Goal: Task Accomplishment & Management: Manage account settings

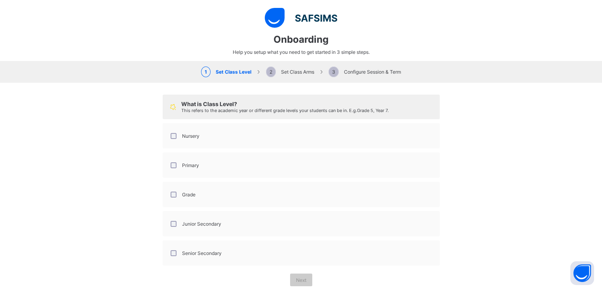
select select "**"
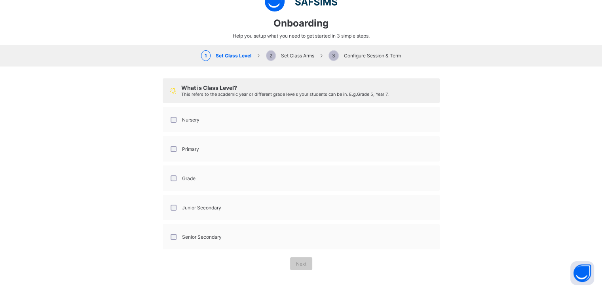
click at [173, 122] on div "Nursery" at bounding box center [184, 119] width 34 height 17
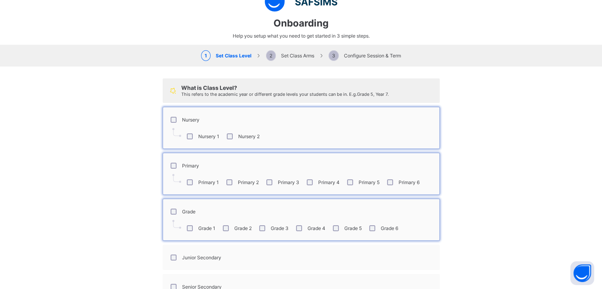
scroll to position [67, 0]
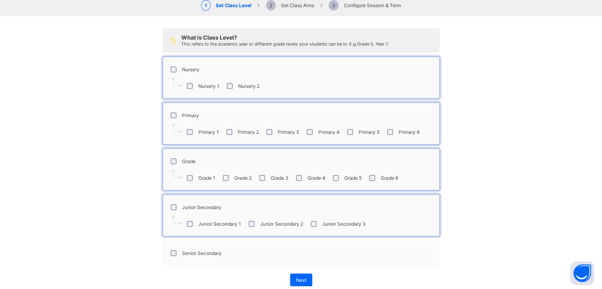
click at [309, 221] on div "Junior Secondary 3" at bounding box center [337, 224] width 57 height 6
click at [173, 251] on div "Senior Secondary" at bounding box center [195, 253] width 53 height 6
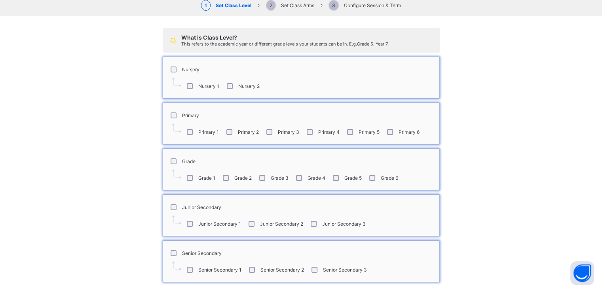
scroll to position [100, 0]
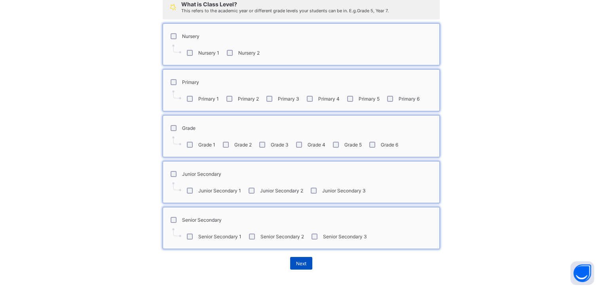
click at [290, 268] on div "Next" at bounding box center [301, 263] width 22 height 13
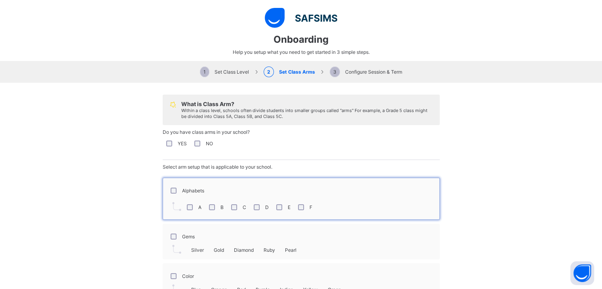
scroll to position [50, 0]
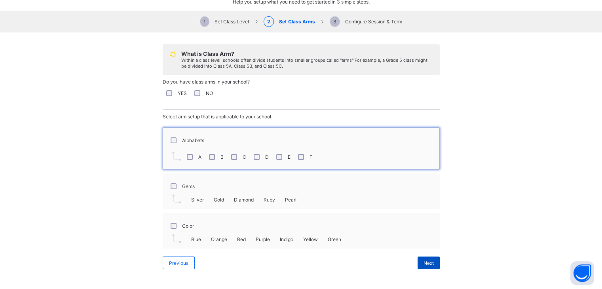
click at [424, 262] on span "Next" at bounding box center [429, 263] width 10 height 6
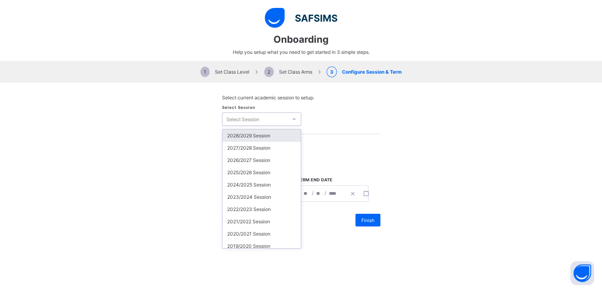
click at [292, 118] on icon at bounding box center [294, 119] width 5 height 8
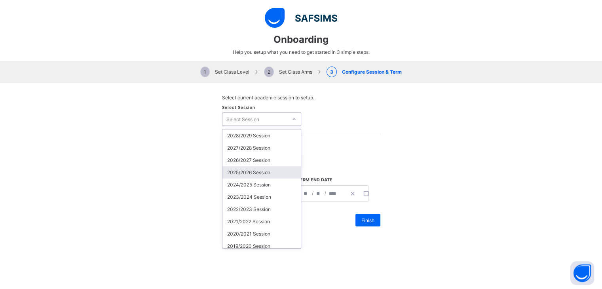
click at [239, 170] on div "2025/2026 Session" at bounding box center [262, 172] width 78 height 12
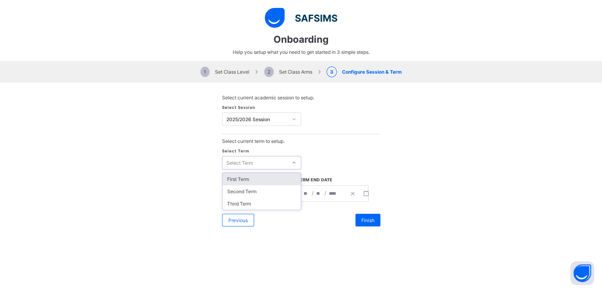
click at [253, 166] on div "Select Term" at bounding box center [255, 162] width 65 height 11
click at [247, 181] on div "First Term" at bounding box center [262, 179] width 78 height 12
click at [288, 195] on icon "button" at bounding box center [291, 194] width 6 height 6
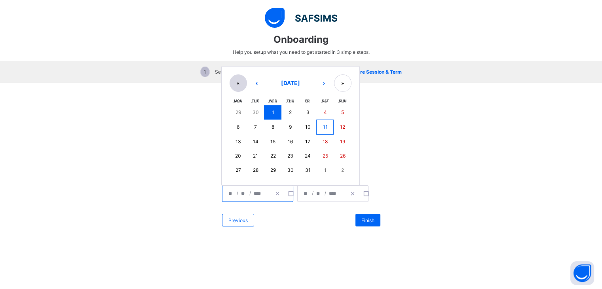
click at [234, 86] on button "«" at bounding box center [238, 82] width 17 height 17
click at [234, 86] on button "«" at bounding box center [238, 83] width 17 height 17
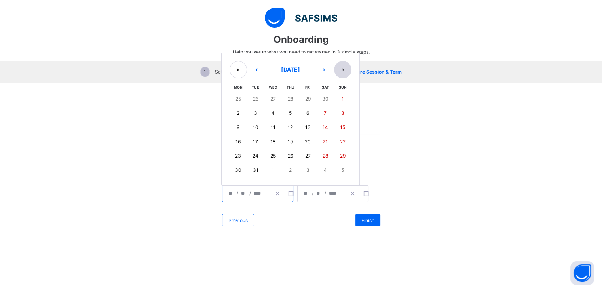
click at [338, 68] on button "»" at bounding box center [342, 69] width 17 height 17
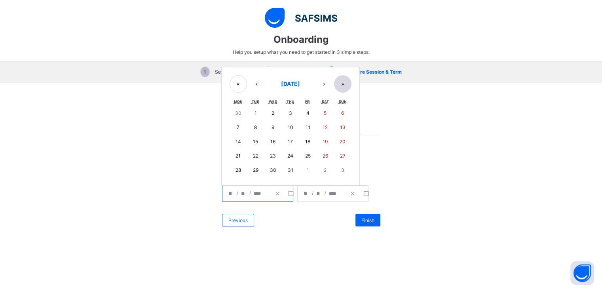
click at [338, 68] on div "« ‹ [DATE] › » Mon Tue Wed Thu Fri Sat Sun 30 1 2 3 4 5 6 7 8 9 10 11 12 13 14 …" at bounding box center [290, 126] width 139 height 119
click at [339, 81] on button "»" at bounding box center [342, 83] width 17 height 17
click at [254, 82] on button "‹" at bounding box center [256, 82] width 17 height 17
click at [254, 82] on button "‹" at bounding box center [256, 83] width 17 height 17
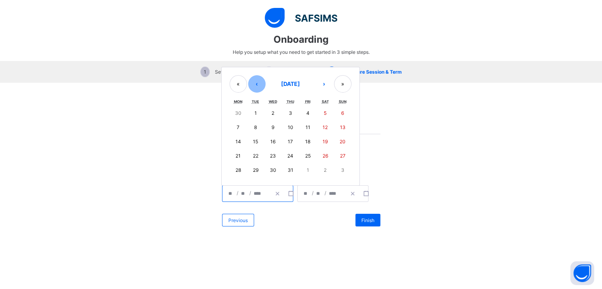
click at [254, 82] on button "‹" at bounding box center [256, 83] width 17 height 17
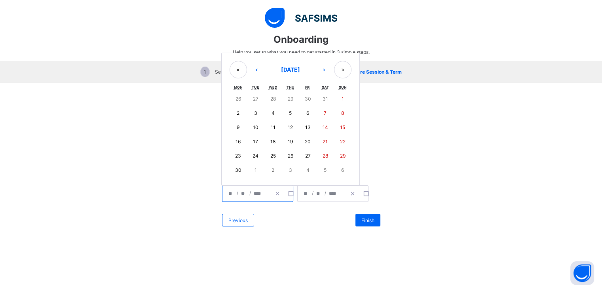
click at [232, 114] on button "2" at bounding box center [238, 113] width 17 height 14
type input "**********"
type input "*"
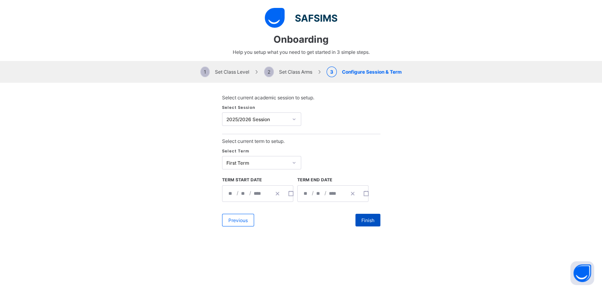
click at [368, 221] on span "Finish" at bounding box center [368, 220] width 13 height 6
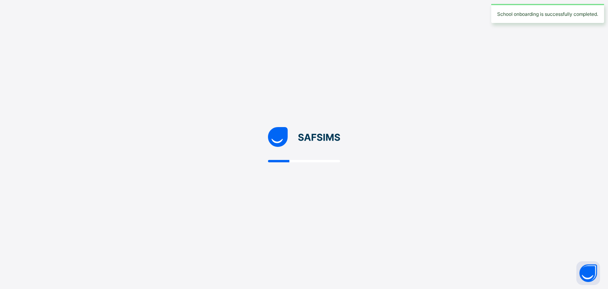
select select "**"
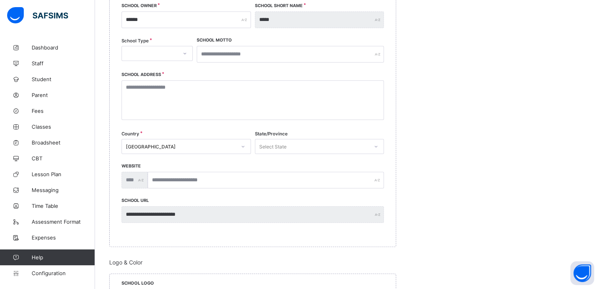
scroll to position [147, 0]
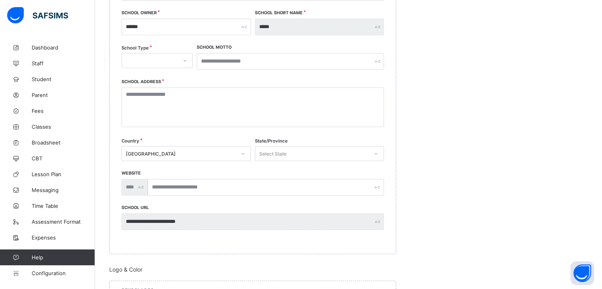
drag, startPoint x: 602, startPoint y: 81, endPoint x: 595, endPoint y: 59, distance: 22.9
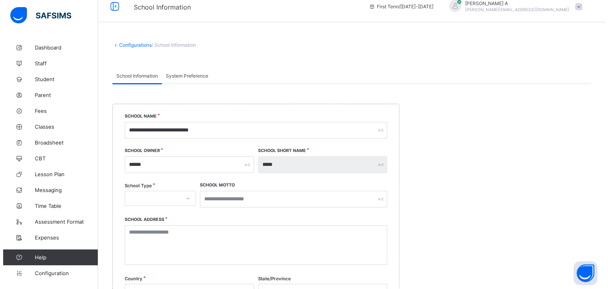
scroll to position [0, 0]
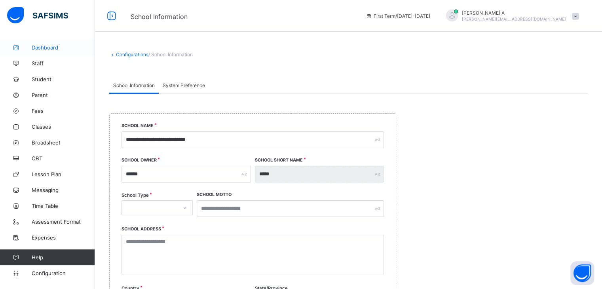
click at [38, 47] on span "Dashboard" at bounding box center [63, 47] width 63 height 6
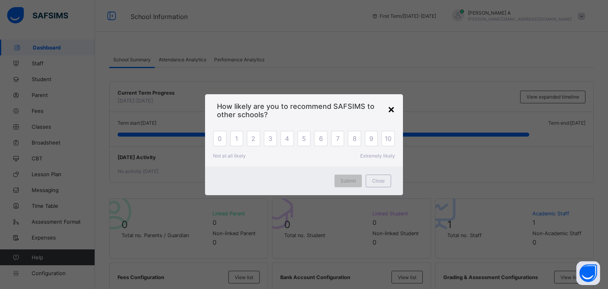
click at [394, 109] on div "×" at bounding box center [392, 108] width 8 height 13
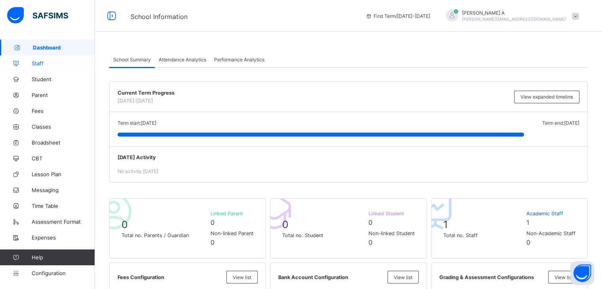
click at [73, 61] on span "Staff" at bounding box center [63, 63] width 63 height 6
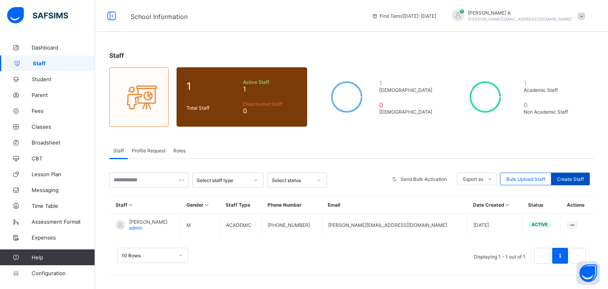
click at [565, 178] on span "Create Staff" at bounding box center [570, 179] width 27 height 6
select select "**"
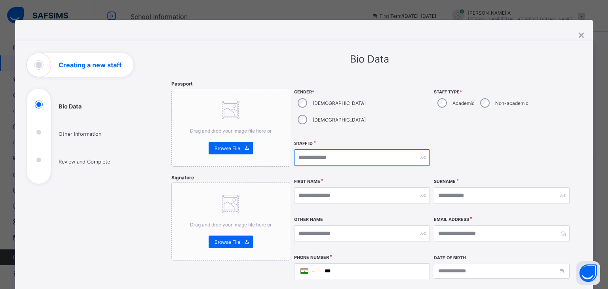
click at [342, 149] on input "text" at bounding box center [362, 157] width 136 height 17
type input "*"
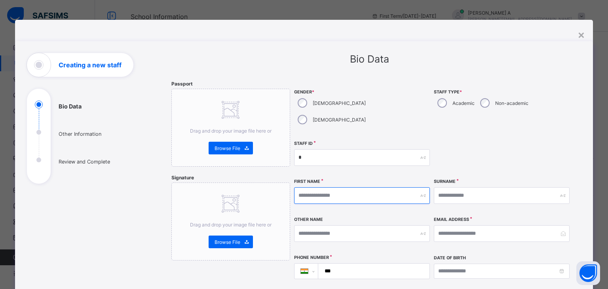
click at [331, 187] on input "text" at bounding box center [362, 195] width 136 height 17
type input "******"
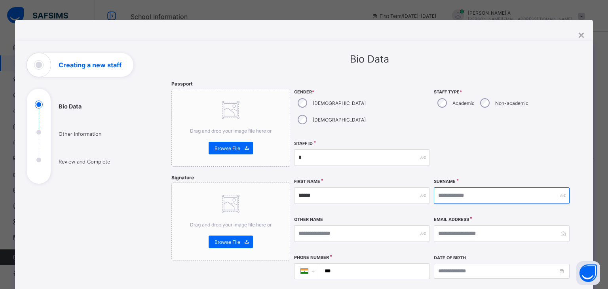
click at [437, 187] on input "text" at bounding box center [502, 195] width 136 height 17
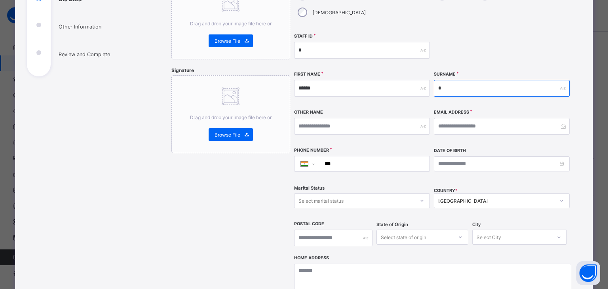
scroll to position [121, 0]
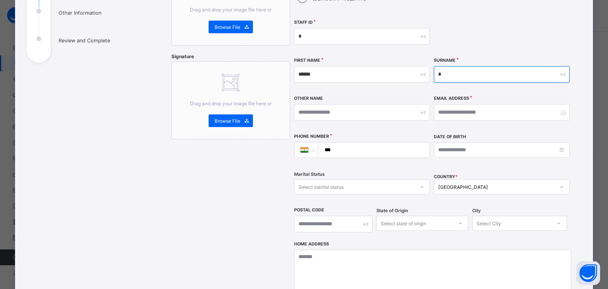
type input "*"
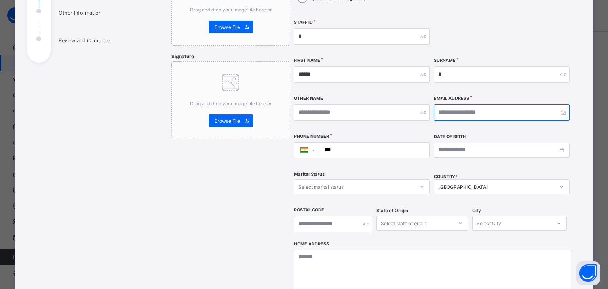
click at [472, 104] on input "email" at bounding box center [502, 112] width 136 height 17
type input "**********"
click at [379, 143] on input "***" at bounding box center [372, 150] width 105 height 15
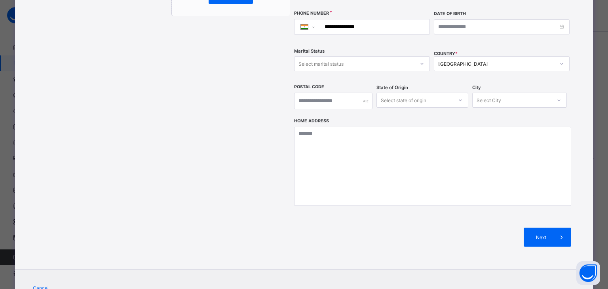
scroll to position [248, 0]
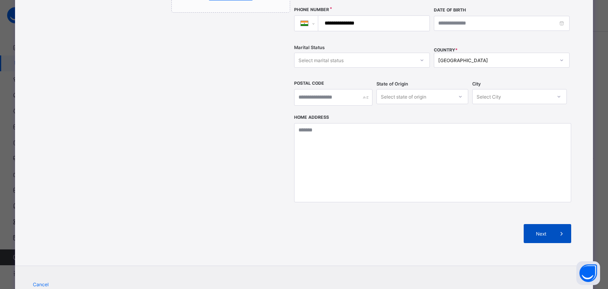
type input "**********"
click at [524, 224] on div "Next" at bounding box center [548, 233] width 48 height 19
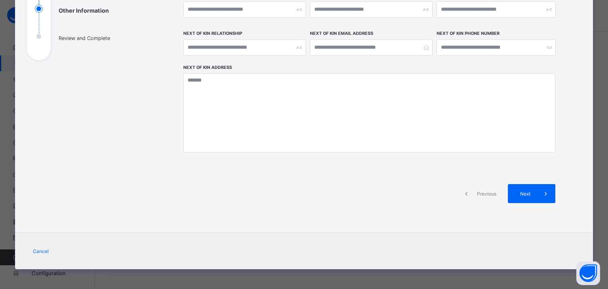
scroll to position [123, 0]
click at [526, 191] on span "Next" at bounding box center [525, 194] width 23 height 6
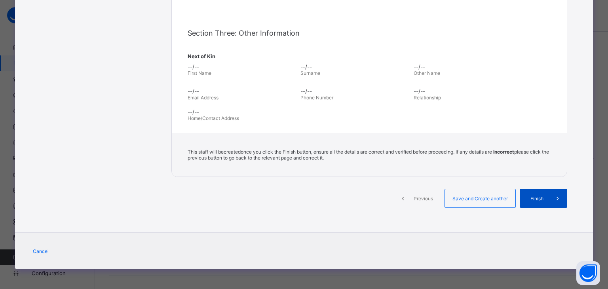
click at [526, 196] on span "Finish" at bounding box center [537, 199] width 23 height 6
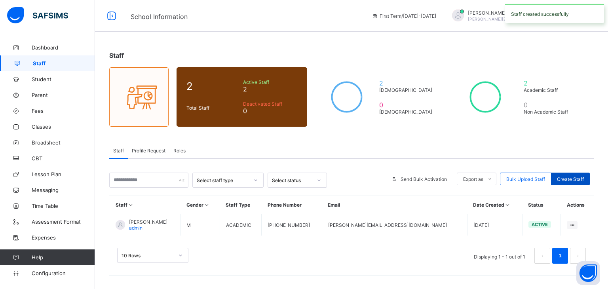
click at [560, 176] on span "Create Staff" at bounding box center [570, 179] width 27 height 6
select select "**"
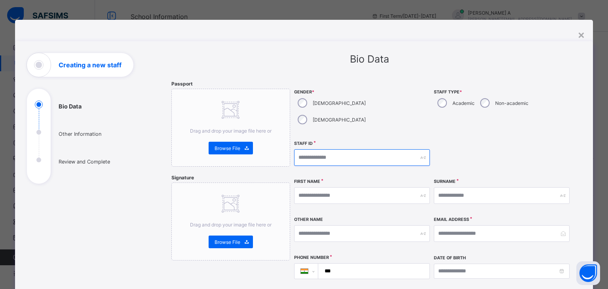
click at [321, 149] on input "text" at bounding box center [362, 157] width 136 height 17
type input "*"
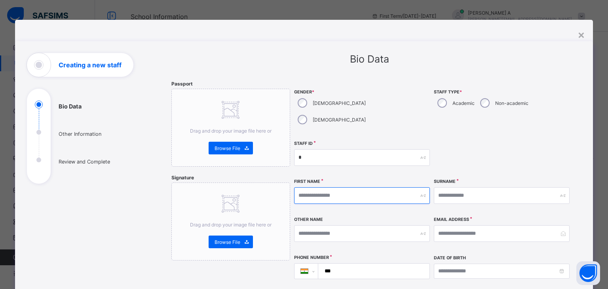
click at [316, 187] on input "text" at bounding box center [362, 195] width 136 height 17
type input "*****"
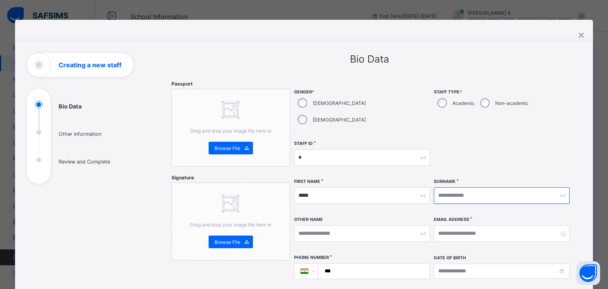
click at [442, 187] on input "text" at bounding box center [502, 195] width 136 height 17
type input "*"
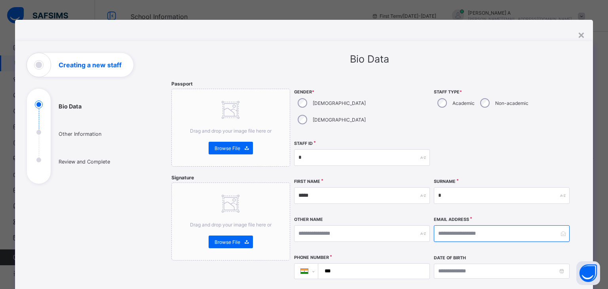
click at [438, 225] on input "email" at bounding box center [502, 233] width 136 height 17
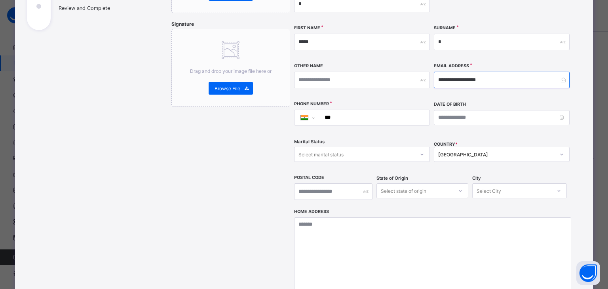
scroll to position [179, 0]
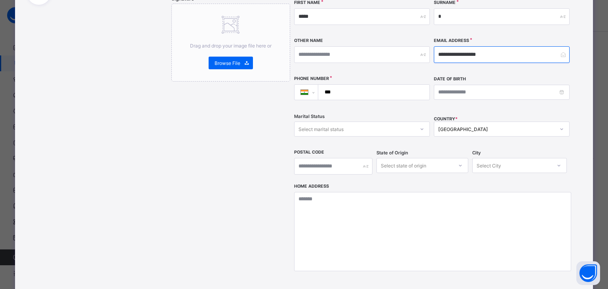
type input "**********"
click at [344, 85] on input "***" at bounding box center [372, 92] width 105 height 15
type input "**********"
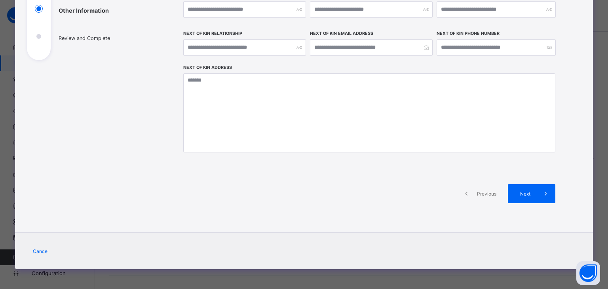
scroll to position [123, 0]
click at [524, 198] on div "Next" at bounding box center [532, 194] width 48 height 19
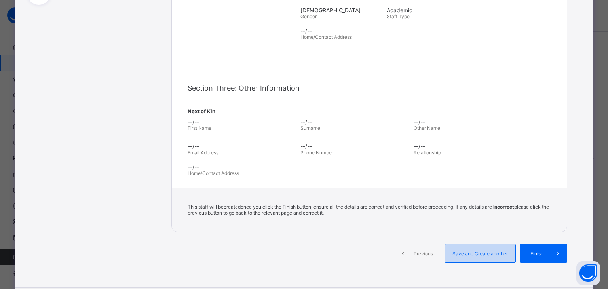
click at [490, 252] on span "Save and Create another" at bounding box center [480, 254] width 59 height 6
select select "**"
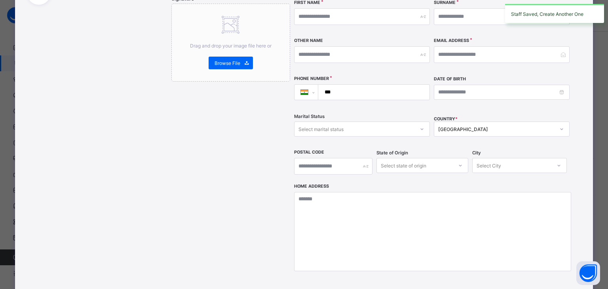
click at [602, 8] on div "Staff Saved, Create Another One" at bounding box center [554, 13] width 107 height 19
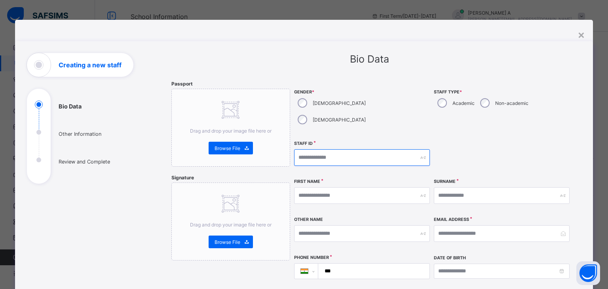
click at [352, 149] on input "text" at bounding box center [362, 157] width 136 height 17
type input "*"
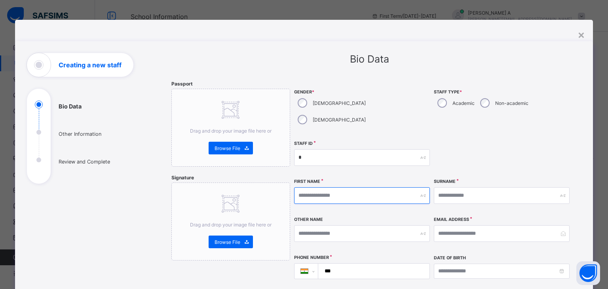
click at [339, 187] on input "text" at bounding box center [362, 195] width 136 height 17
type input "****"
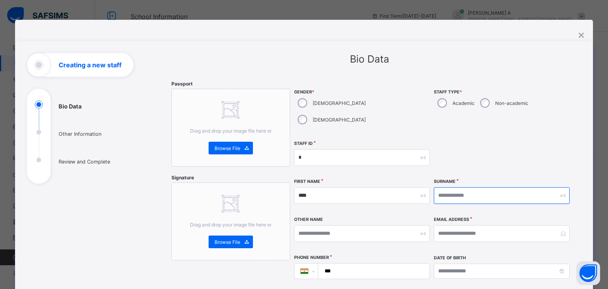
click at [447, 187] on input "text" at bounding box center [502, 195] width 136 height 17
type input "*"
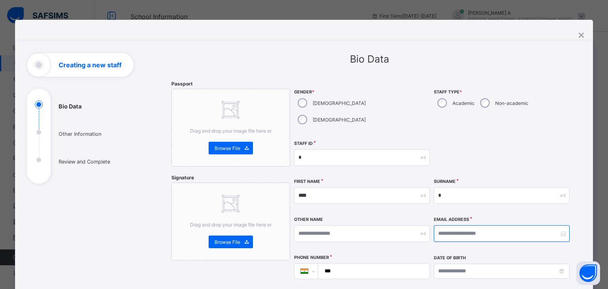
click at [448, 225] on input "email" at bounding box center [502, 233] width 136 height 17
type input "**********"
click at [345, 264] on input "***" at bounding box center [372, 271] width 105 height 15
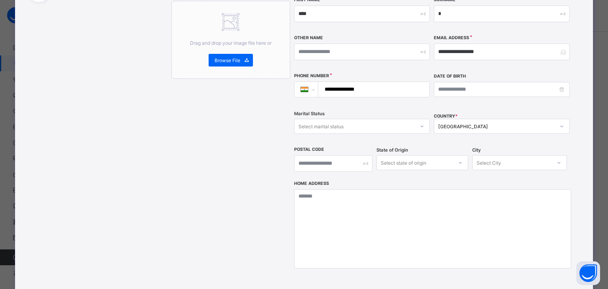
scroll to position [213, 0]
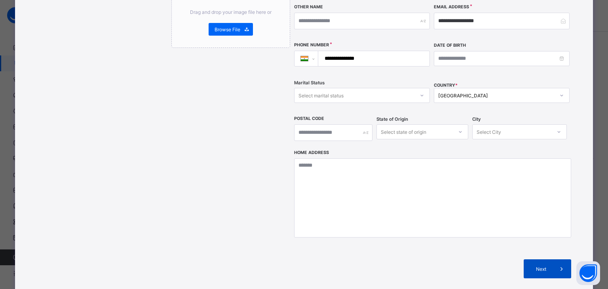
type input "**********"
click at [530, 266] on span "Next" at bounding box center [541, 269] width 23 height 6
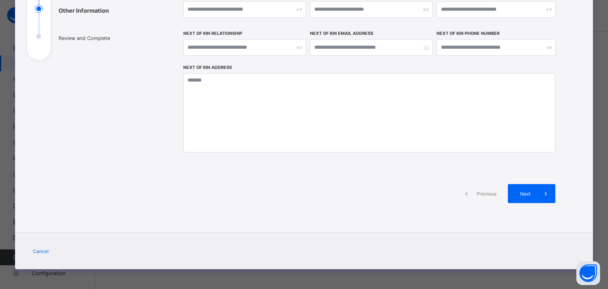
scroll to position [123, 0]
click at [522, 191] on span "Next" at bounding box center [525, 194] width 23 height 6
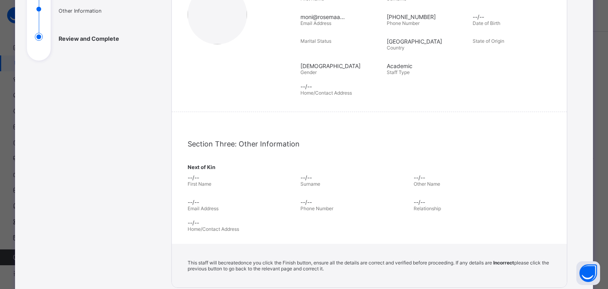
scroll to position [213, 0]
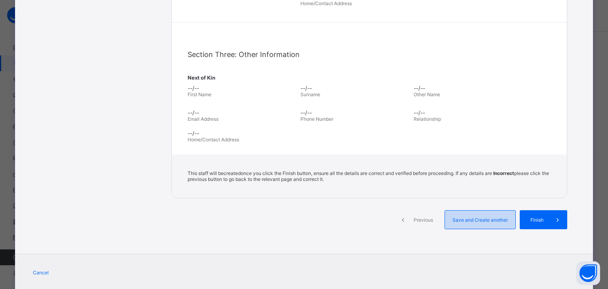
click at [472, 222] on span "Save and Create another" at bounding box center [480, 220] width 59 height 6
select select "**"
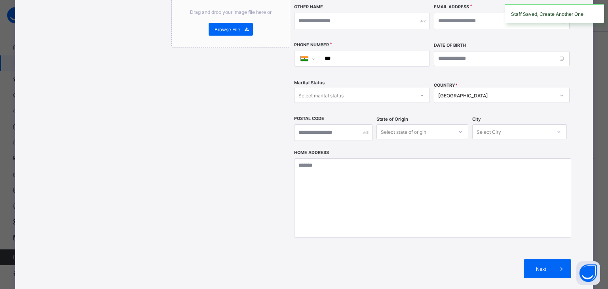
click at [602, 7] on div "Staff Saved, Create Another One" at bounding box center [554, 13] width 107 height 19
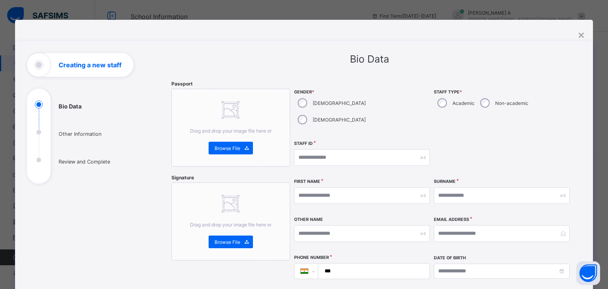
click at [308, 103] on div "[DEMOGRAPHIC_DATA]" at bounding box center [331, 103] width 74 height 17
click at [324, 149] on input "text" at bounding box center [362, 157] width 136 height 17
type input "*"
click at [325, 187] on input "text" at bounding box center [362, 195] width 136 height 17
type input "*****"
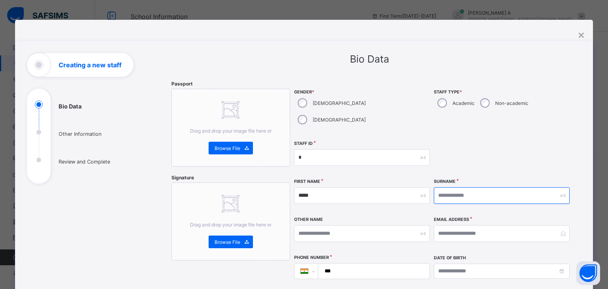
click at [451, 187] on input "text" at bounding box center [502, 195] width 136 height 17
type input "*"
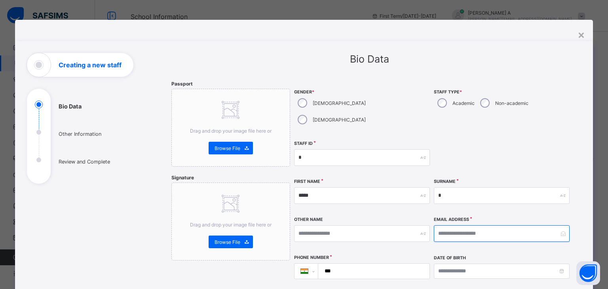
click at [451, 225] on input "email" at bounding box center [502, 233] width 136 height 17
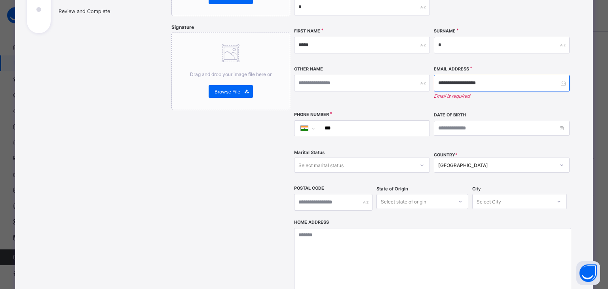
scroll to position [155, 0]
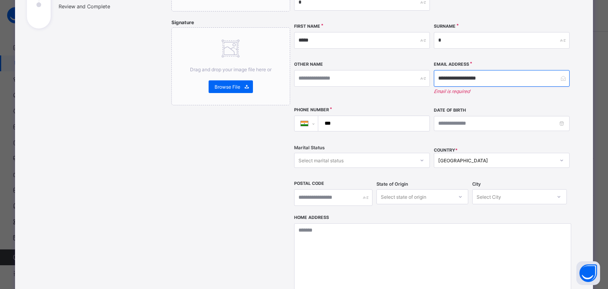
type input "**********"
click at [358, 116] on input "***" at bounding box center [372, 123] width 105 height 15
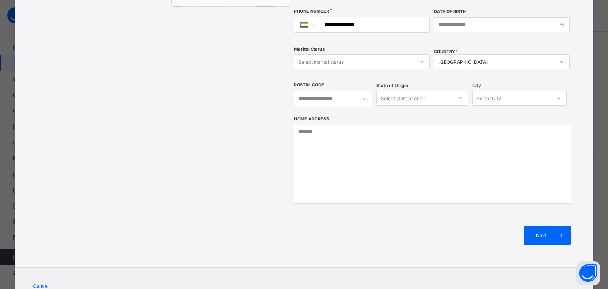
scroll to position [257, 0]
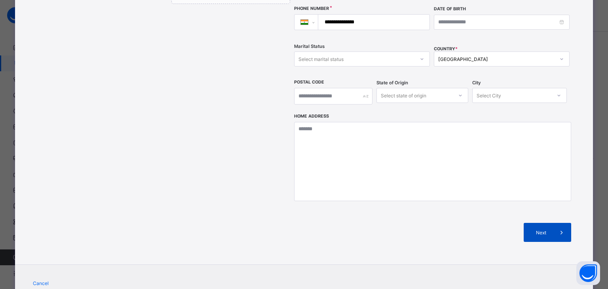
type input "**********"
click at [547, 230] on span "Next" at bounding box center [541, 233] width 23 height 6
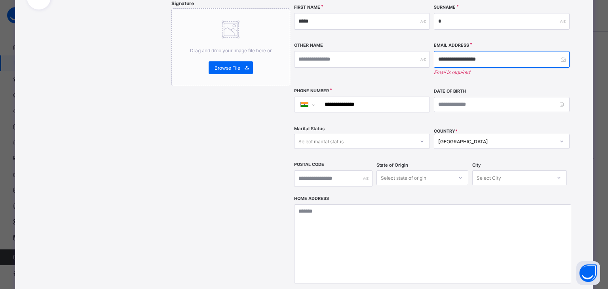
click at [447, 51] on input "**********" at bounding box center [502, 59] width 136 height 17
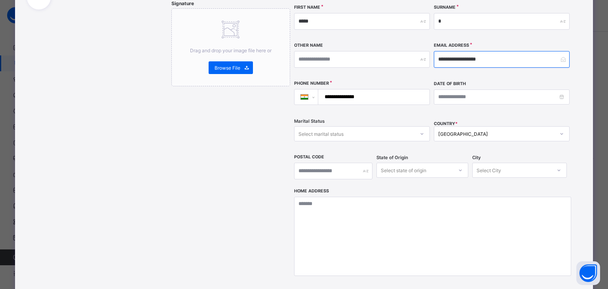
type input "**********"
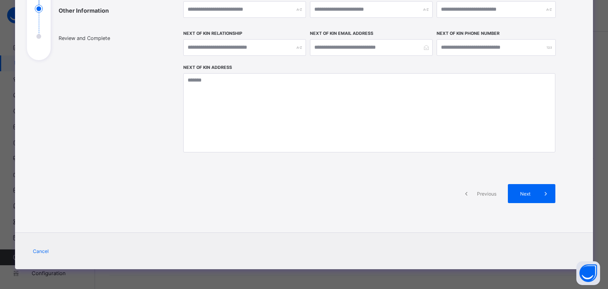
scroll to position [123, 0]
click at [537, 191] on span at bounding box center [546, 194] width 19 height 19
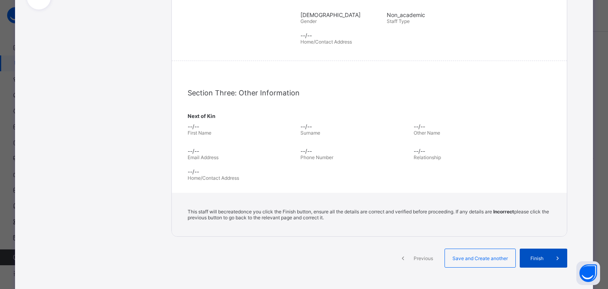
click at [543, 251] on div "Finish" at bounding box center [544, 258] width 48 height 19
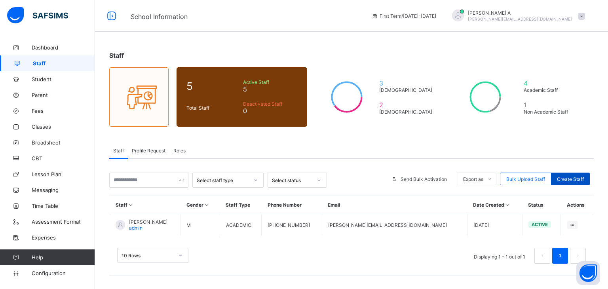
click at [564, 181] on div "Create Staff" at bounding box center [570, 179] width 39 height 13
select select "**"
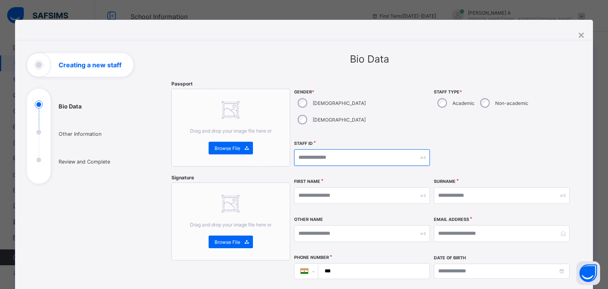
click at [315, 149] on input "text" at bounding box center [362, 157] width 136 height 17
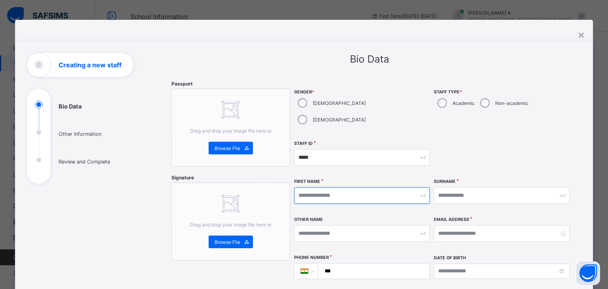
click at [390, 187] on input "text" at bounding box center [362, 195] width 136 height 17
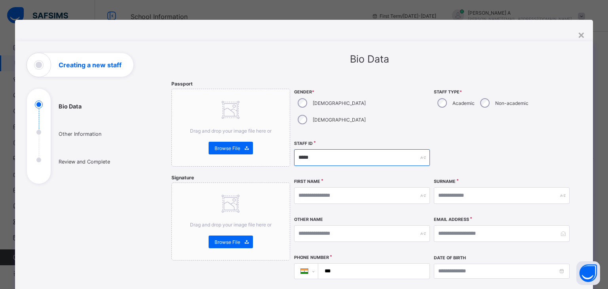
click at [346, 149] on input "*****" at bounding box center [362, 157] width 136 height 17
type input "*"
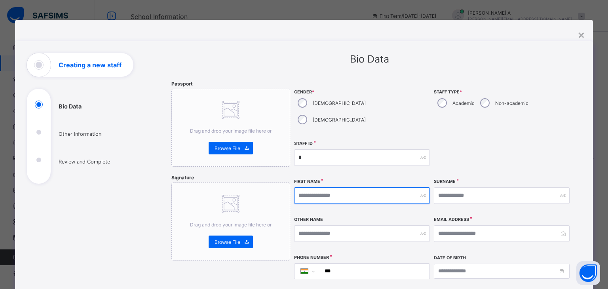
click at [325, 187] on input "text" at bounding box center [362, 195] width 136 height 17
type input "*****"
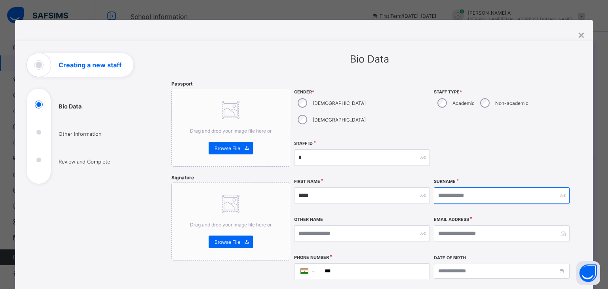
click at [441, 187] on input "text" at bounding box center [502, 195] width 136 height 17
type input "*"
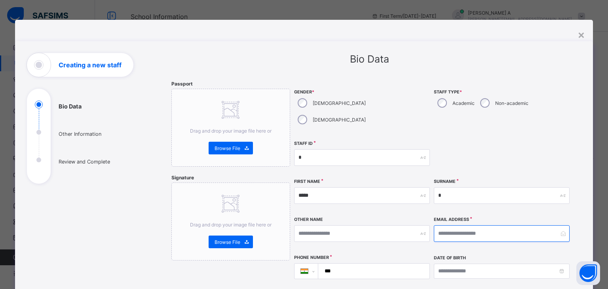
click at [445, 225] on input "email" at bounding box center [502, 233] width 136 height 17
type input "**********"
click at [384, 264] on input "***" at bounding box center [372, 271] width 105 height 15
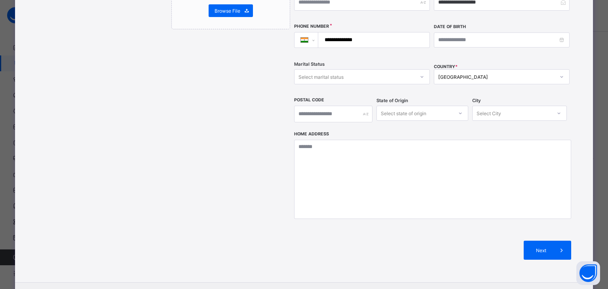
scroll to position [235, 0]
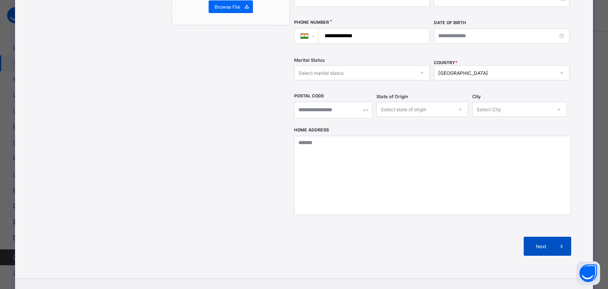
type input "**********"
click at [530, 244] on span "Next" at bounding box center [541, 247] width 23 height 6
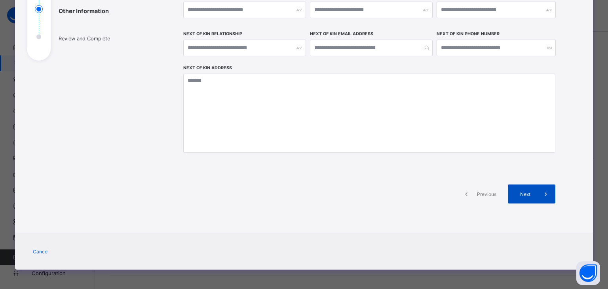
click at [527, 191] on span "Next" at bounding box center [525, 194] width 23 height 6
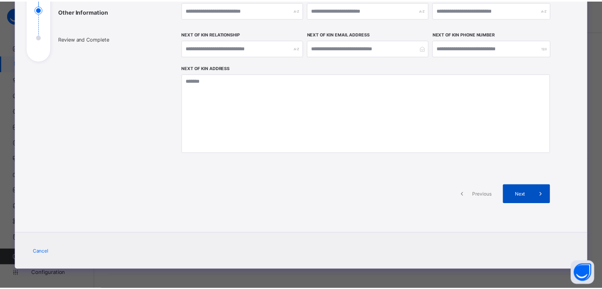
scroll to position [234, 0]
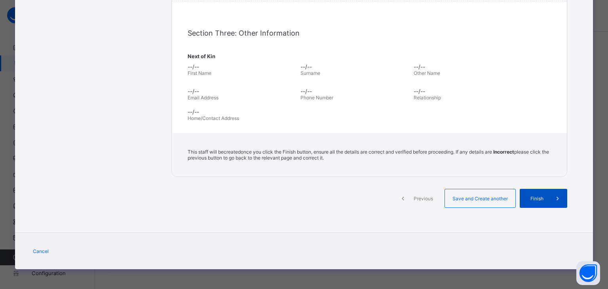
click at [536, 199] on span "Finish" at bounding box center [537, 199] width 23 height 6
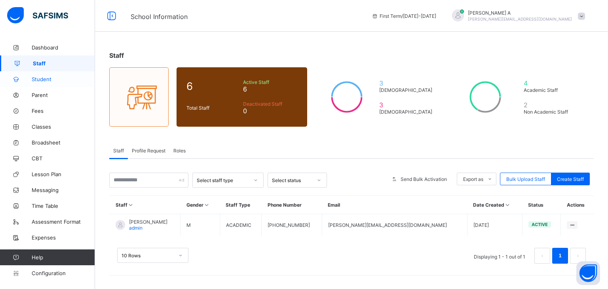
click at [29, 78] on icon at bounding box center [16, 79] width 32 height 6
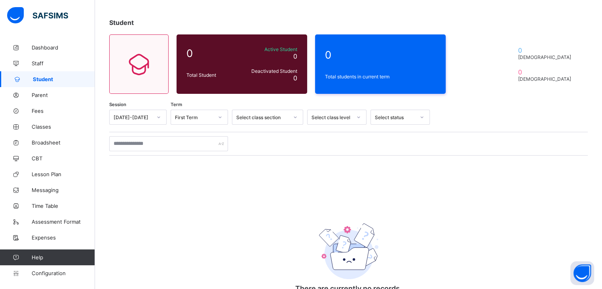
scroll to position [61, 0]
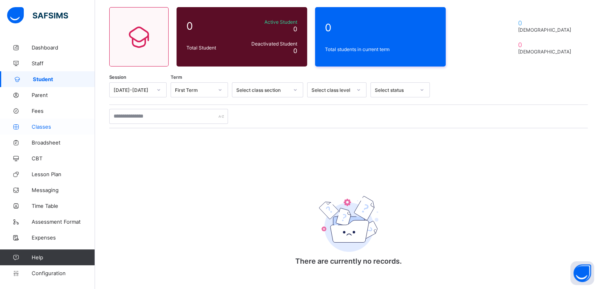
click at [50, 127] on span "Classes" at bounding box center [63, 127] width 63 height 6
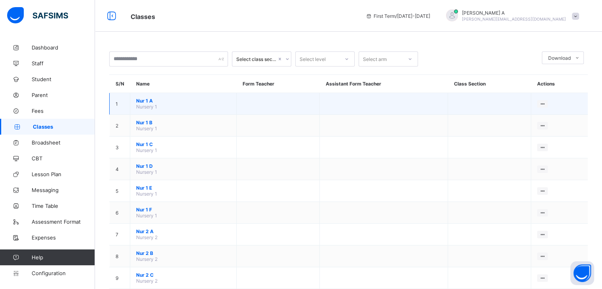
click at [145, 101] on span "Nur 1 A" at bounding box center [183, 101] width 94 height 6
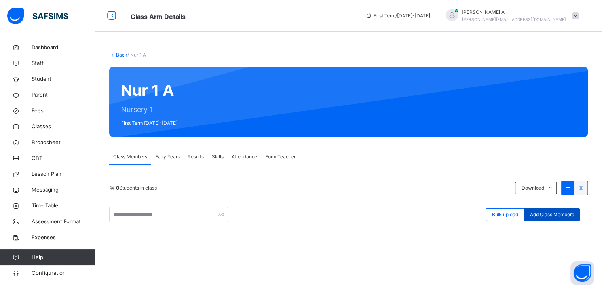
click at [552, 216] on span "Add Class Members" at bounding box center [552, 214] width 44 height 7
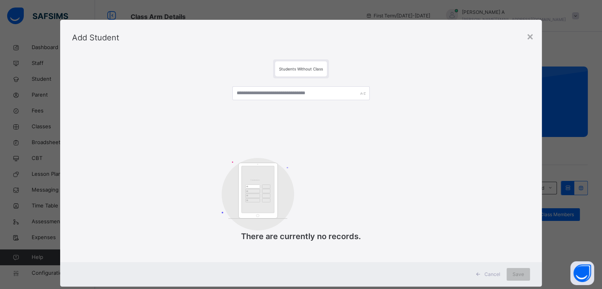
click at [90, 33] on span "Add Student" at bounding box center [95, 38] width 47 height 10
click at [531, 40] on div "×" at bounding box center [531, 36] width 8 height 17
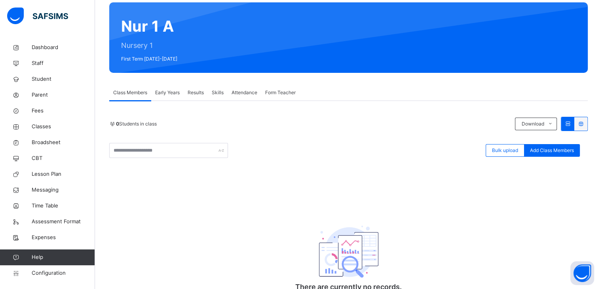
scroll to position [112, 0]
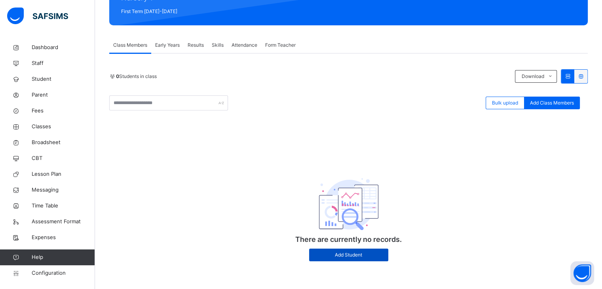
click at [347, 254] on span "Add Student" at bounding box center [348, 254] width 67 height 7
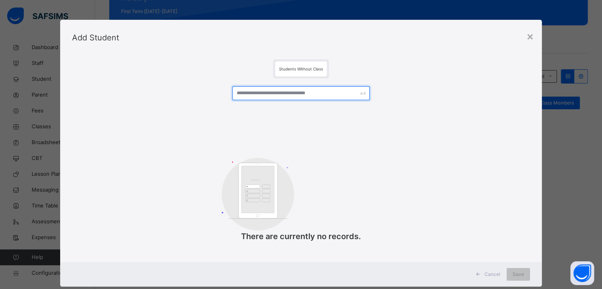
click at [290, 91] on input "text" at bounding box center [300, 93] width 137 height 14
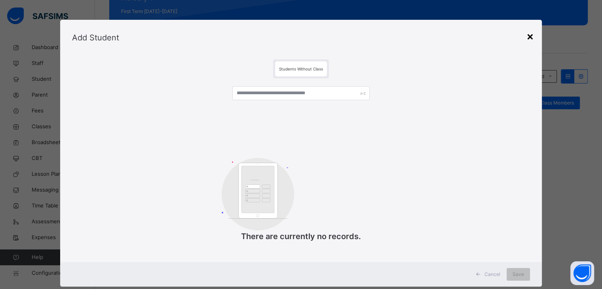
click at [529, 34] on div "×" at bounding box center [531, 36] width 8 height 17
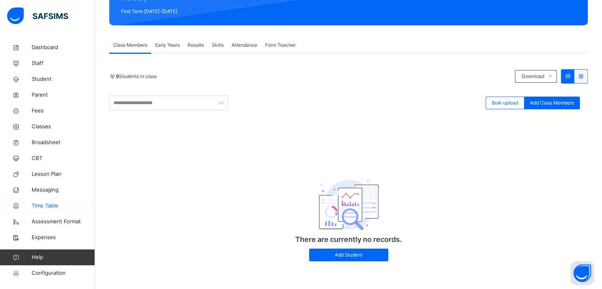
click at [50, 203] on span "Time Table" at bounding box center [63, 206] width 63 height 8
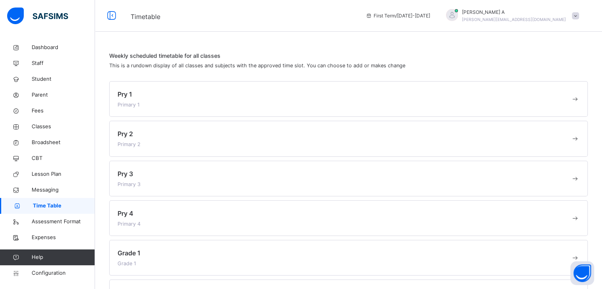
click at [157, 98] on div "Pry 1 Primary 1" at bounding box center [344, 99] width 453 height 19
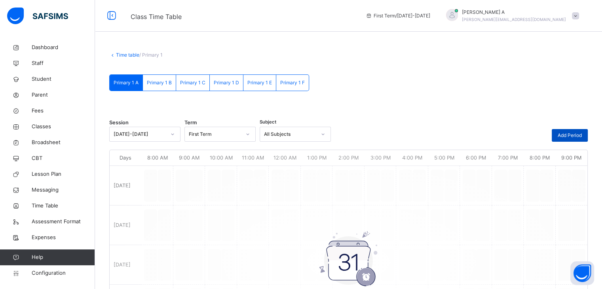
click at [580, 134] on span "Add Period" at bounding box center [570, 135] width 24 height 7
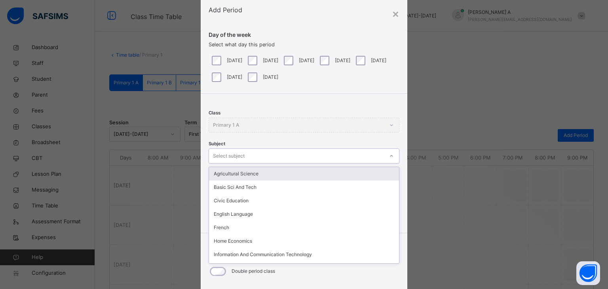
click at [247, 164] on div "option Agricultural Science focused, 1 of 15. 15 results available. Use Up and …" at bounding box center [304, 156] width 191 height 15
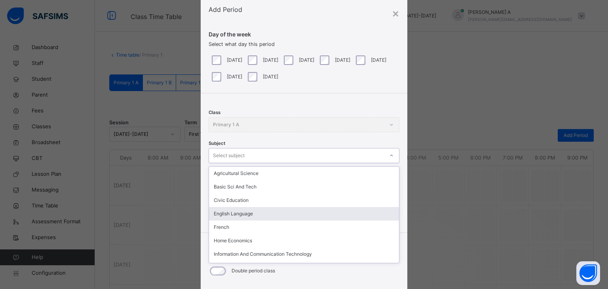
click at [237, 211] on div "English Language" at bounding box center [304, 213] width 190 height 13
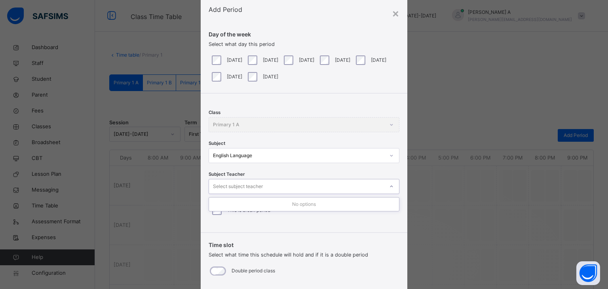
click at [244, 183] on div "Select subject teacher" at bounding box center [238, 186] width 50 height 15
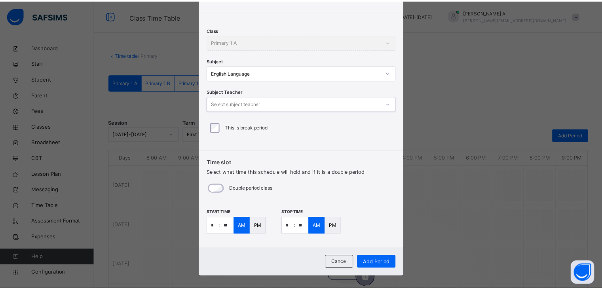
scroll to position [107, 0]
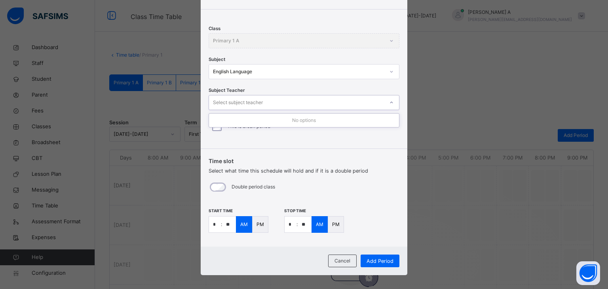
click at [371, 106] on div "Select subject teacher" at bounding box center [296, 103] width 175 height 12
drag, startPoint x: 371, startPoint y: 106, endPoint x: 339, endPoint y: 261, distance: 158.2
click at [339, 261] on div "× Add Period Day of the week Select what day this period [DATE] [DATE] [DATE] […" at bounding box center [304, 94] width 207 height 362
click at [339, 261] on span "Cancel" at bounding box center [343, 260] width 16 height 7
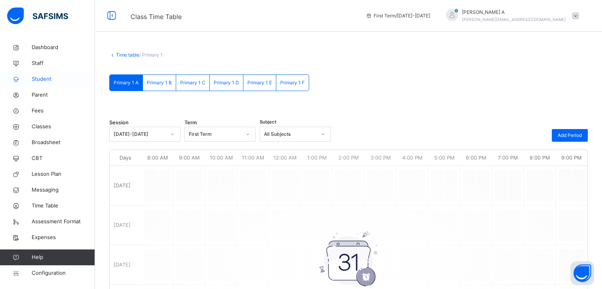
click at [45, 76] on span "Student" at bounding box center [63, 79] width 63 height 8
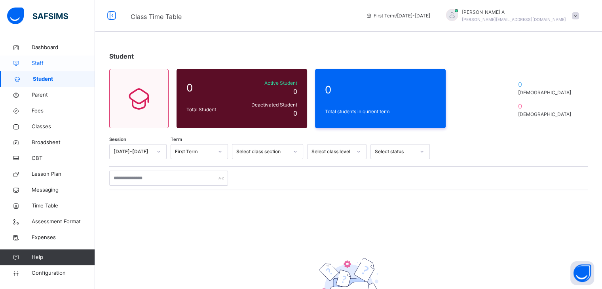
click at [35, 66] on span "Staff" at bounding box center [63, 63] width 63 height 8
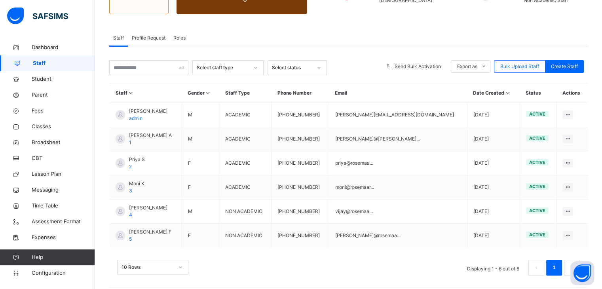
scroll to position [120, 0]
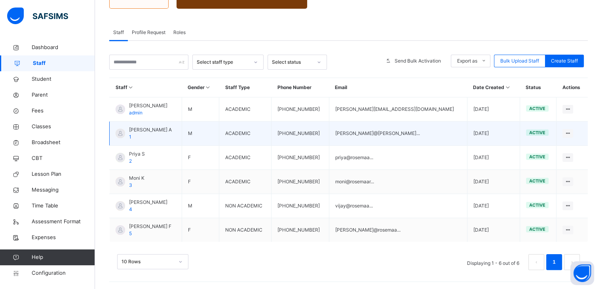
click at [137, 129] on span "[PERSON_NAME] A" at bounding box center [150, 129] width 43 height 7
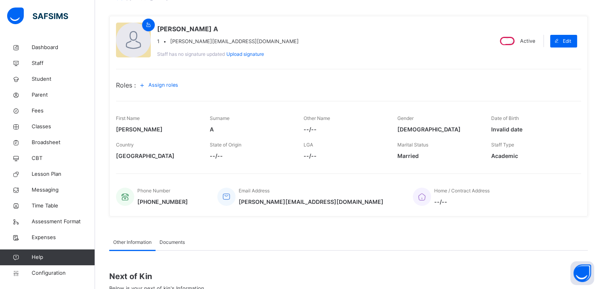
scroll to position [92, 0]
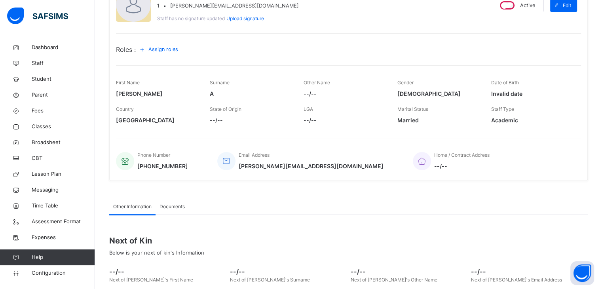
click at [162, 51] on span "Assign roles" at bounding box center [164, 50] width 30 height 8
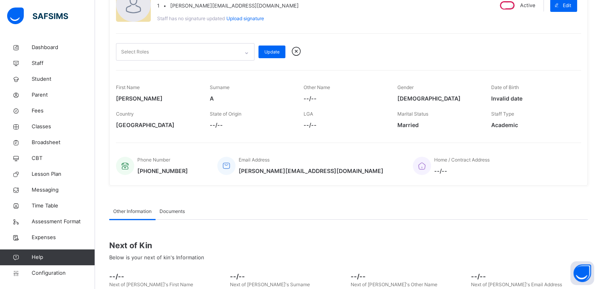
click at [162, 51] on div "Select Roles" at bounding box center [177, 52] width 123 height 17
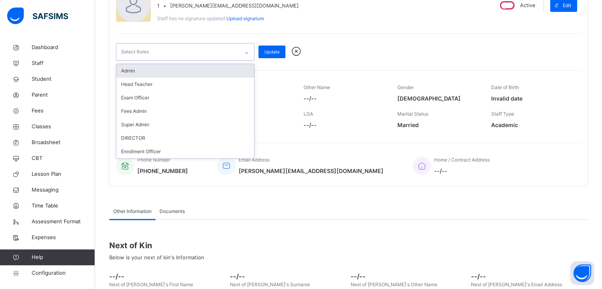
type input "*"
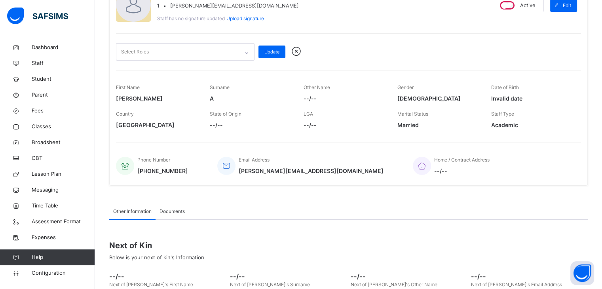
click at [266, 210] on div "Other Information Documents" at bounding box center [348, 212] width 479 height 16
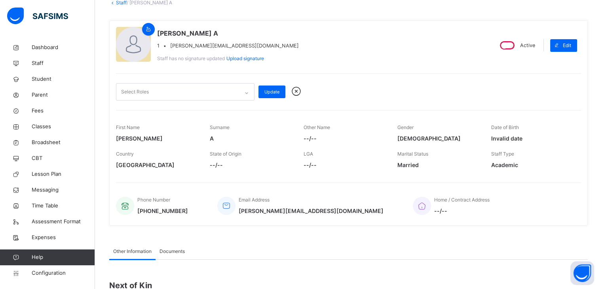
scroll to position [48, 0]
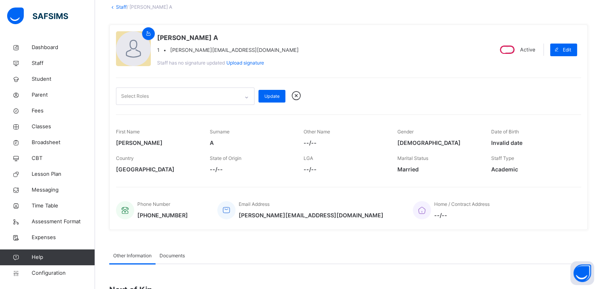
click at [298, 94] on icon at bounding box center [297, 96] width 14 height 12
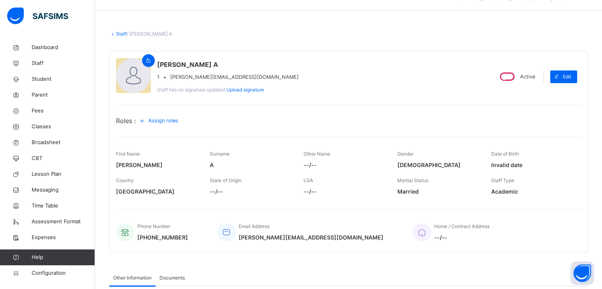
scroll to position [0, 0]
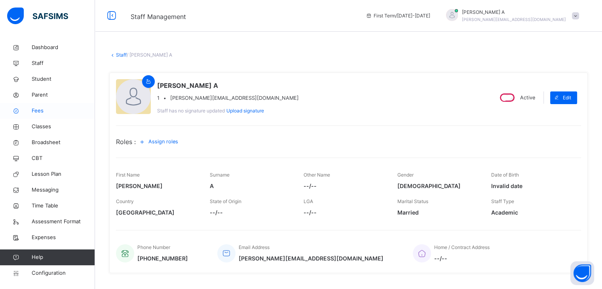
click at [30, 110] on icon at bounding box center [16, 111] width 32 height 6
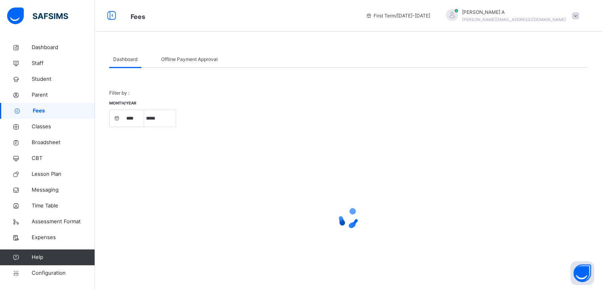
select select "****"
select select "*"
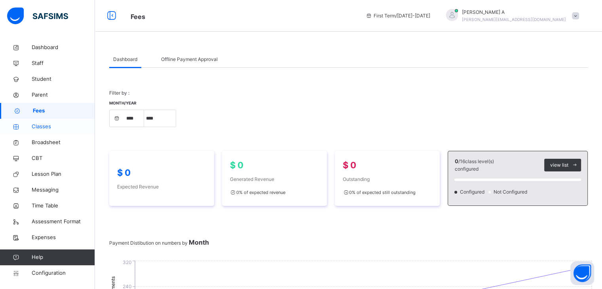
click at [45, 131] on link "Classes" at bounding box center [47, 127] width 95 height 16
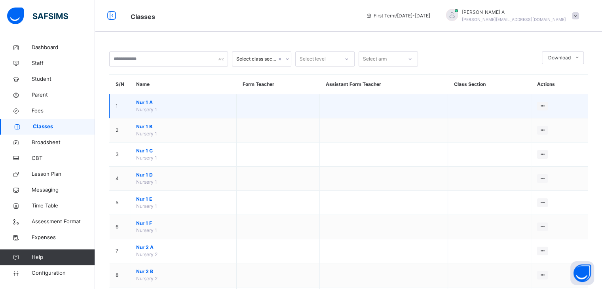
click at [150, 103] on span "Nur 1 A" at bounding box center [183, 102] width 94 height 7
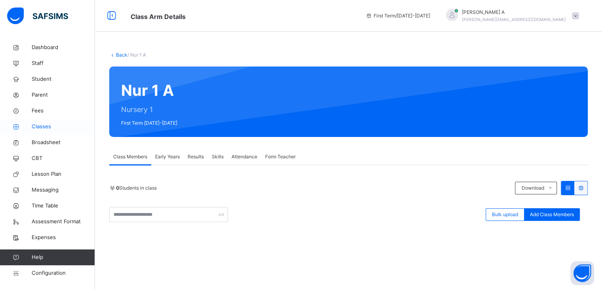
click at [39, 131] on link "Classes" at bounding box center [47, 127] width 95 height 16
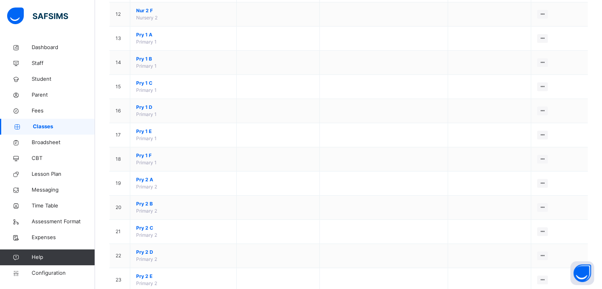
scroll to position [363, 0]
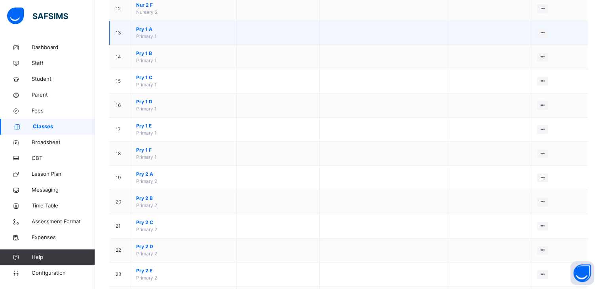
click at [143, 26] on span "Pry 1 A" at bounding box center [183, 29] width 94 height 7
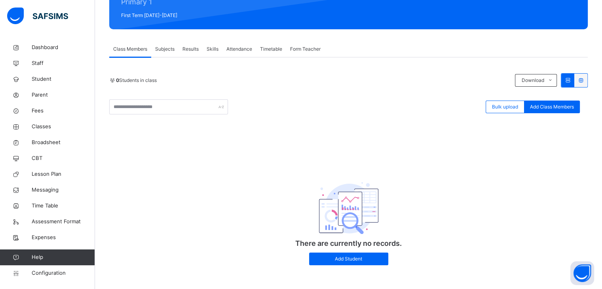
scroll to position [112, 0]
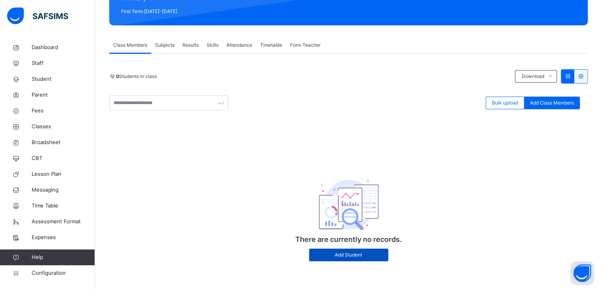
click at [362, 253] on span "Add Student" at bounding box center [348, 254] width 67 height 7
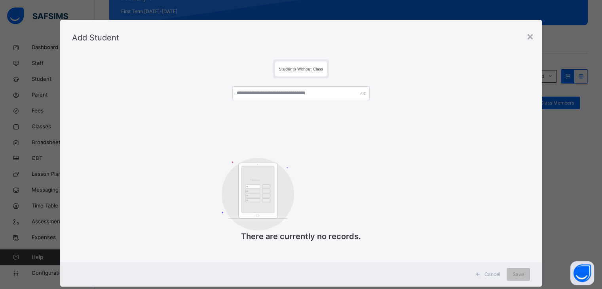
click at [288, 73] on div "Students Without Class" at bounding box center [301, 68] width 52 height 15
click at [529, 40] on div "×" at bounding box center [531, 36] width 8 height 17
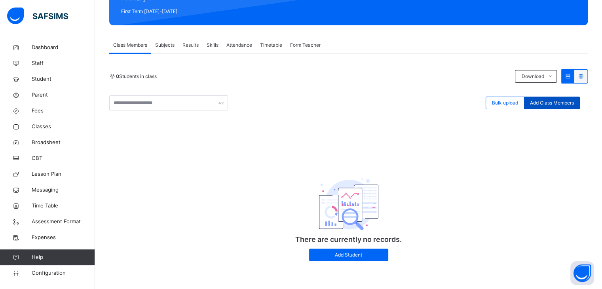
click at [571, 103] on span "Add Class Members" at bounding box center [552, 102] width 44 height 7
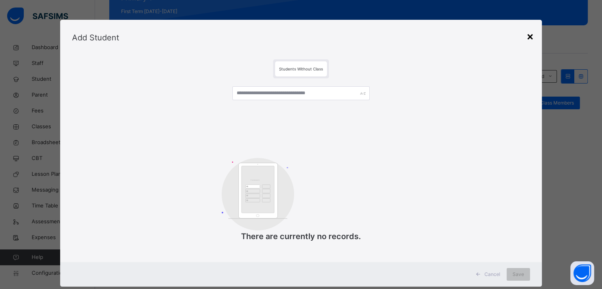
click at [530, 40] on div "×" at bounding box center [531, 36] width 8 height 17
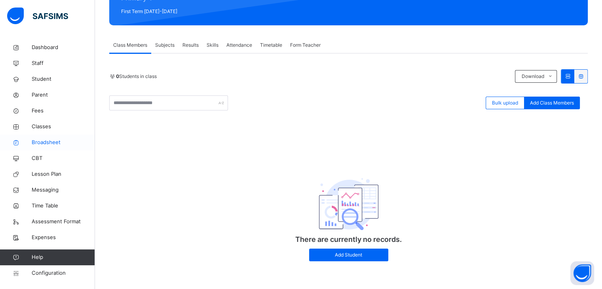
click at [41, 142] on span "Broadsheet" at bounding box center [63, 143] width 63 height 8
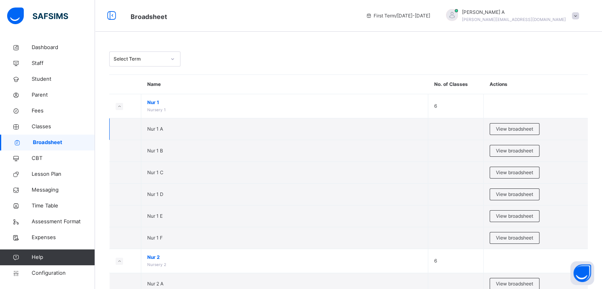
click at [502, 122] on td "View broadsheet" at bounding box center [536, 129] width 104 height 22
click at [507, 128] on span "View broadsheet" at bounding box center [514, 129] width 37 height 7
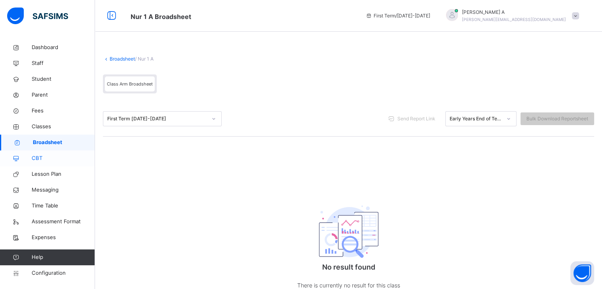
click at [55, 161] on span "CBT" at bounding box center [63, 158] width 63 height 8
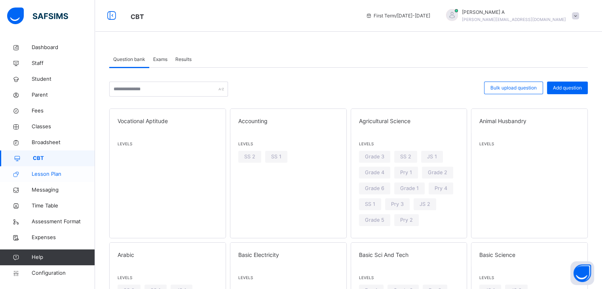
click at [48, 173] on span "Lesson Plan" at bounding box center [63, 174] width 63 height 8
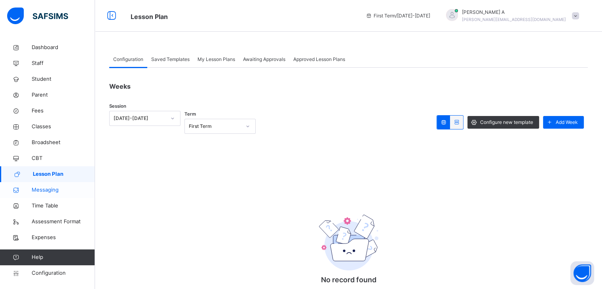
click at [46, 190] on span "Messaging" at bounding box center [63, 190] width 63 height 8
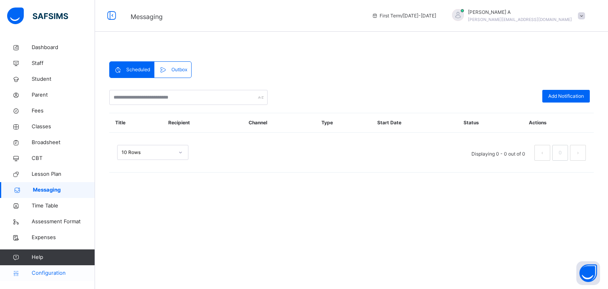
click at [47, 272] on span "Configuration" at bounding box center [63, 273] width 63 height 8
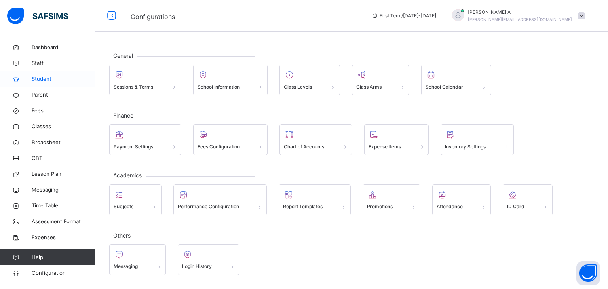
click at [36, 81] on span "Student" at bounding box center [63, 79] width 63 height 8
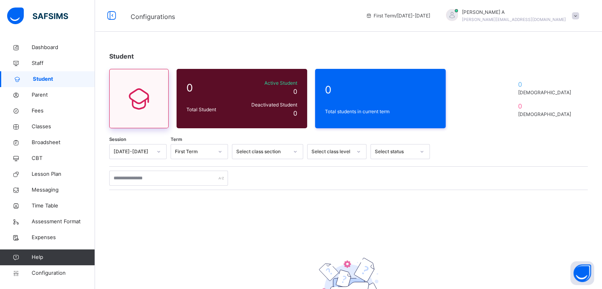
click at [139, 91] on icon at bounding box center [138, 98] width 33 height 29
click at [213, 97] on div "0 Total Student Active Student 0 Deactivated Student 0" at bounding box center [242, 98] width 131 height 59
click at [351, 94] on span "0" at bounding box center [380, 89] width 111 height 15
click at [117, 81] on div at bounding box center [138, 98] width 59 height 59
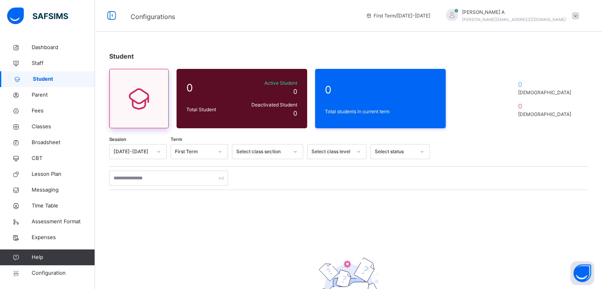
click at [117, 81] on div at bounding box center [138, 98] width 59 height 59
click at [43, 109] on span "Fees" at bounding box center [63, 111] width 63 height 8
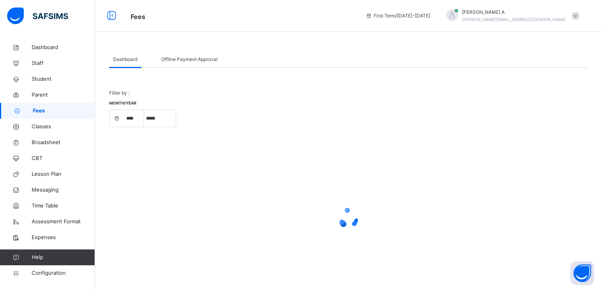
select select "****"
select select "*"
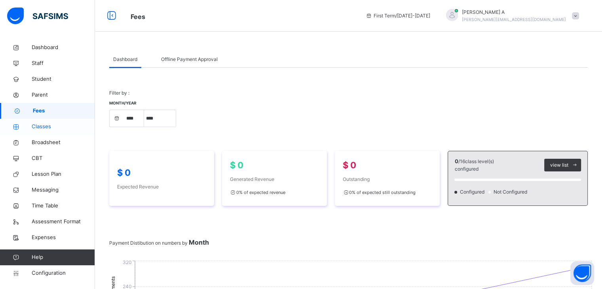
click at [41, 126] on span "Classes" at bounding box center [63, 127] width 63 height 8
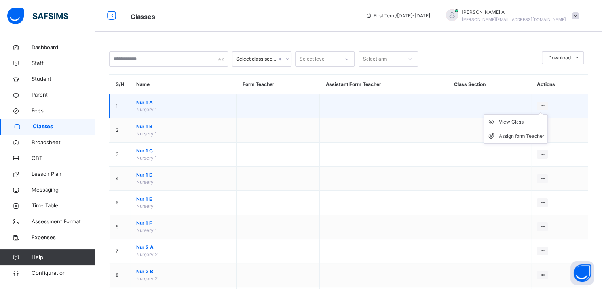
click at [546, 105] on icon at bounding box center [542, 106] width 7 height 6
click at [514, 119] on div "View Class" at bounding box center [521, 122] width 45 height 8
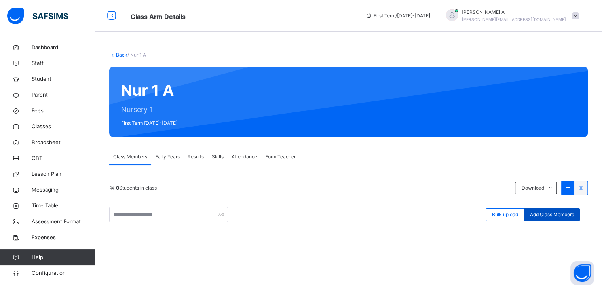
click at [561, 215] on span "Add Class Members" at bounding box center [552, 214] width 44 height 7
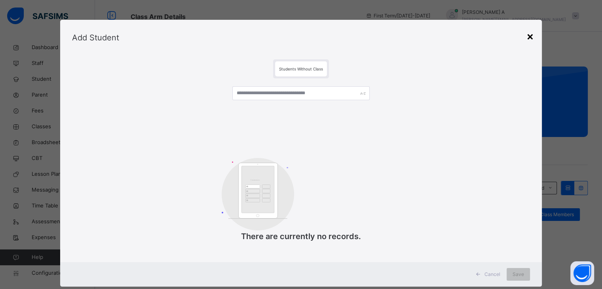
click at [531, 36] on div "×" at bounding box center [531, 36] width 8 height 17
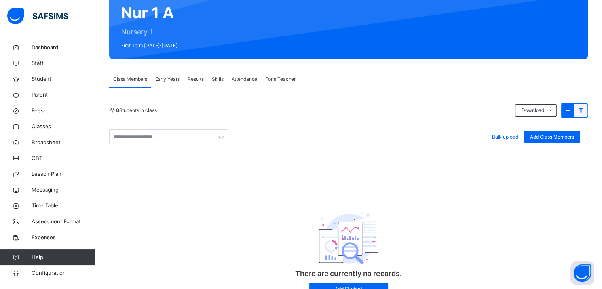
scroll to position [112, 0]
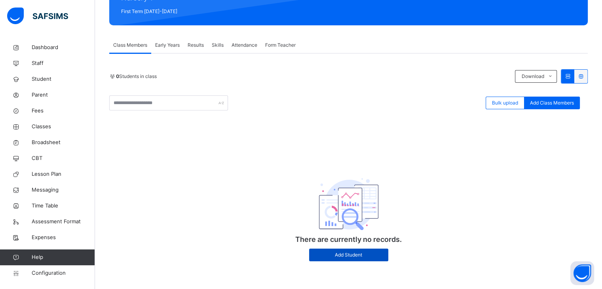
click at [344, 254] on span "Add Student" at bounding box center [348, 254] width 67 height 7
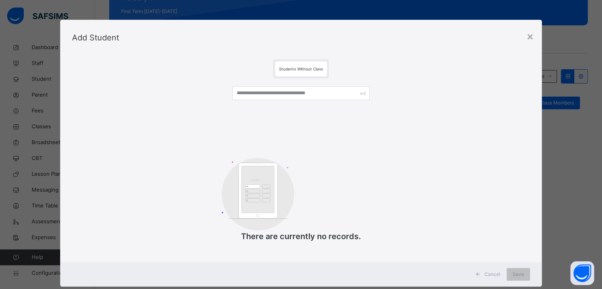
click at [488, 273] on span "Cancel" at bounding box center [493, 274] width 16 height 7
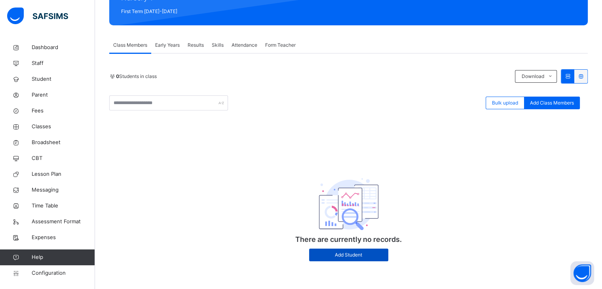
click at [365, 252] on span "Add Student" at bounding box center [348, 254] width 67 height 7
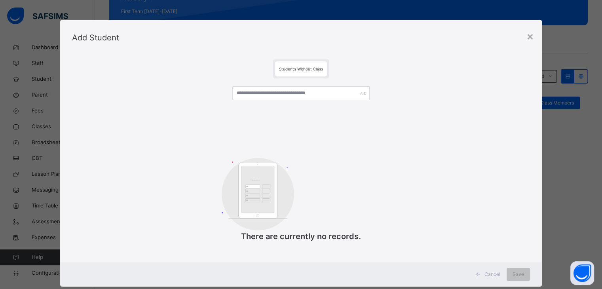
click at [478, 273] on icon at bounding box center [478, 274] width 6 height 6
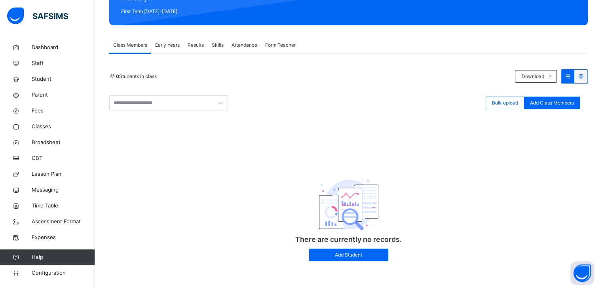
click at [246, 45] on span "Attendance" at bounding box center [245, 45] width 26 height 7
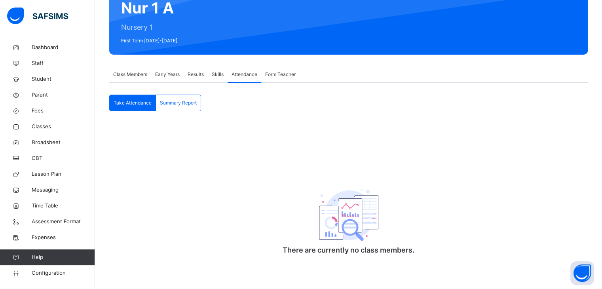
scroll to position [83, 0]
click at [288, 78] on div "Form Teacher" at bounding box center [280, 75] width 38 height 16
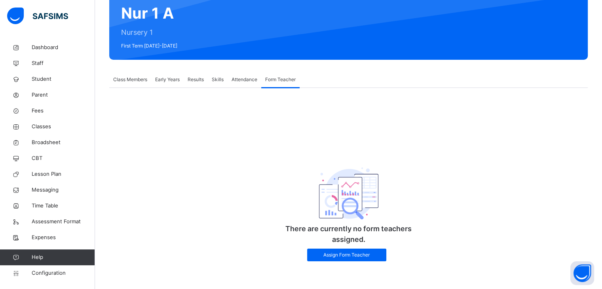
scroll to position [78, 0]
click at [37, 61] on span "Staff" at bounding box center [63, 63] width 63 height 8
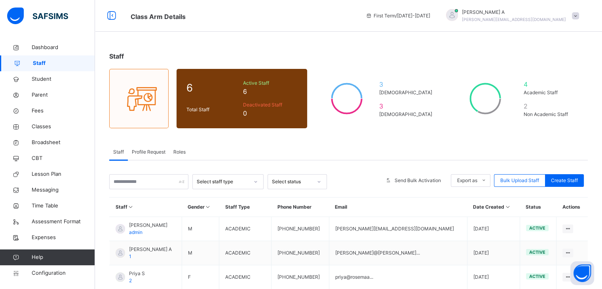
click at [179, 154] on span "Roles" at bounding box center [179, 152] width 12 height 7
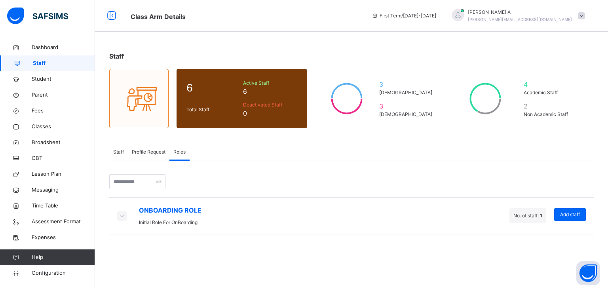
click at [143, 154] on span "Profile Request" at bounding box center [149, 152] width 34 height 7
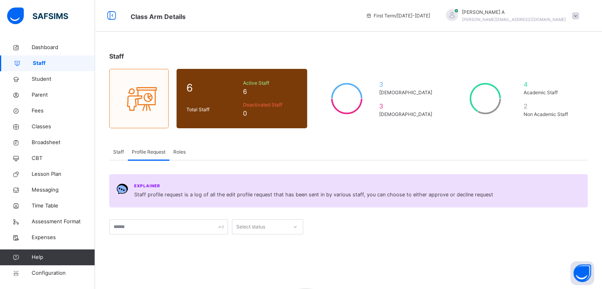
click at [117, 154] on span "Staff" at bounding box center [118, 152] width 11 height 7
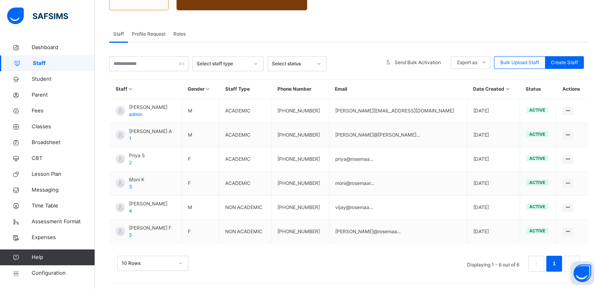
scroll to position [120, 0]
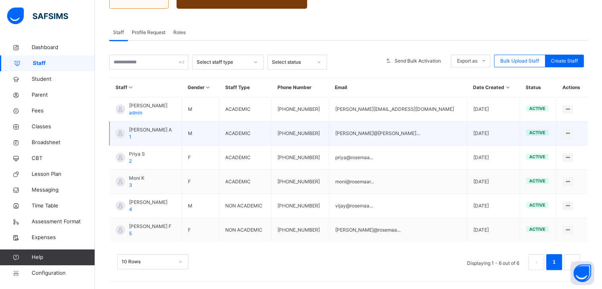
click at [131, 135] on div "[PERSON_NAME] A 1" at bounding box center [150, 133] width 43 height 14
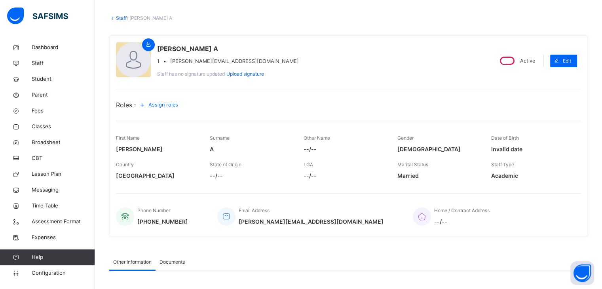
scroll to position [33, 0]
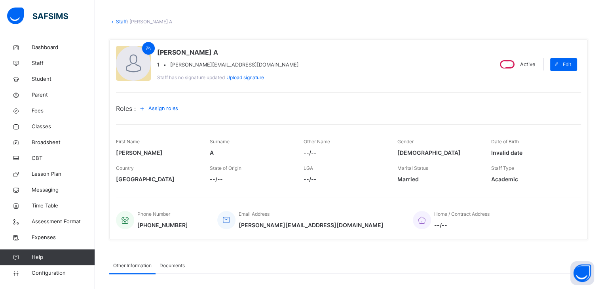
click at [164, 108] on span "Assign roles" at bounding box center [164, 109] width 30 height 8
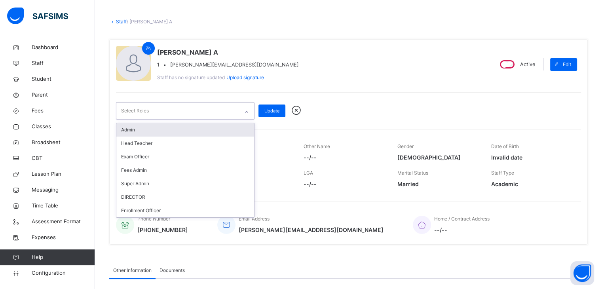
click at [164, 108] on div "Select Roles" at bounding box center [177, 111] width 123 height 17
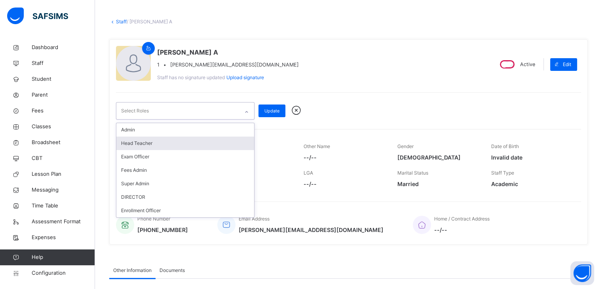
click at [132, 141] on div "Head Teacher" at bounding box center [185, 143] width 138 height 13
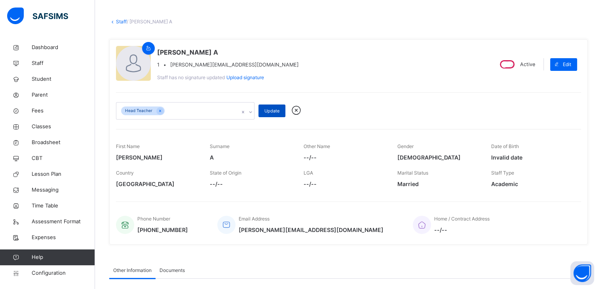
click at [266, 111] on span "Update" at bounding box center [272, 111] width 15 height 7
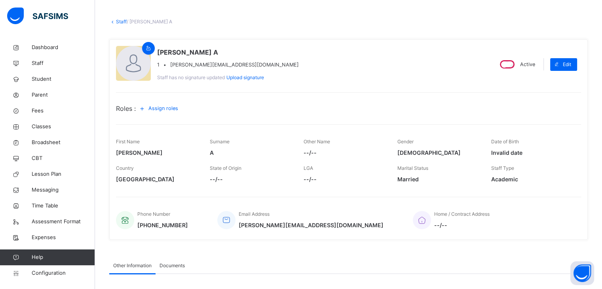
click at [119, 22] on link "Staff" at bounding box center [121, 22] width 11 height 6
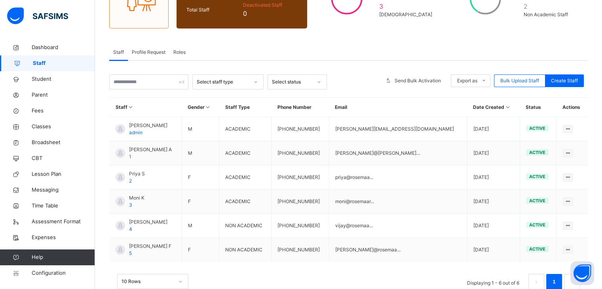
scroll to position [103, 0]
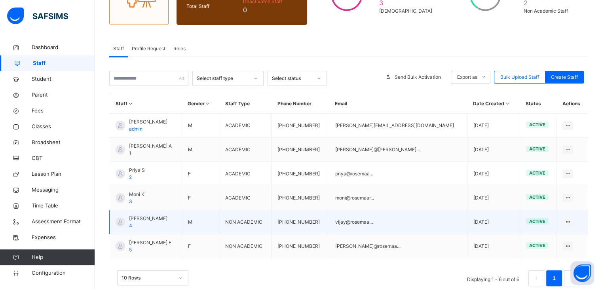
click at [129, 223] on span "4" at bounding box center [130, 226] width 3 height 6
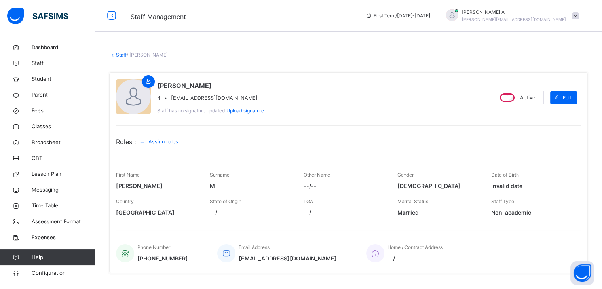
click at [162, 143] on span "Assign roles" at bounding box center [164, 142] width 30 height 8
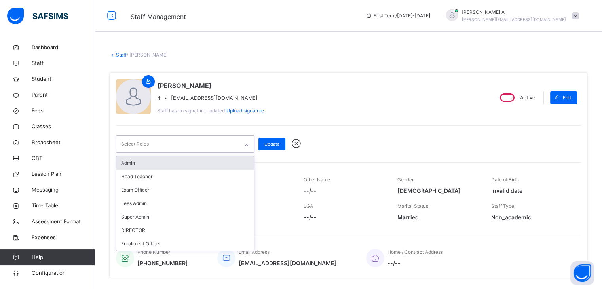
click at [162, 143] on div "Select Roles" at bounding box center [177, 144] width 123 height 17
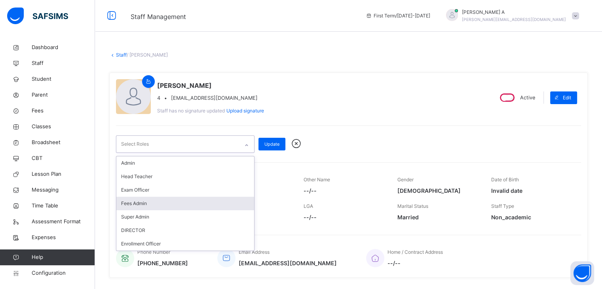
click at [147, 200] on div "Fees Admin" at bounding box center [185, 203] width 138 height 13
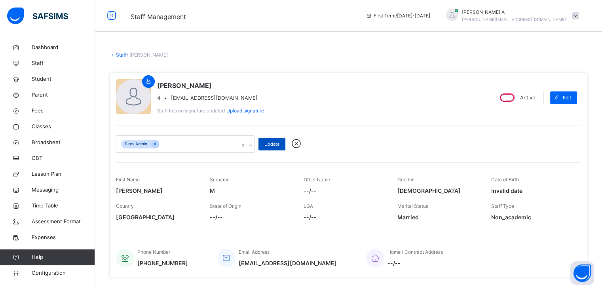
click at [274, 143] on span "Update" at bounding box center [272, 144] width 15 height 7
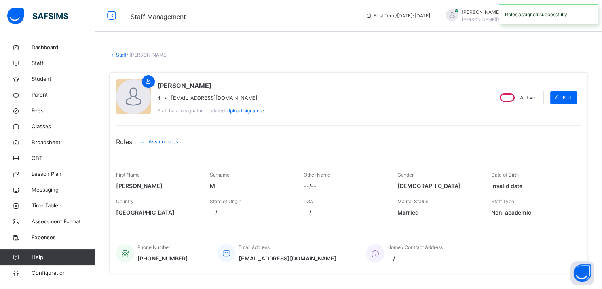
click at [120, 57] on link "Staff" at bounding box center [121, 55] width 11 height 6
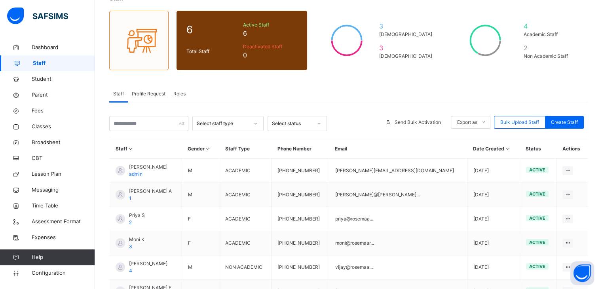
scroll to position [120, 0]
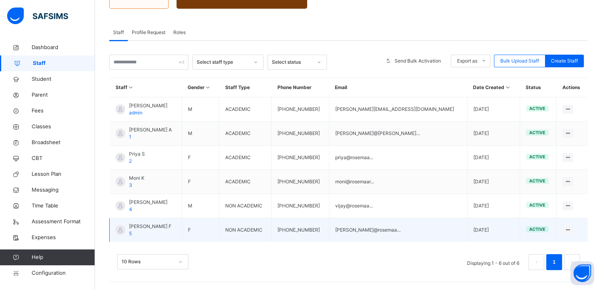
click at [130, 232] on span "5" at bounding box center [130, 233] width 3 height 6
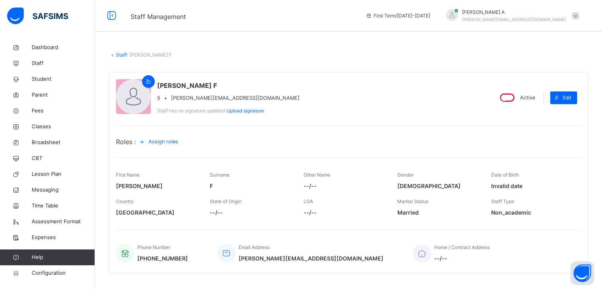
click at [159, 143] on span "Assign roles" at bounding box center [164, 142] width 30 height 8
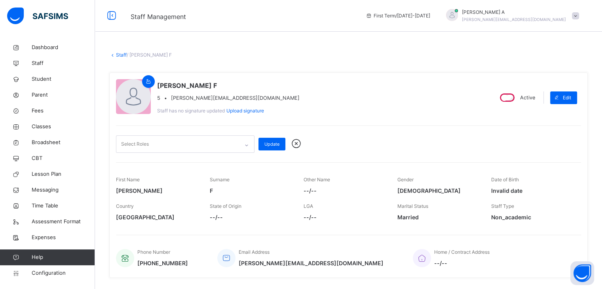
click at [159, 143] on div "Select Roles" at bounding box center [177, 144] width 123 height 17
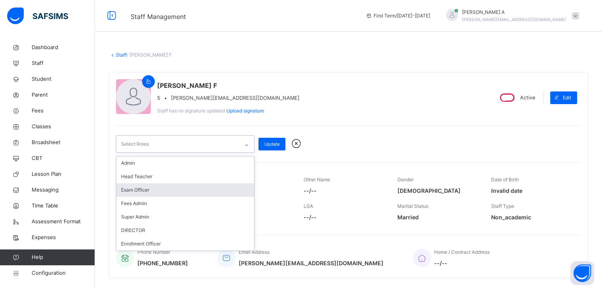
click at [140, 189] on div "Exam Officer" at bounding box center [185, 189] width 138 height 13
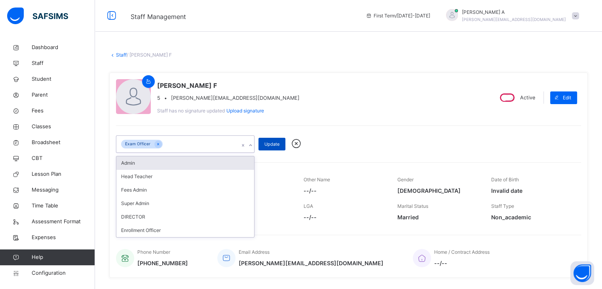
click at [267, 139] on div "Update" at bounding box center [272, 144] width 27 height 13
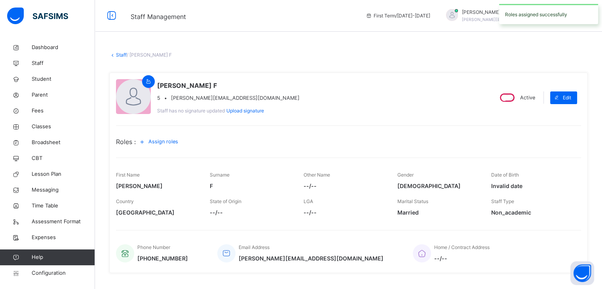
click at [120, 55] on link "Staff" at bounding box center [121, 55] width 11 height 6
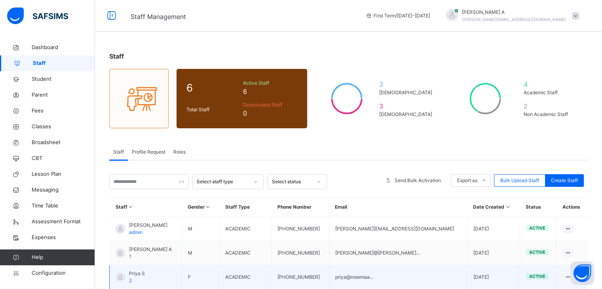
click at [130, 278] on span "2" at bounding box center [130, 281] width 3 height 6
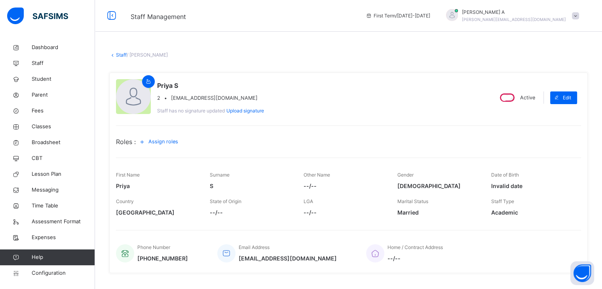
click at [157, 145] on span "Assign roles" at bounding box center [164, 142] width 30 height 8
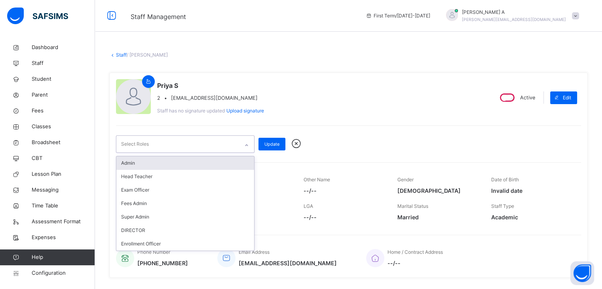
click at [157, 145] on div "Select Roles" at bounding box center [177, 144] width 123 height 17
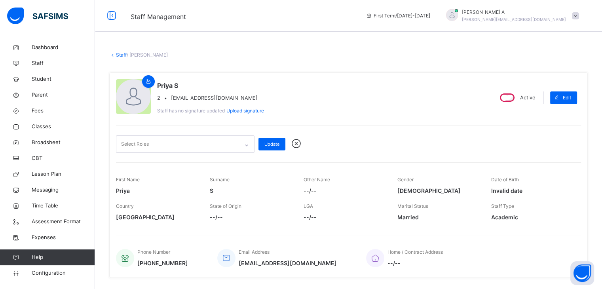
click at [271, 40] on div "Staff / [PERSON_NAME] × Delete Staff This action would delete [PERSON_NAME] S f…" at bounding box center [348, 251] width 507 height 422
click at [38, 51] on span "Dashboard" at bounding box center [63, 48] width 63 height 8
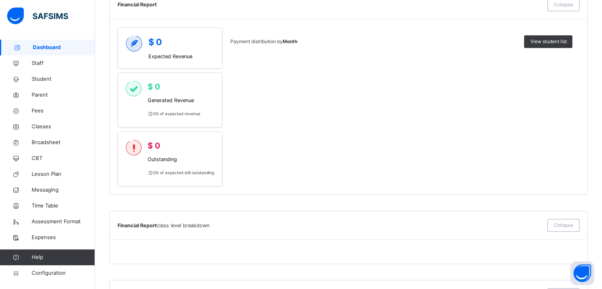
scroll to position [379, 0]
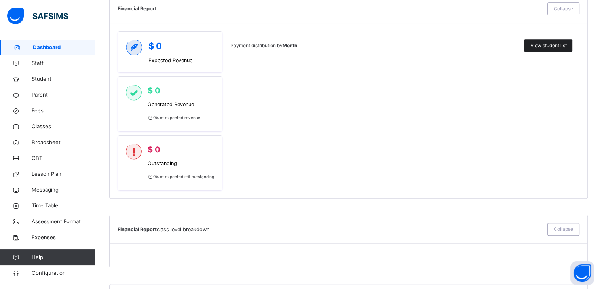
click at [549, 48] on div "View student list" at bounding box center [548, 45] width 48 height 13
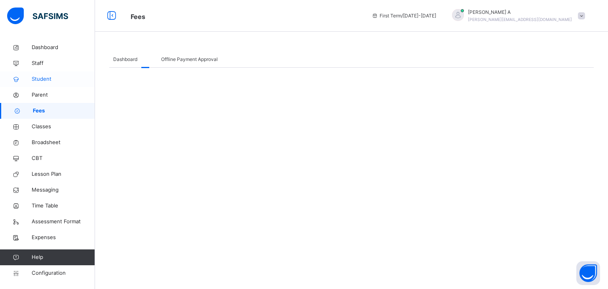
click at [33, 75] on link "Student" at bounding box center [47, 79] width 95 height 16
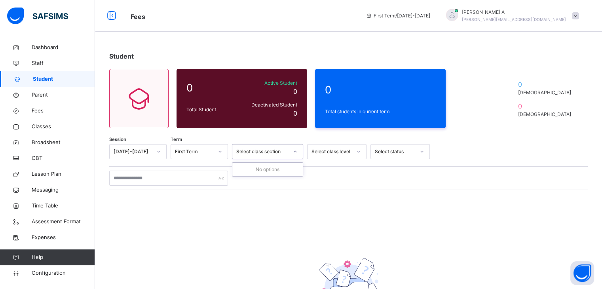
click at [256, 154] on div "Select class section" at bounding box center [262, 151] width 52 height 7
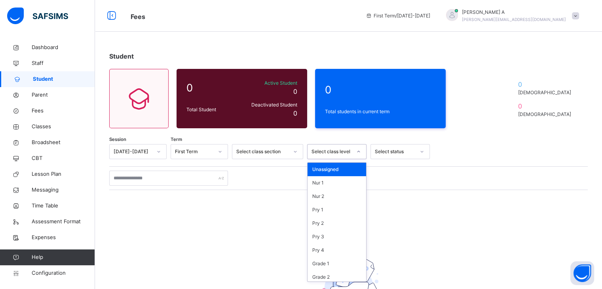
click at [328, 147] on div "Select class level" at bounding box center [330, 152] width 44 height 12
click at [325, 207] on div "Pry 1" at bounding box center [337, 209] width 59 height 13
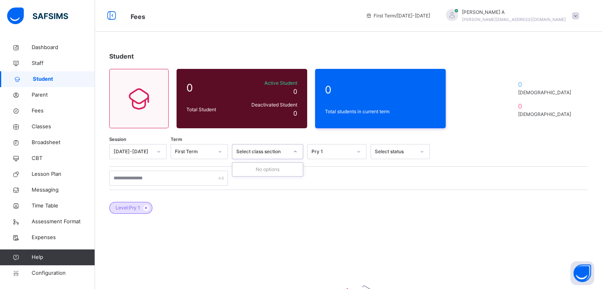
click at [278, 150] on div "Select class section" at bounding box center [262, 151] width 52 height 7
drag, startPoint x: 278, startPoint y: 150, endPoint x: 395, endPoint y: 149, distance: 117.6
click at [395, 149] on div "Session [DATE]-[DATE] Term First Term 0 results available. Select is focused ,t…" at bounding box center [348, 151] width 479 height 15
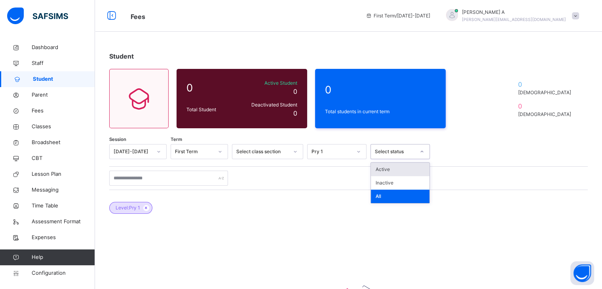
click at [395, 149] on div "Select status" at bounding box center [395, 151] width 40 height 7
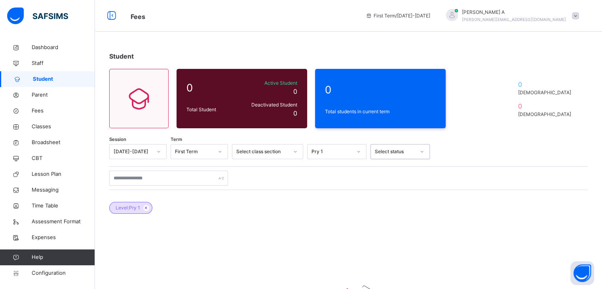
click at [395, 149] on div "Select status" at bounding box center [395, 151] width 40 height 7
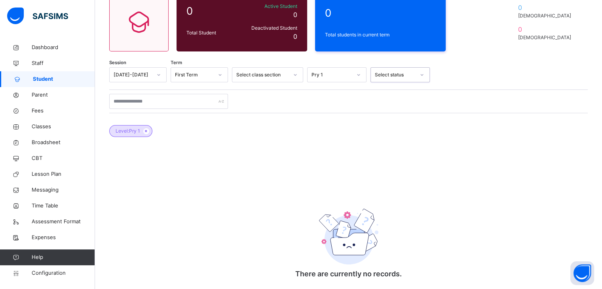
scroll to position [91, 0]
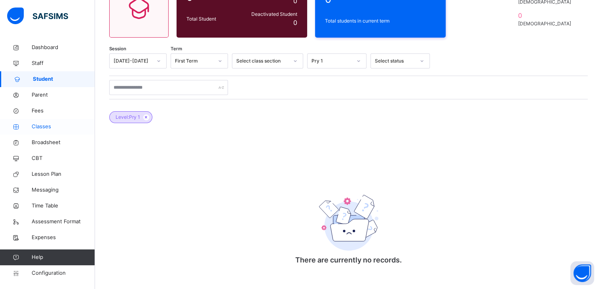
click at [32, 126] on span "Classes" at bounding box center [63, 127] width 63 height 8
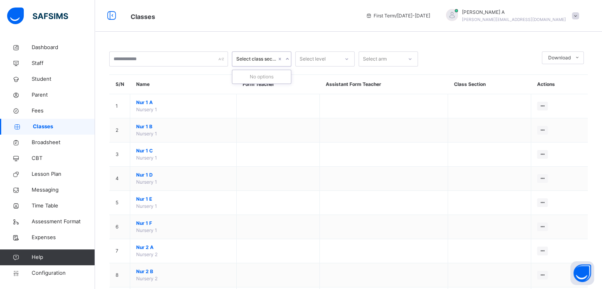
click at [290, 57] on icon at bounding box center [287, 59] width 5 height 8
click at [335, 61] on div "Select level" at bounding box center [318, 59] width 44 height 12
click at [314, 148] on div "Pry 1" at bounding box center [325, 143] width 59 height 13
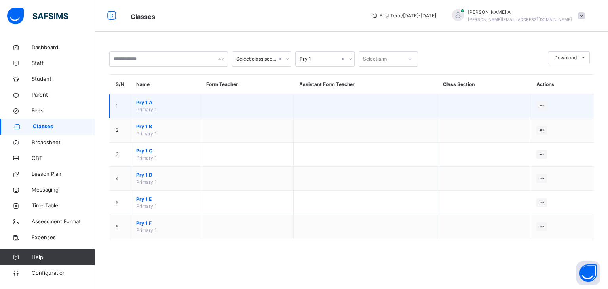
click at [139, 100] on span "Pry 1 A" at bounding box center [165, 102] width 58 height 7
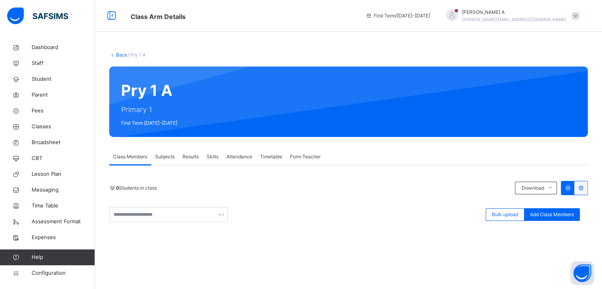
click at [167, 156] on span "Subjects" at bounding box center [164, 156] width 19 height 7
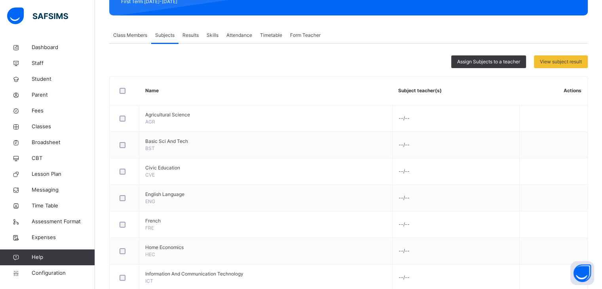
scroll to position [112, 0]
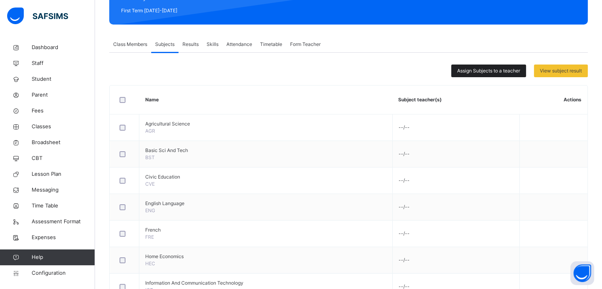
click at [496, 69] on span "Assign Subjects to a teacher" at bounding box center [488, 70] width 63 height 7
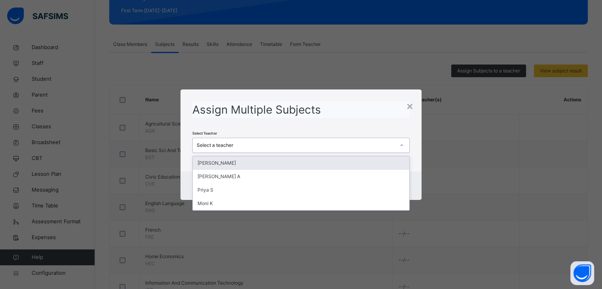
click at [364, 146] on div "Select a teacher" at bounding box center [296, 145] width 198 height 7
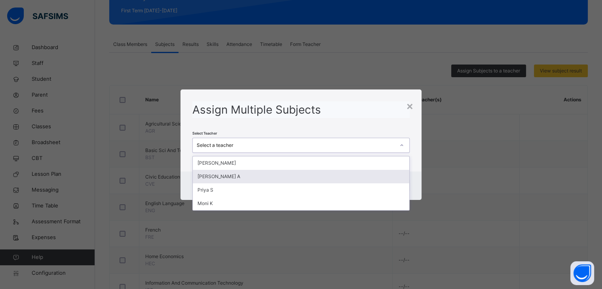
click at [358, 171] on div "[PERSON_NAME] A" at bounding box center [301, 176] width 216 height 13
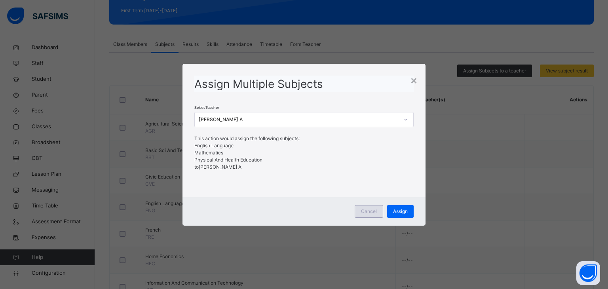
click at [377, 212] on span "Cancel" at bounding box center [369, 211] width 16 height 7
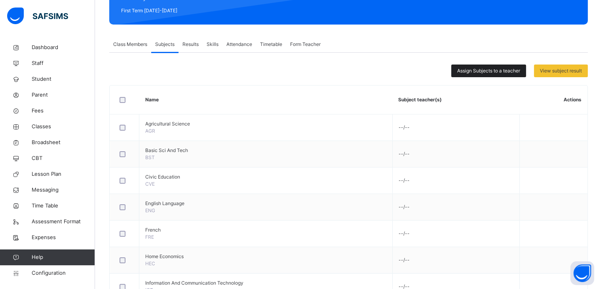
click at [474, 70] on span "Assign Subjects to a teacher" at bounding box center [488, 70] width 63 height 7
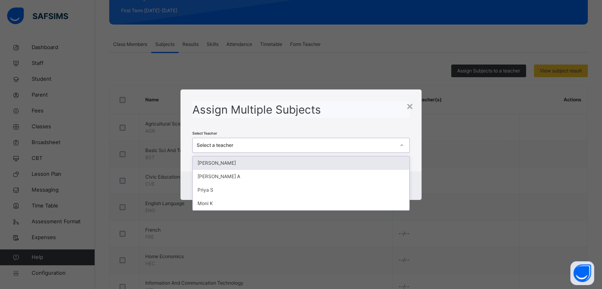
click at [319, 144] on div "Select a teacher" at bounding box center [296, 145] width 198 height 7
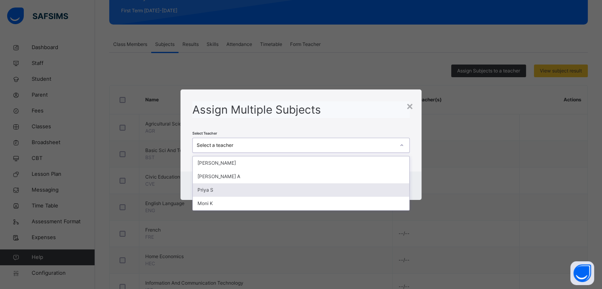
click at [235, 187] on div "Priya S" at bounding box center [301, 189] width 216 height 13
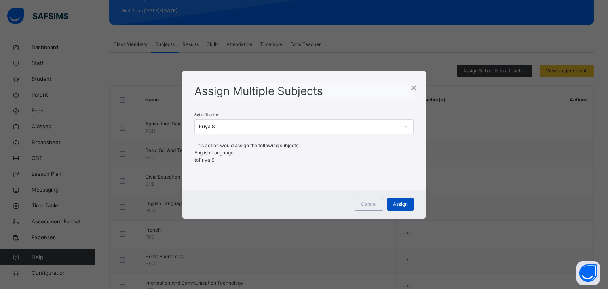
click at [396, 202] on span "Assign" at bounding box center [400, 204] width 15 height 7
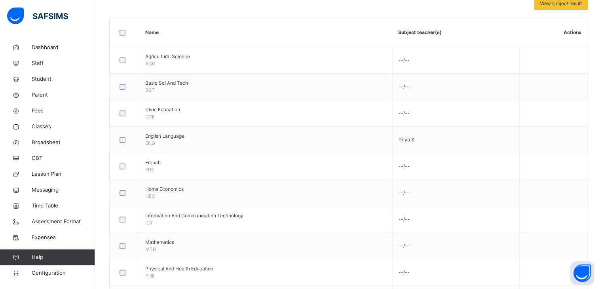
scroll to position [184, 0]
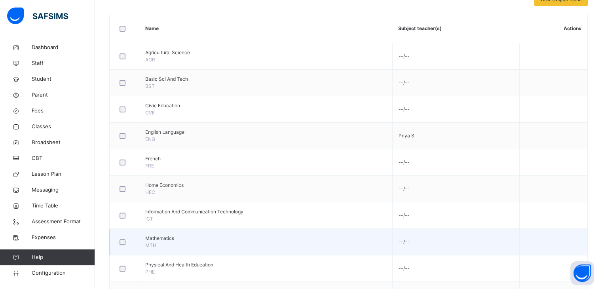
click at [120, 237] on div at bounding box center [124, 242] width 17 height 17
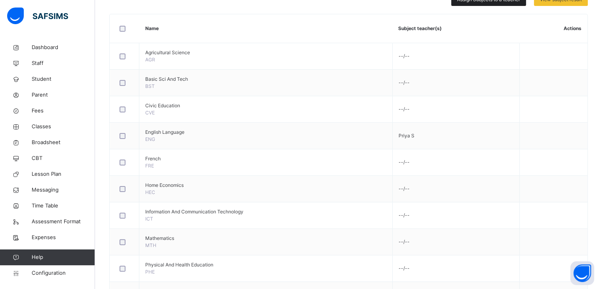
click at [518, 4] on div "Assign Subjects to a teacher" at bounding box center [488, -1] width 75 height 13
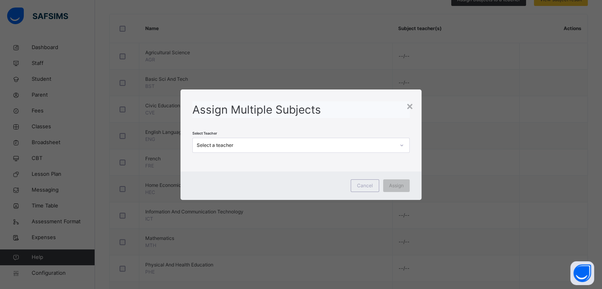
click at [314, 150] on div "Select a teacher" at bounding box center [293, 145] width 201 height 12
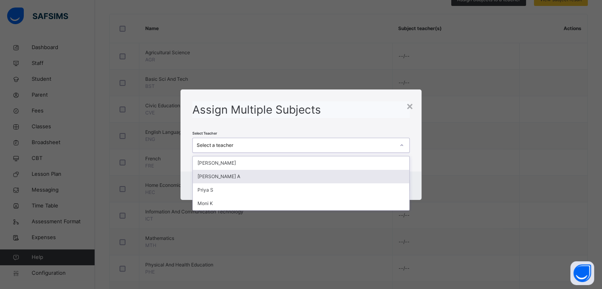
click at [246, 178] on div "[PERSON_NAME] A" at bounding box center [301, 176] width 216 height 13
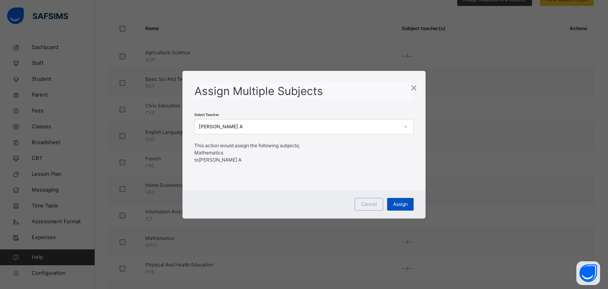
click at [397, 208] on span "Assign" at bounding box center [400, 204] width 15 height 7
click at [413, 91] on div "×" at bounding box center [410, 87] width 8 height 17
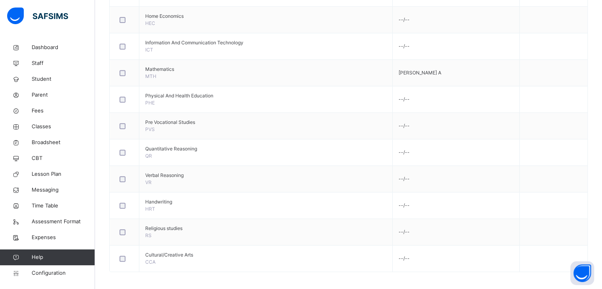
scroll to position [354, 0]
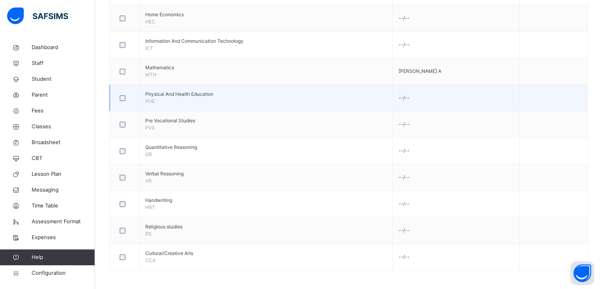
click at [125, 96] on div at bounding box center [124, 98] width 13 height 6
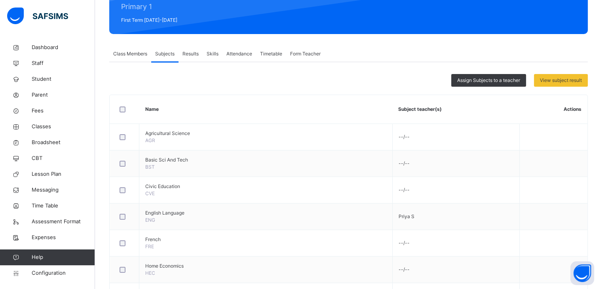
scroll to position [95, 0]
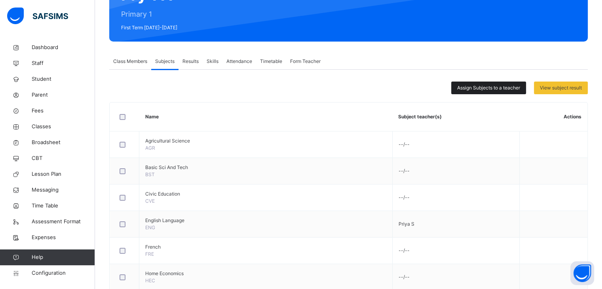
click at [488, 84] on span "Assign Subjects to a teacher" at bounding box center [488, 87] width 63 height 7
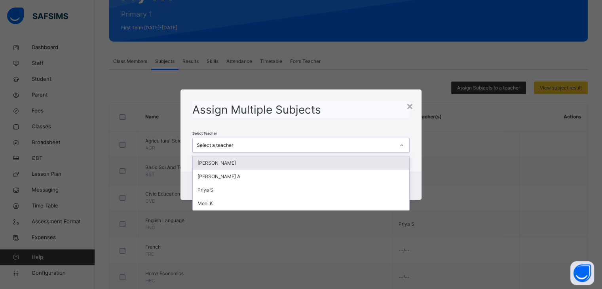
click at [371, 149] on div "Select a teacher" at bounding box center [293, 145] width 201 height 12
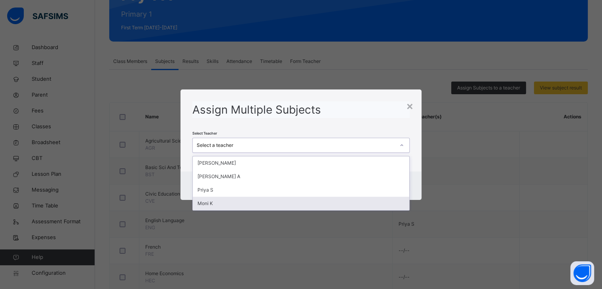
click at [304, 200] on div "Moni K" at bounding box center [301, 203] width 216 height 13
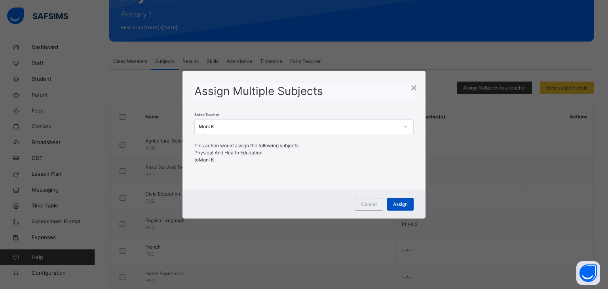
click at [394, 208] on span "Assign" at bounding box center [400, 204] width 15 height 7
click at [410, 85] on div "×" at bounding box center [410, 87] width 8 height 17
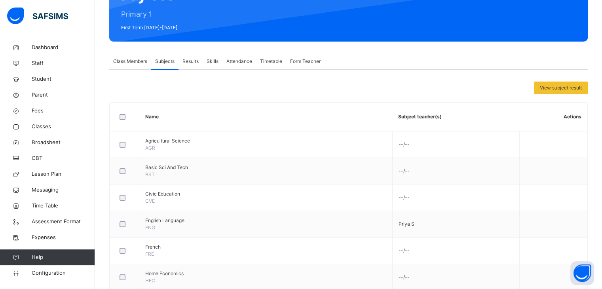
click at [274, 62] on span "Timetable" at bounding box center [271, 61] width 22 height 7
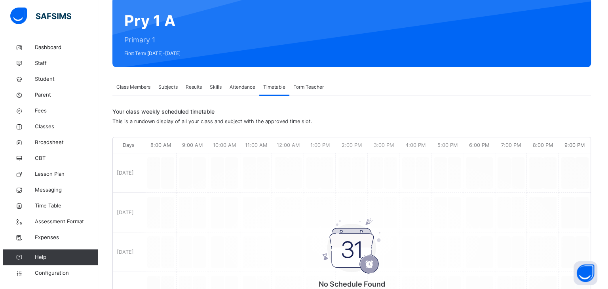
scroll to position [0, 0]
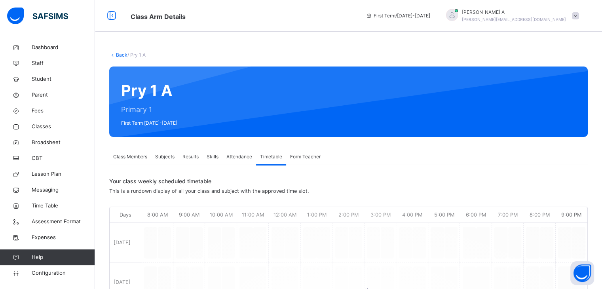
click at [120, 155] on span "Class Members" at bounding box center [130, 156] width 34 height 7
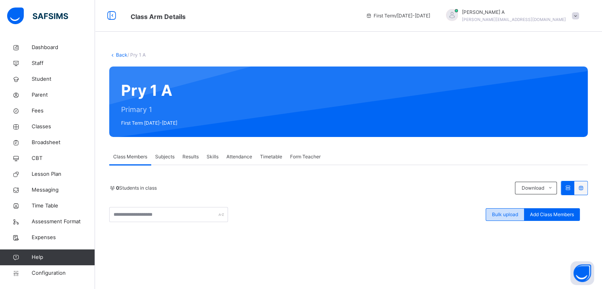
click at [514, 217] on span "Bulk upload" at bounding box center [505, 214] width 26 height 7
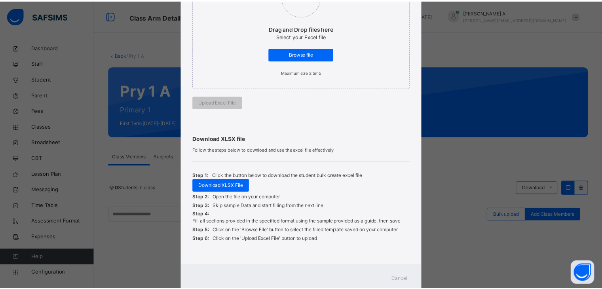
scroll to position [160, 0]
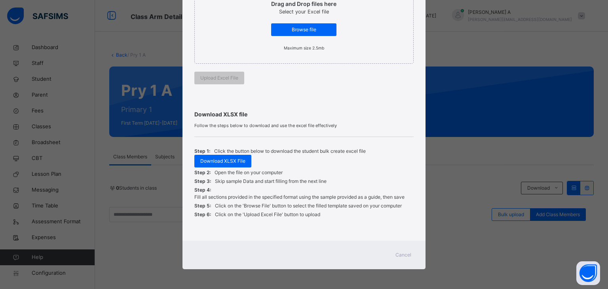
click at [406, 256] on span "Cancel" at bounding box center [404, 254] width 16 height 7
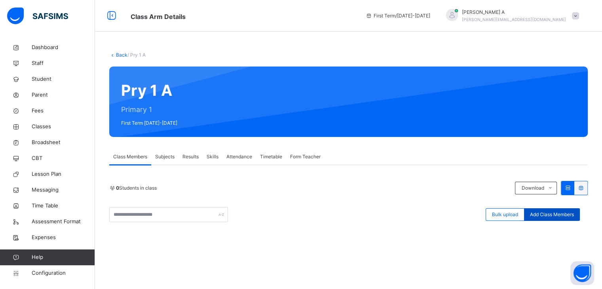
click at [551, 217] on span "Add Class Members" at bounding box center [552, 214] width 44 height 7
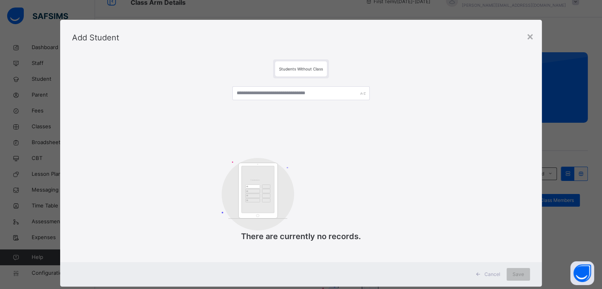
scroll to position [0, 0]
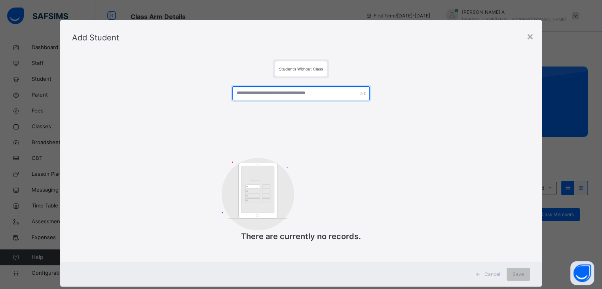
click at [288, 95] on input "text" at bounding box center [300, 93] width 137 height 14
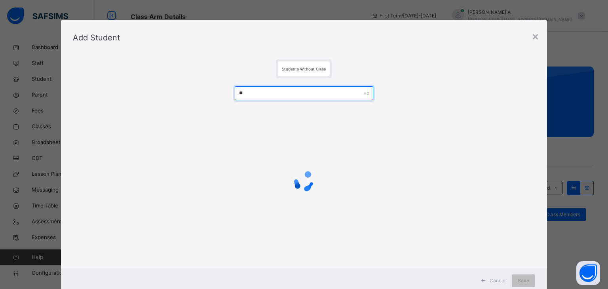
type input "**"
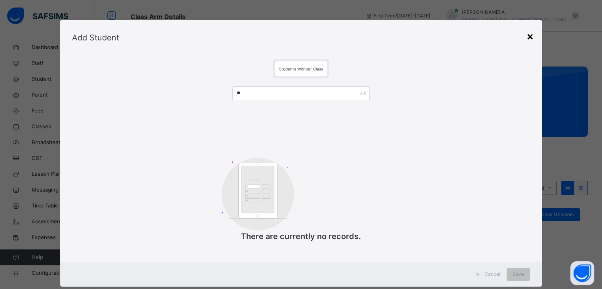
click at [531, 39] on div "×" at bounding box center [531, 36] width 8 height 17
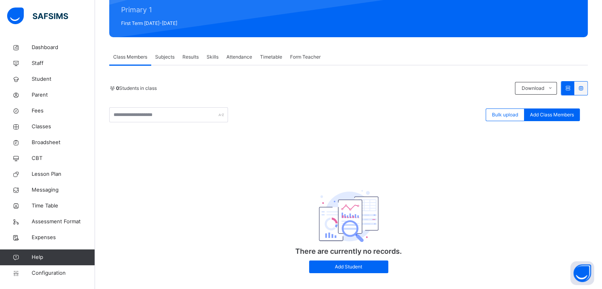
scroll to position [112, 0]
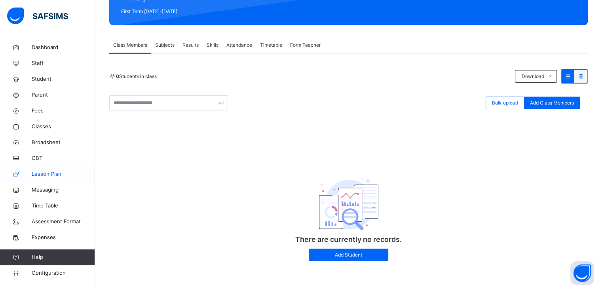
click at [46, 173] on span "Lesson Plan" at bounding box center [63, 174] width 63 height 8
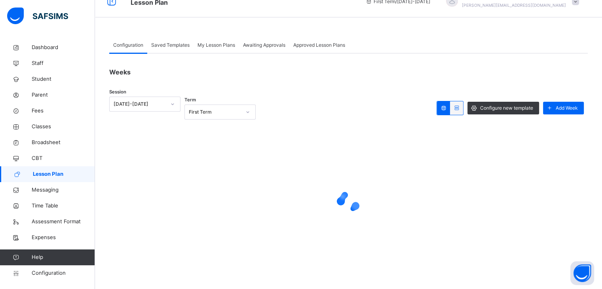
scroll to position [61, 0]
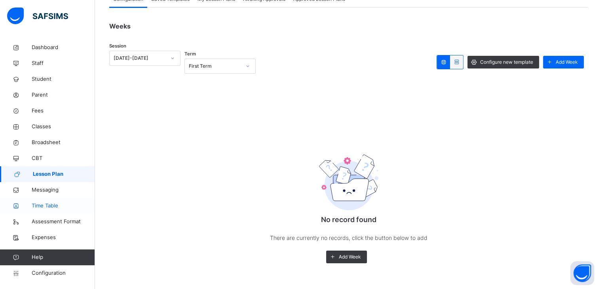
click at [42, 206] on span "Time Table" at bounding box center [63, 206] width 63 height 8
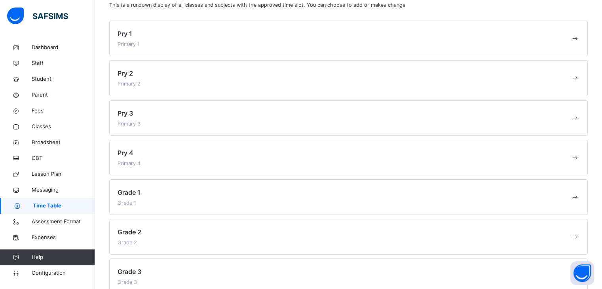
click at [213, 40] on span at bounding box center [344, 39] width 453 height 2
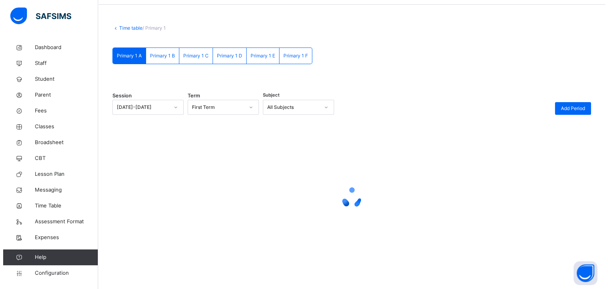
scroll to position [61, 0]
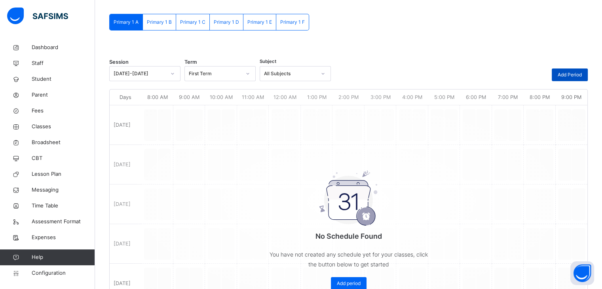
click at [569, 74] on span "Add Period" at bounding box center [570, 74] width 24 height 7
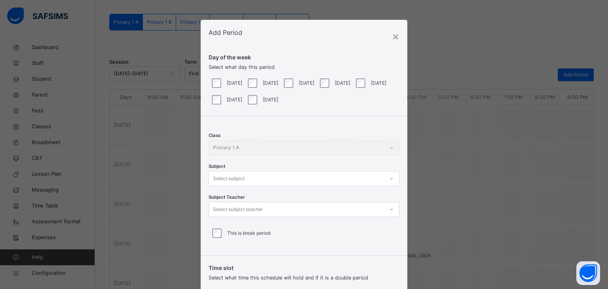
click at [288, 81] on div "[DATE]" at bounding box center [298, 83] width 32 height 10
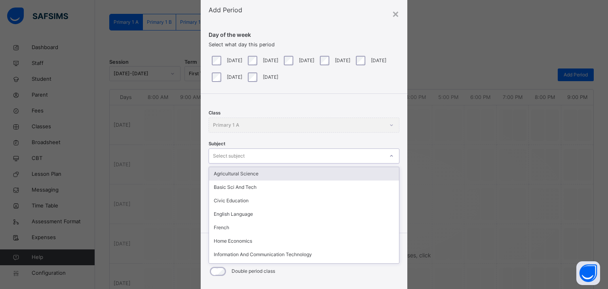
click at [234, 164] on div "option Agricultural Science focused, 1 of 15. 15 results available. Use Up and …" at bounding box center [304, 156] width 191 height 15
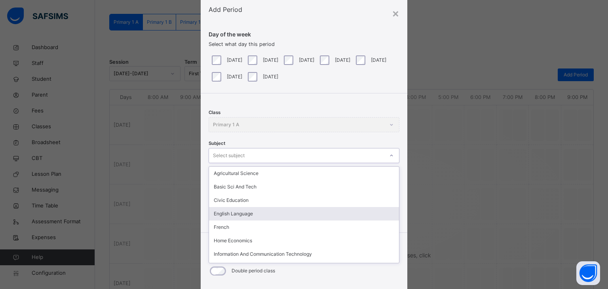
click at [235, 214] on div "English Language" at bounding box center [304, 213] width 190 height 13
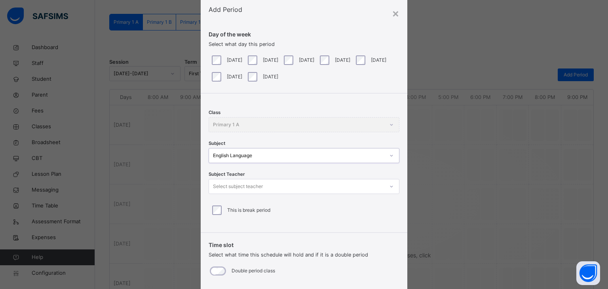
click at [246, 189] on div "Select subject teacher" at bounding box center [238, 186] width 50 height 15
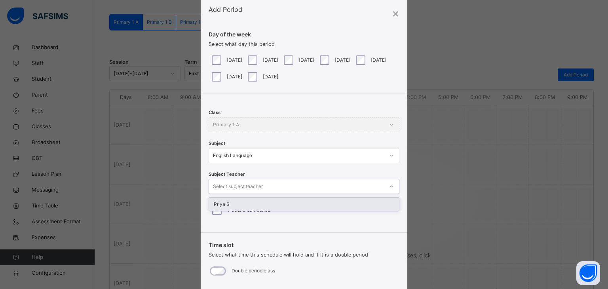
click at [239, 206] on div "Priya S" at bounding box center [304, 204] width 190 height 13
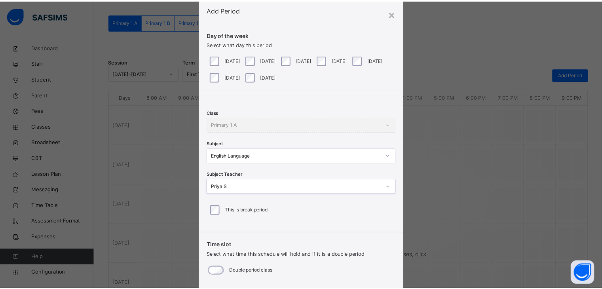
scroll to position [113, 0]
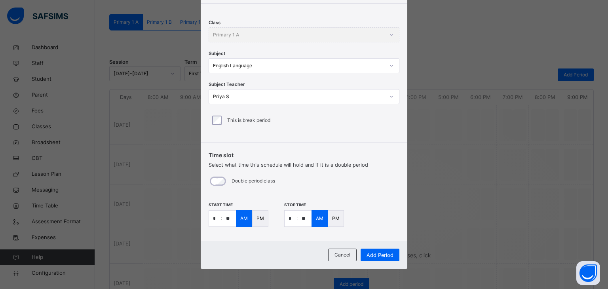
click at [214, 220] on input "*" at bounding box center [215, 219] width 12 height 16
type input "*"
click at [292, 217] on input "*" at bounding box center [291, 219] width 12 height 16
type input "**"
click at [370, 257] on span "Add Period" at bounding box center [380, 255] width 27 height 8
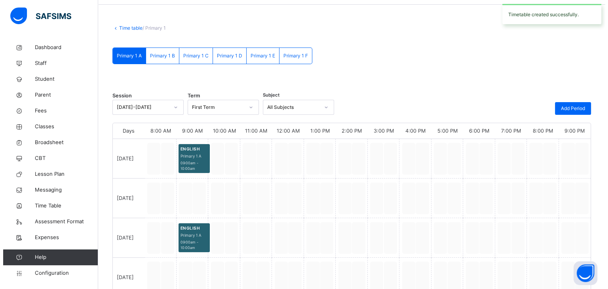
scroll to position [61, 0]
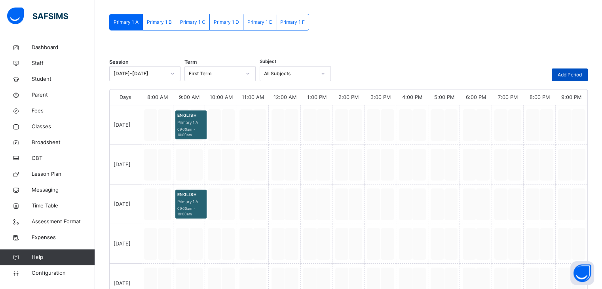
click at [580, 75] on span "Add Period" at bounding box center [570, 74] width 24 height 7
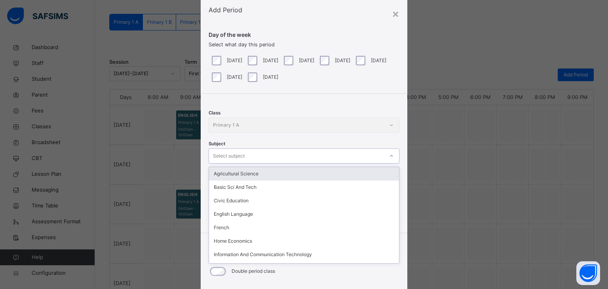
click at [296, 164] on div "option Agricultural Science focused, 1 of 15. 15 results available. Use Up and …" at bounding box center [304, 156] width 191 height 15
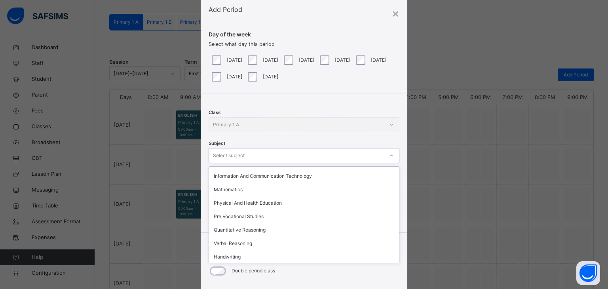
scroll to position [84, 0]
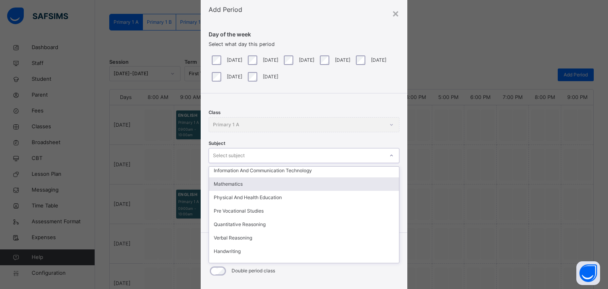
click at [289, 184] on div "Mathematics" at bounding box center [304, 183] width 190 height 13
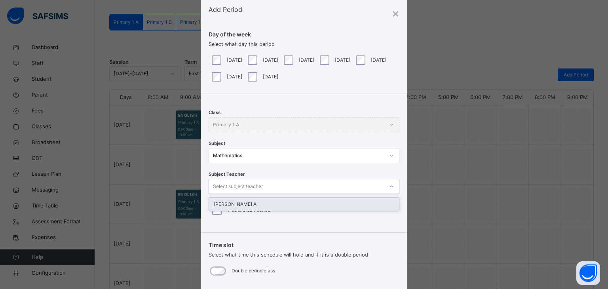
click at [289, 184] on div "Select subject teacher" at bounding box center [296, 187] width 175 height 12
click at [285, 207] on div "[PERSON_NAME] A" at bounding box center [304, 204] width 190 height 13
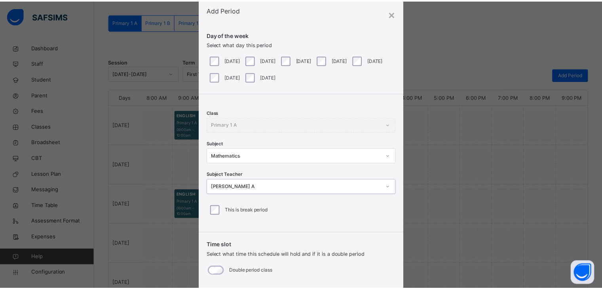
scroll to position [113, 0]
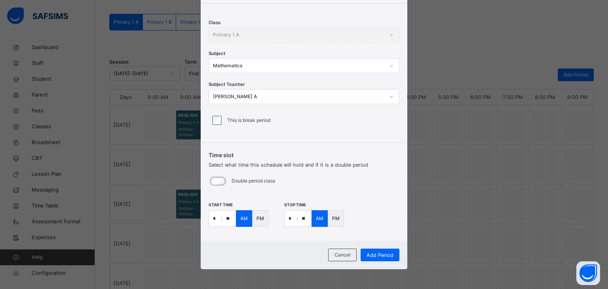
click at [212, 221] on input "*" at bounding box center [215, 219] width 12 height 16
click at [214, 219] on input "*" at bounding box center [215, 219] width 12 height 16
type input "*"
click at [290, 217] on input "*" at bounding box center [291, 219] width 12 height 16
type input "**"
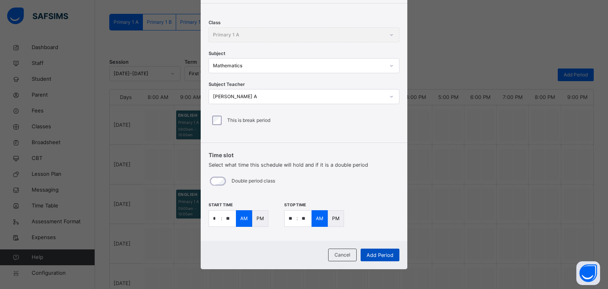
click at [372, 257] on span "Add Period" at bounding box center [380, 255] width 27 height 8
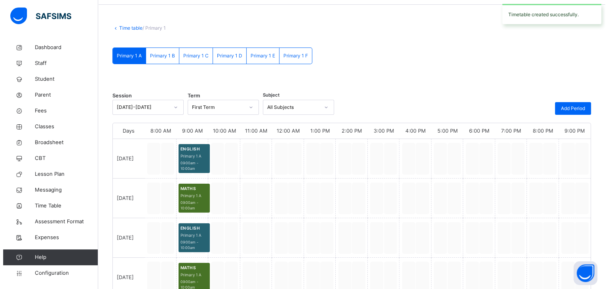
scroll to position [61, 0]
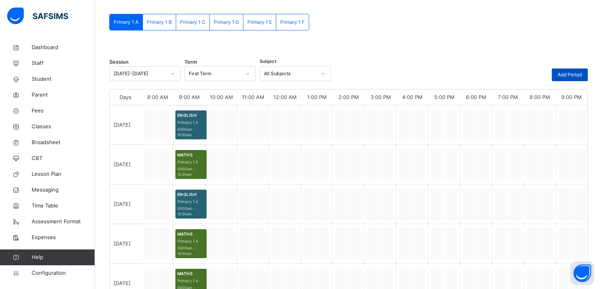
click at [577, 76] on span "Add Period" at bounding box center [570, 74] width 24 height 7
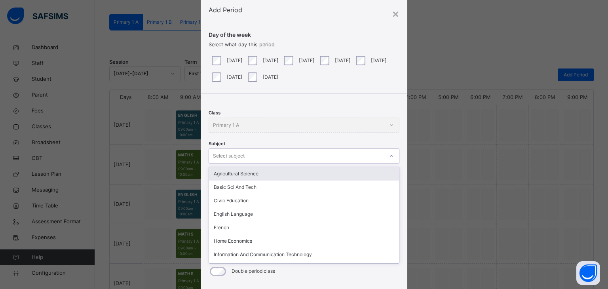
click at [244, 164] on div "option Agricultural Science focused, 1 of 15. 15 results available. Use Up and …" at bounding box center [304, 156] width 191 height 15
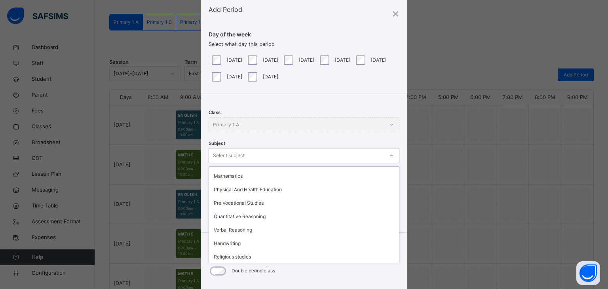
scroll to position [106, 0]
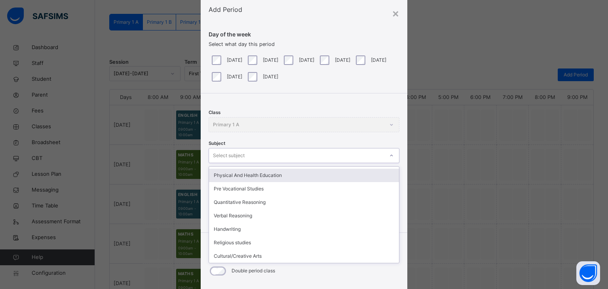
click at [251, 180] on div "Physical And Health Education" at bounding box center [304, 175] width 190 height 13
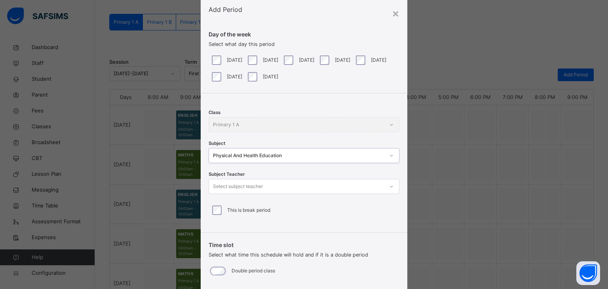
click at [249, 184] on div "Select subject teacher" at bounding box center [238, 186] width 50 height 15
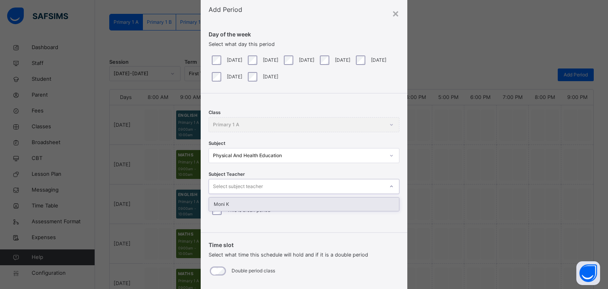
click at [244, 201] on div "Moni K" at bounding box center [304, 204] width 190 height 13
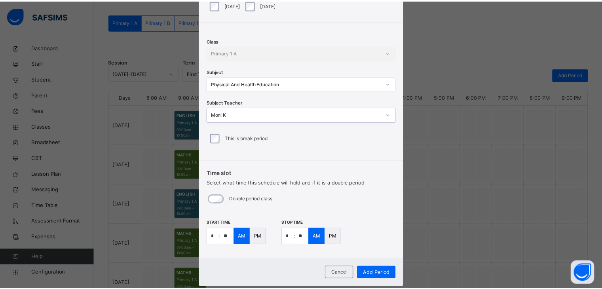
scroll to position [113, 0]
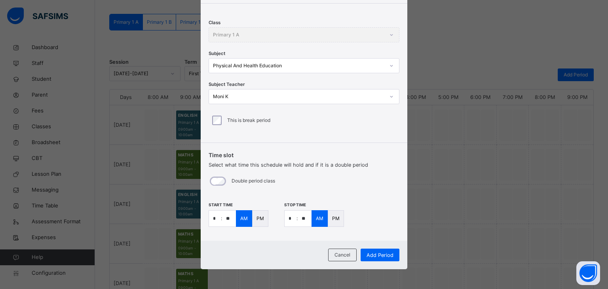
click at [213, 220] on input "*" at bounding box center [215, 219] width 12 height 16
type input "**"
click at [290, 222] on input "*" at bounding box center [291, 219] width 12 height 16
type input "**"
click at [380, 252] on span "Add Period" at bounding box center [380, 255] width 27 height 8
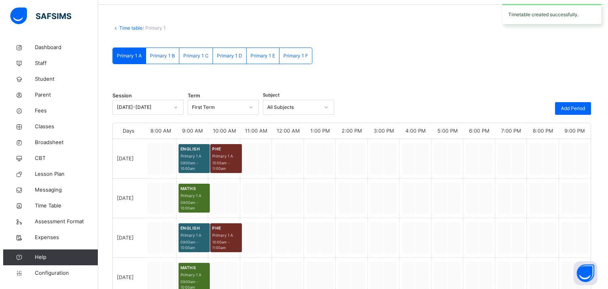
scroll to position [61, 0]
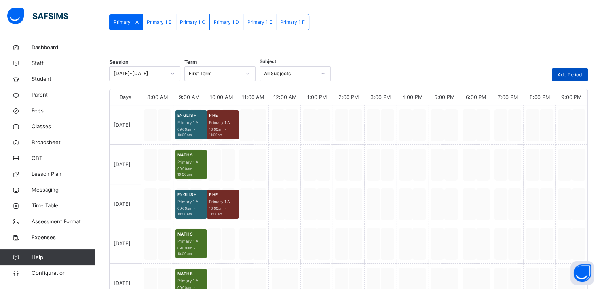
click at [577, 76] on span "Add Period" at bounding box center [570, 74] width 24 height 7
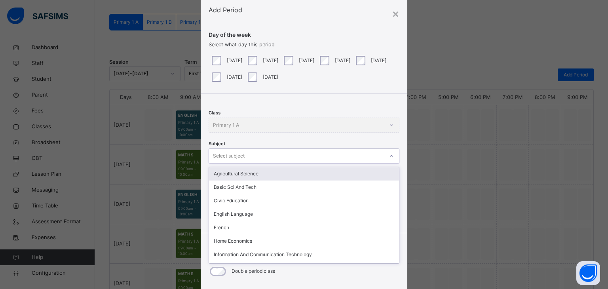
click at [263, 164] on div "option Agricultural Science focused, 1 of 15. 15 results available. Use Up and …" at bounding box center [304, 156] width 191 height 15
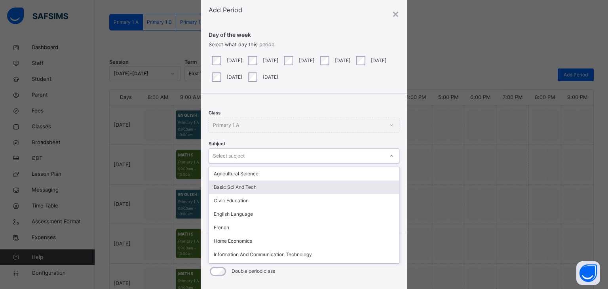
scroll to position [23, 0]
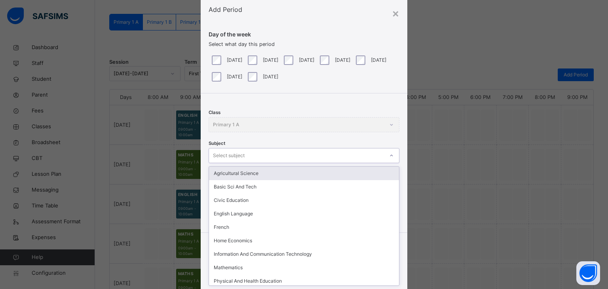
click at [262, 158] on div "Select subject" at bounding box center [296, 156] width 175 height 12
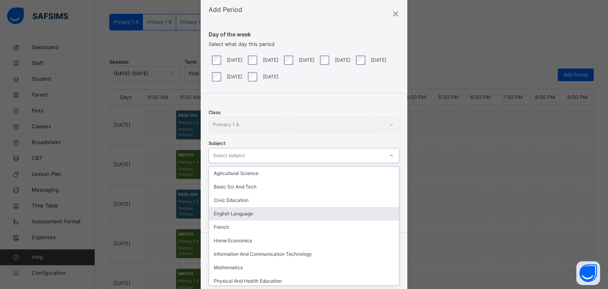
click at [243, 217] on div "English Language" at bounding box center [304, 213] width 190 height 13
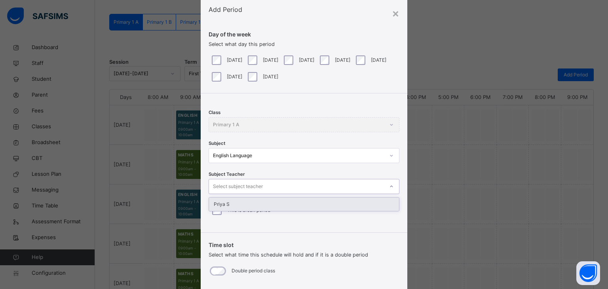
click at [232, 186] on div "Select subject teacher" at bounding box center [238, 186] width 50 height 15
click at [230, 206] on div "Priya S" at bounding box center [304, 204] width 190 height 13
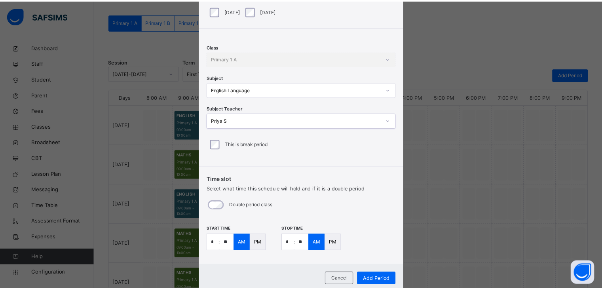
scroll to position [113, 0]
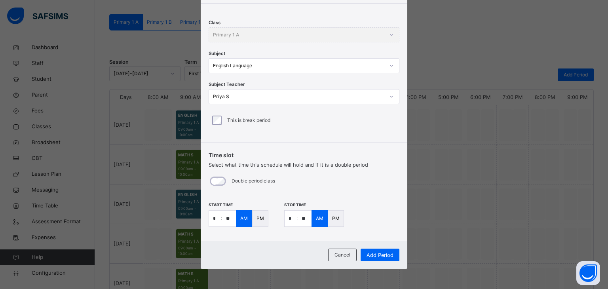
click at [215, 219] on input "*" at bounding box center [215, 219] width 12 height 16
type input "**"
click at [290, 219] on input "*" at bounding box center [291, 219] width 12 height 16
type input "**"
click at [337, 221] on div "PM" at bounding box center [336, 218] width 16 height 17
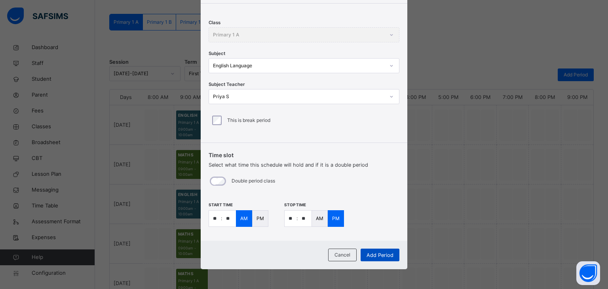
click at [388, 255] on span "Add Period" at bounding box center [380, 255] width 27 height 8
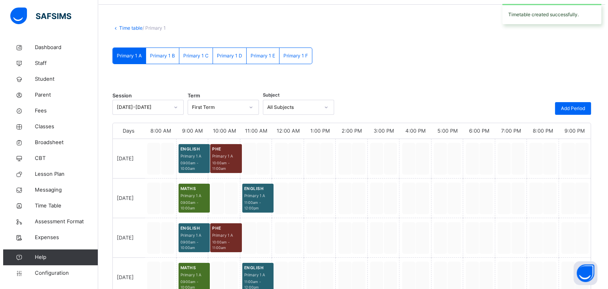
scroll to position [61, 0]
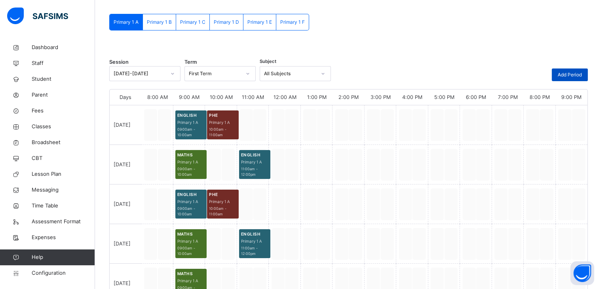
click at [570, 73] on span "Add Period" at bounding box center [570, 74] width 24 height 7
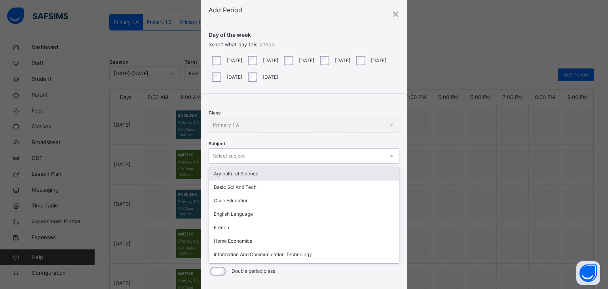
click at [332, 164] on div "option Agricultural Science focused, 1 of 15. 15 results available. Use Up and …" at bounding box center [304, 156] width 191 height 15
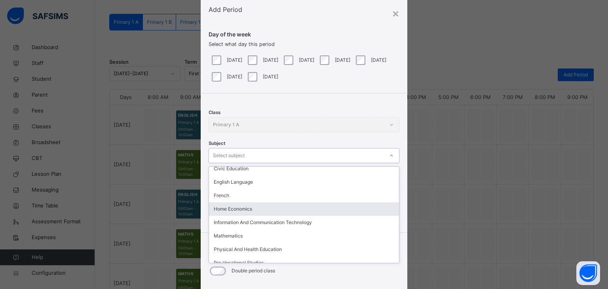
scroll to position [48, 0]
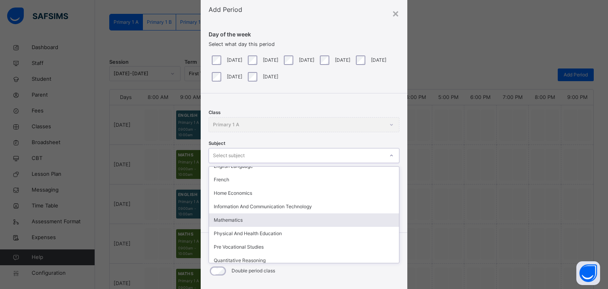
click at [307, 225] on div "Mathematics" at bounding box center [304, 219] width 190 height 13
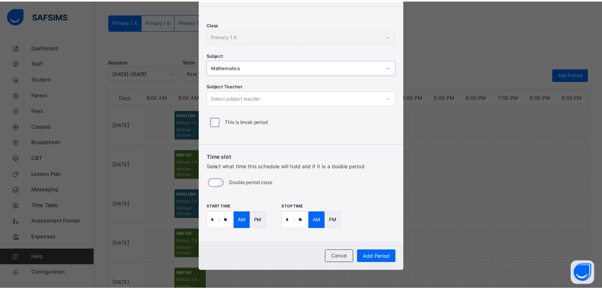
scroll to position [113, 0]
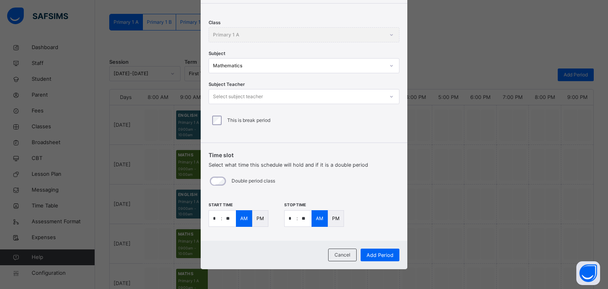
click at [217, 216] on input "*" at bounding box center [215, 219] width 12 height 16
type input "*"
click at [261, 221] on p "PM" at bounding box center [261, 218] width 8 height 7
click at [292, 220] on input "*" at bounding box center [291, 219] width 12 height 16
type input "*"
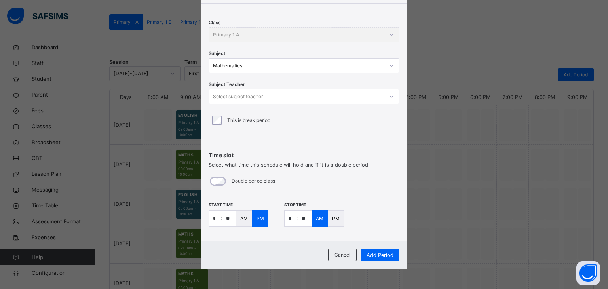
click at [332, 219] on p "PM" at bounding box center [336, 218] width 8 height 7
click at [371, 254] on span "Add Period" at bounding box center [380, 255] width 27 height 8
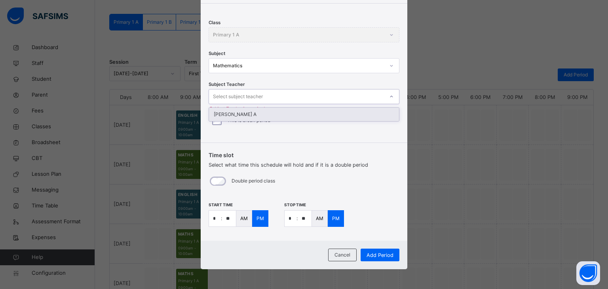
click at [347, 92] on div "Select subject teacher" at bounding box center [296, 97] width 175 height 12
click at [341, 116] on div "[PERSON_NAME] A" at bounding box center [304, 114] width 190 height 13
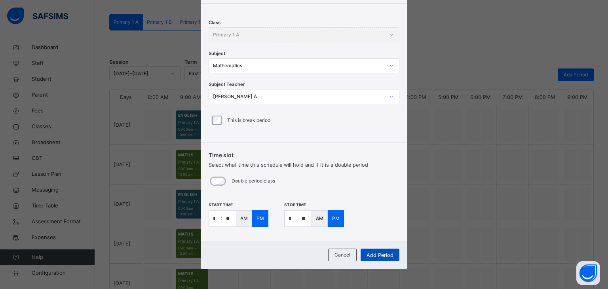
click at [380, 255] on span "Add Period" at bounding box center [380, 255] width 27 height 8
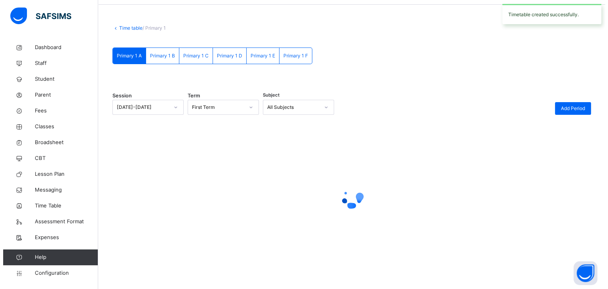
scroll to position [61, 0]
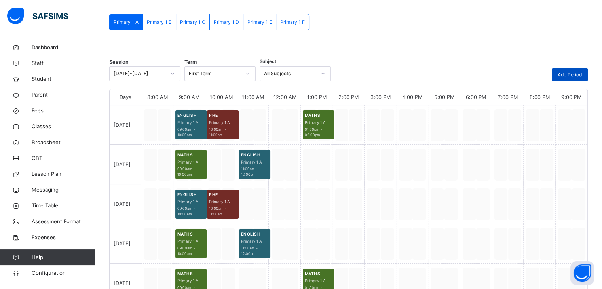
click at [566, 73] on span "Add Period" at bounding box center [570, 74] width 24 height 7
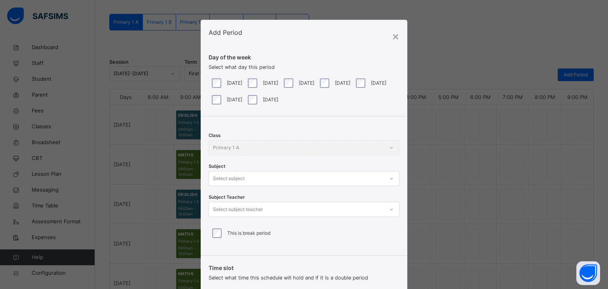
click at [352, 91] on div "[DATE]" at bounding box center [370, 83] width 36 height 17
click at [242, 100] on div "[DATE]" at bounding box center [226, 100] width 32 height 10
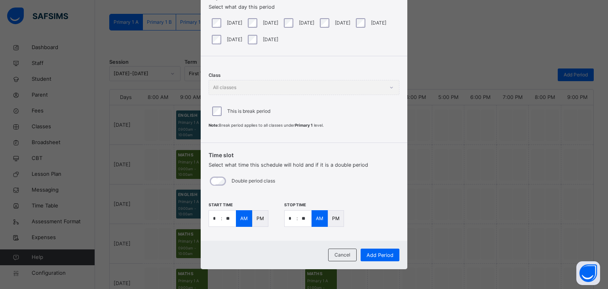
click at [212, 218] on input "*" at bounding box center [215, 219] width 12 height 16
type input "**"
click at [258, 222] on div "PM" at bounding box center [260, 218] width 16 height 17
click at [291, 221] on input "*" at bounding box center [291, 219] width 12 height 16
type input "*"
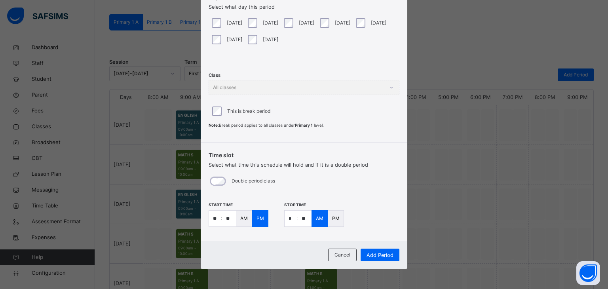
click at [332, 217] on p "PM" at bounding box center [336, 218] width 8 height 7
click at [377, 257] on span "Add Period" at bounding box center [380, 255] width 27 height 8
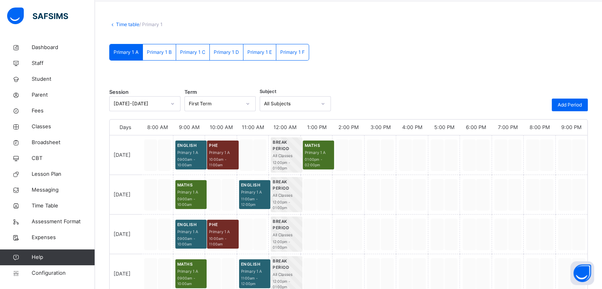
scroll to position [0, 0]
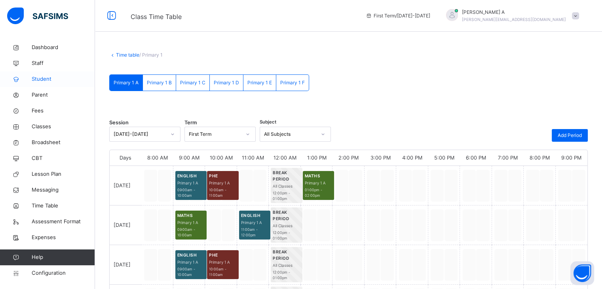
click at [51, 77] on span "Student" at bounding box center [63, 79] width 63 height 8
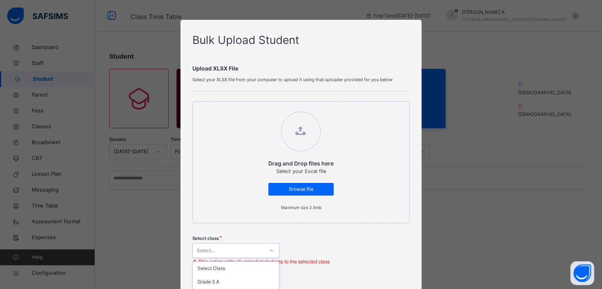
scroll to position [95, 0]
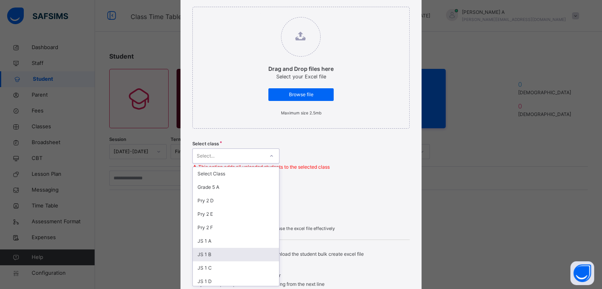
click at [250, 164] on div "option JS 1 B focused, 7 of 97. 97 results available. Use Up and Down to choose…" at bounding box center [235, 156] width 87 height 15
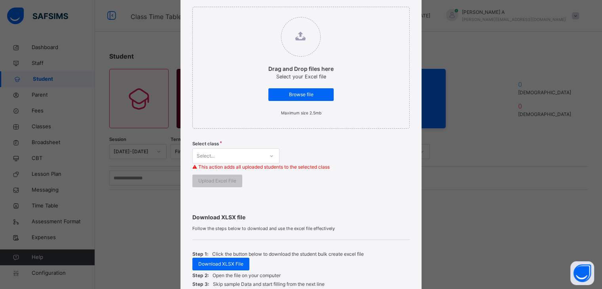
click at [363, 212] on div "Download XLSX file Follow the steps below to download and use the excel file ef…" at bounding box center [300, 272] width 217 height 151
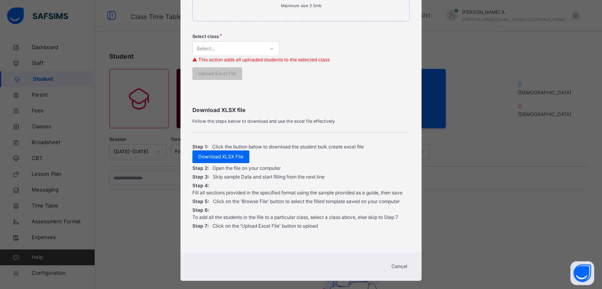
scroll to position [213, 0]
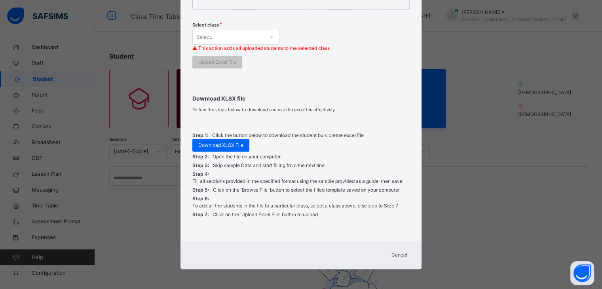
click at [406, 259] on div "Cancel" at bounding box center [399, 255] width 29 height 13
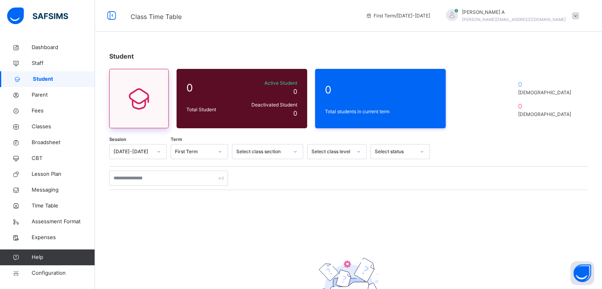
click at [135, 95] on icon at bounding box center [138, 98] width 33 height 29
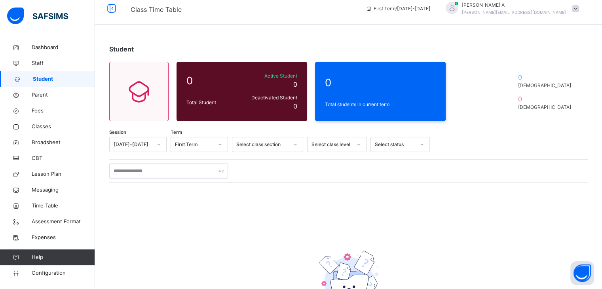
scroll to position [7, 0]
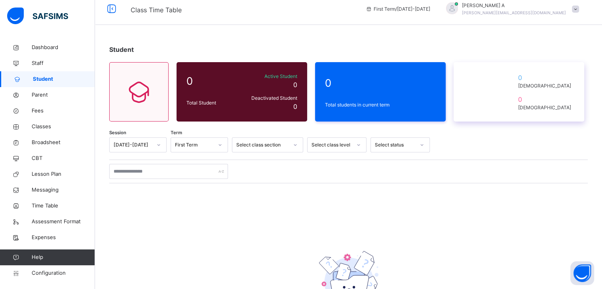
click at [543, 97] on span "0" at bounding box center [546, 100] width 57 height 10
click at [547, 81] on span "0" at bounding box center [546, 78] width 57 height 10
click at [368, 99] on div "Total students in current term" at bounding box center [380, 104] width 115 height 11
click at [286, 83] on div "Active Student 0" at bounding box center [269, 81] width 56 height 17
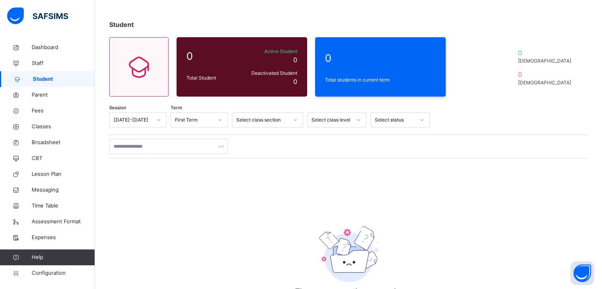
scroll to position [63, 0]
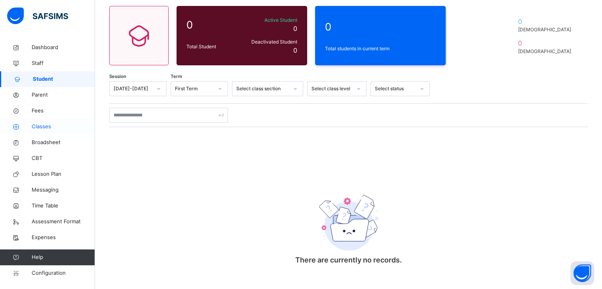
click at [33, 133] on link "Classes" at bounding box center [47, 127] width 95 height 16
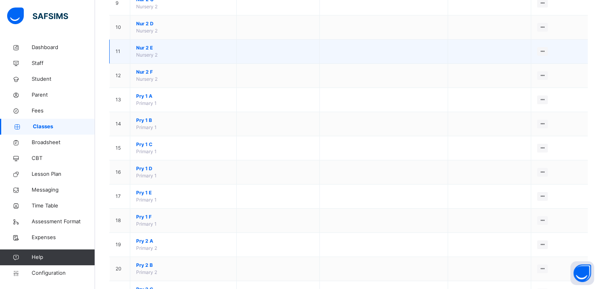
scroll to position [290, 0]
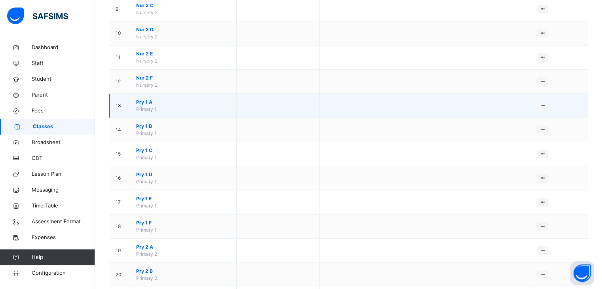
click at [145, 101] on span "Pry 1 A" at bounding box center [183, 102] width 94 height 7
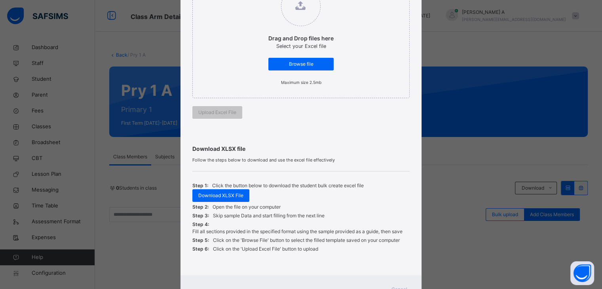
scroll to position [160, 0]
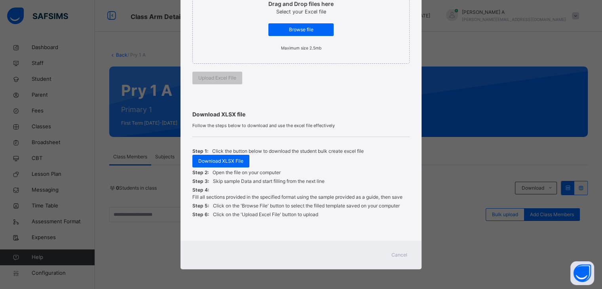
click at [398, 252] on span "Cancel" at bounding box center [400, 254] width 16 height 7
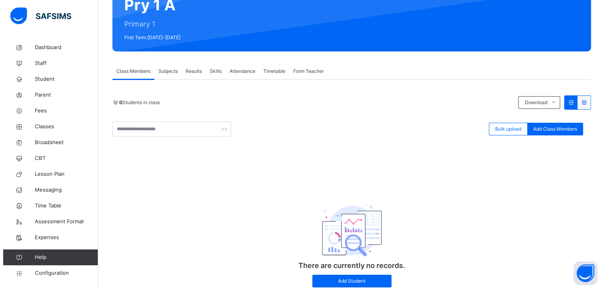
scroll to position [112, 0]
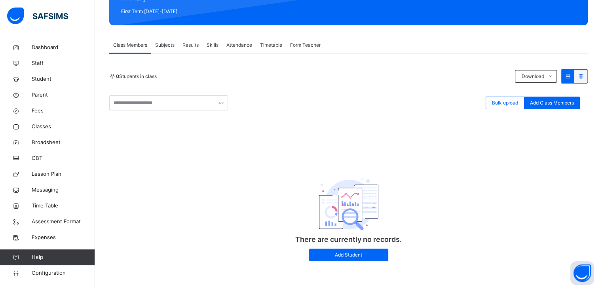
click at [360, 248] on div "There are currently no records. Add Student" at bounding box center [349, 212] width 158 height 113
click at [356, 255] on span "Add Student" at bounding box center [348, 254] width 67 height 7
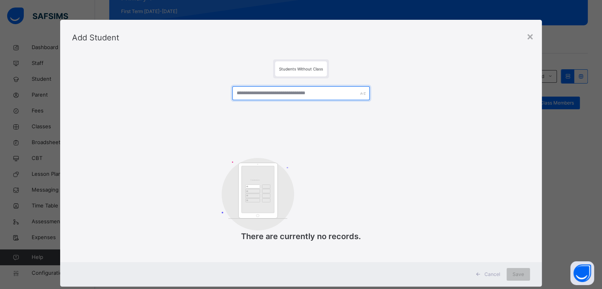
click at [313, 92] on input "text" at bounding box center [300, 93] width 137 height 14
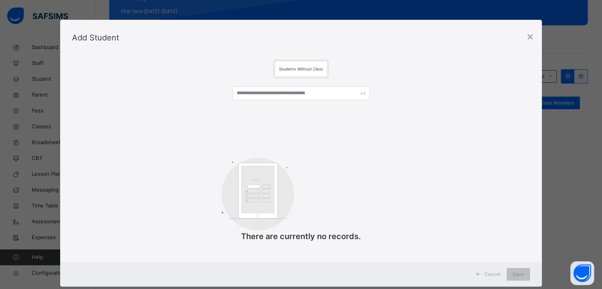
click at [303, 66] on div "Students Without Class" at bounding box center [301, 68] width 52 height 15
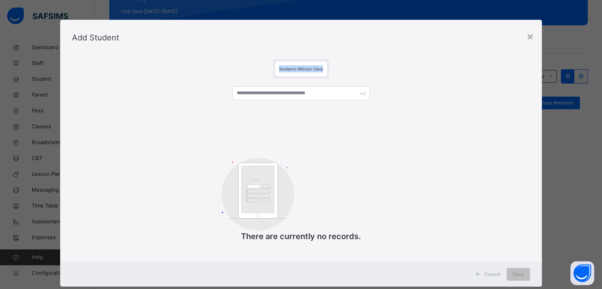
click at [303, 66] on div "Students Without Class" at bounding box center [301, 68] width 52 height 15
click at [521, 278] on span "Save" at bounding box center [518, 274] width 11 height 7
click at [529, 40] on div "×" at bounding box center [531, 36] width 8 height 17
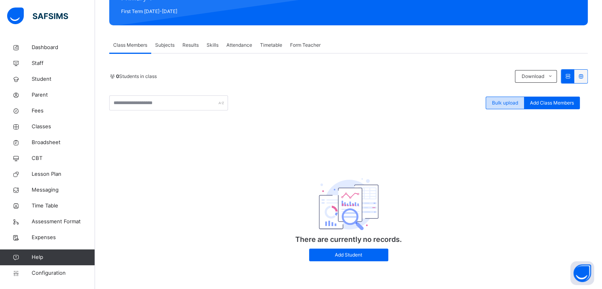
click at [503, 103] on span "Bulk upload" at bounding box center [505, 102] width 26 height 7
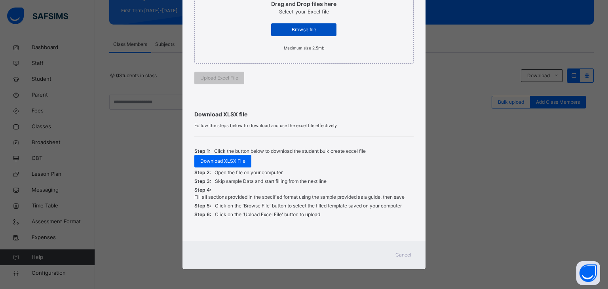
click at [314, 28] on span "Browse file" at bounding box center [303, 29] width 53 height 7
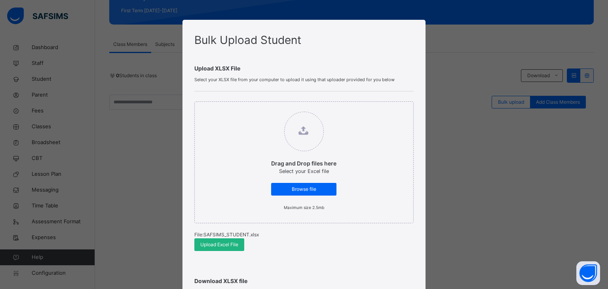
click at [220, 244] on span "Upload Excel File" at bounding box center [219, 244] width 38 height 7
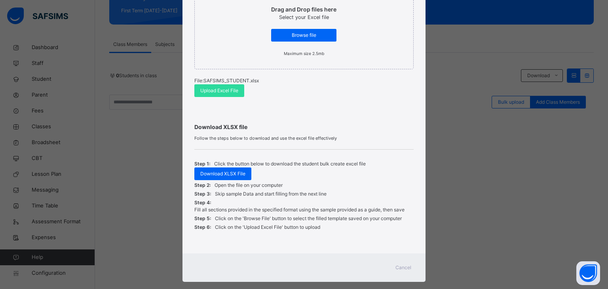
scroll to position [156, 0]
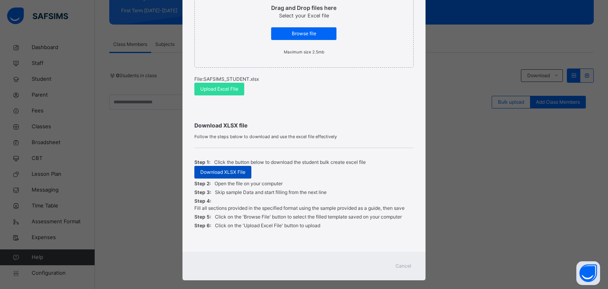
click at [228, 169] on span "Download XLSX File" at bounding box center [222, 172] width 45 height 7
click at [300, 34] on span "Browse file" at bounding box center [303, 33] width 53 height 7
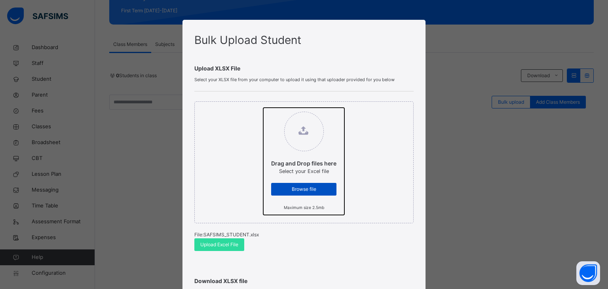
type input "**********"
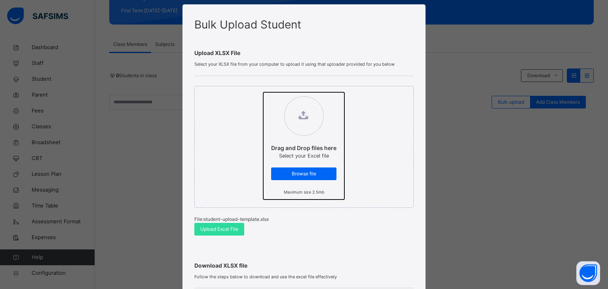
scroll to position [13, 0]
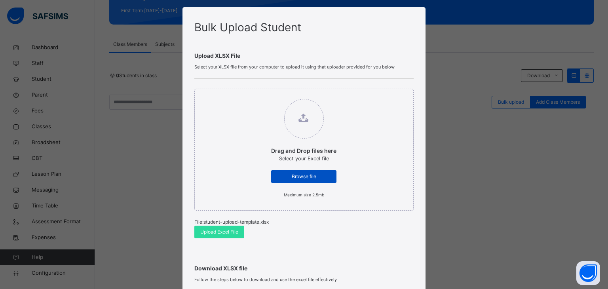
click at [294, 179] on span "Browse file" at bounding box center [303, 176] width 53 height 7
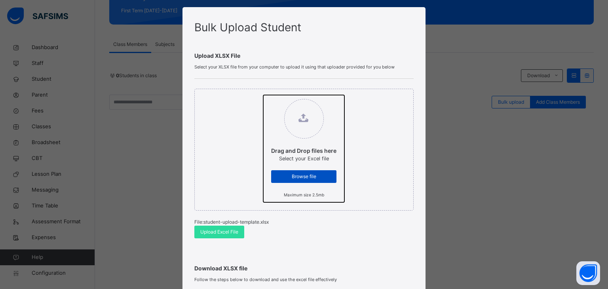
click at [263, 95] on input "Drag and Drop files here Select your Excel file Browse file Maximum size 2.5mb" at bounding box center [263, 95] width 0 height 0
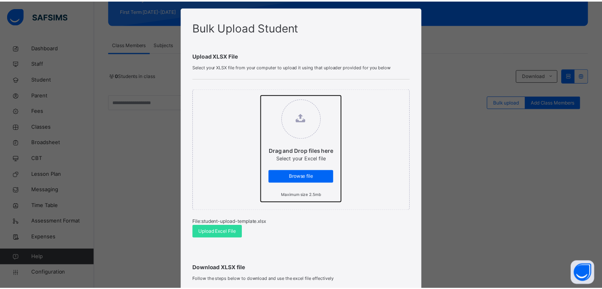
scroll to position [167, 0]
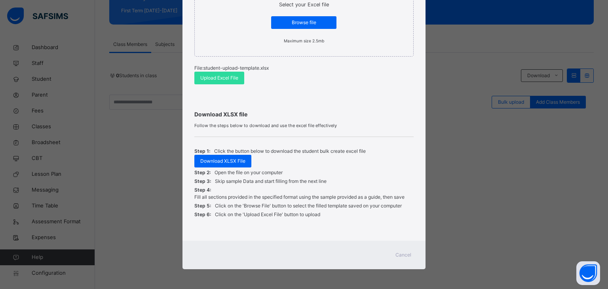
click at [406, 256] on span "Cancel" at bounding box center [404, 254] width 16 height 7
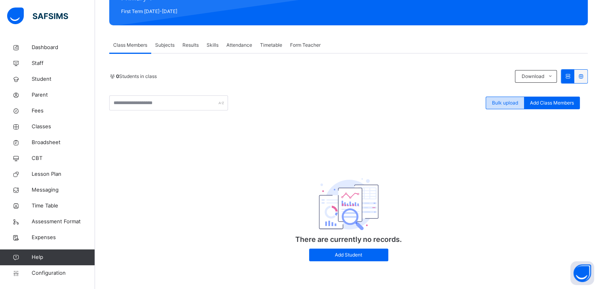
click at [513, 100] on span "Bulk upload" at bounding box center [505, 102] width 26 height 7
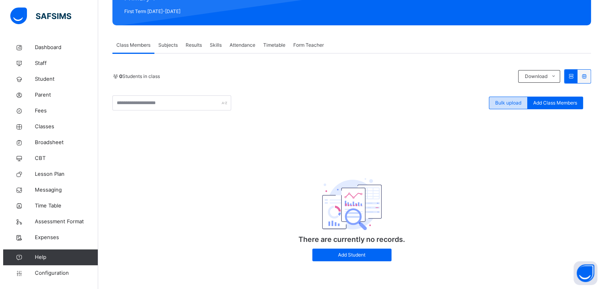
scroll to position [160, 0]
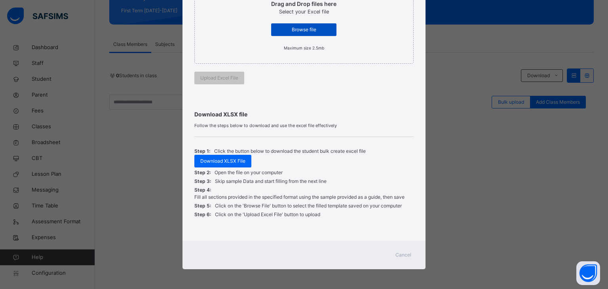
click at [307, 30] on span "Browse file" at bounding box center [303, 29] width 53 height 7
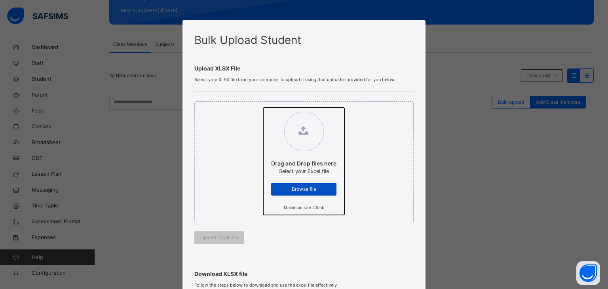
type input "**********"
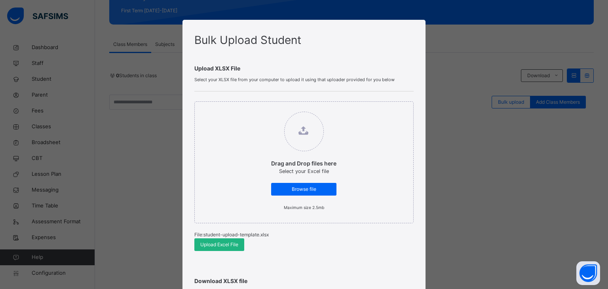
click at [205, 244] on span "Upload Excel File" at bounding box center [219, 244] width 38 height 7
click at [223, 244] on span "Upload Excel File" at bounding box center [219, 244] width 38 height 7
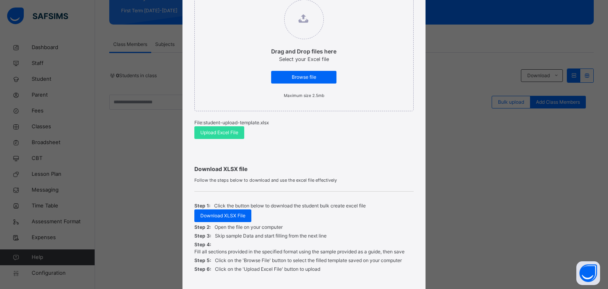
scroll to position [167, 0]
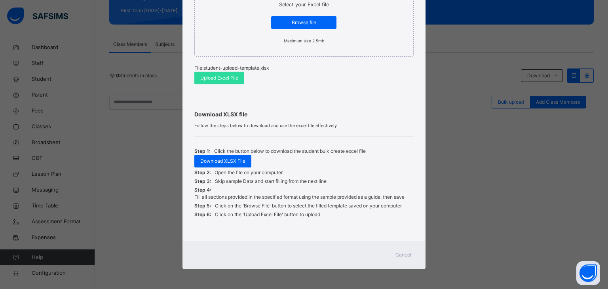
click at [481, 198] on div "Bulk Upload Student Upload XLSX File Select your XLSX file from your computer t…" at bounding box center [304, 144] width 608 height 289
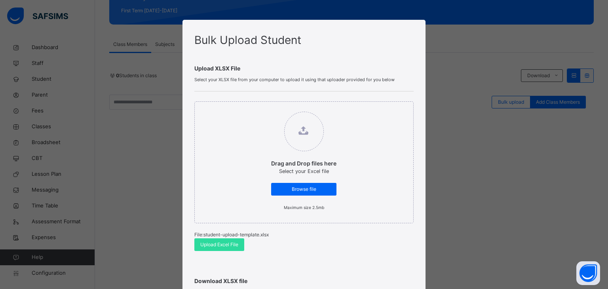
click at [474, 62] on div "Bulk Upload Student Upload XLSX File Select your XLSX file from your computer t…" at bounding box center [304, 144] width 608 height 289
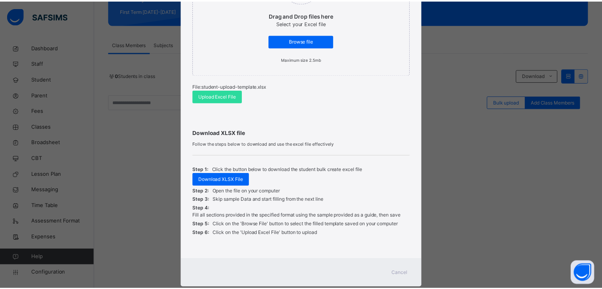
scroll to position [167, 0]
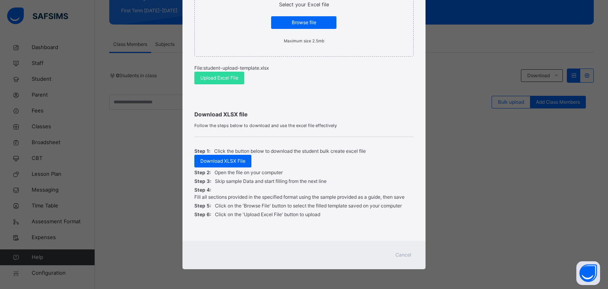
click at [396, 254] on span "Cancel" at bounding box center [404, 254] width 16 height 7
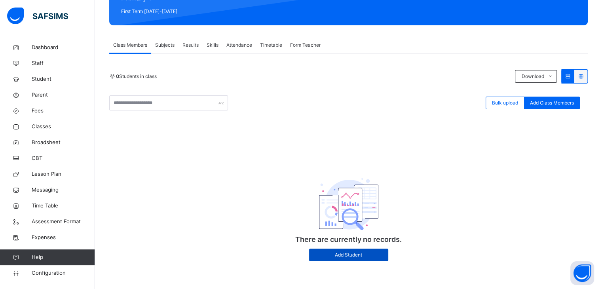
click at [325, 258] on span "Add Student" at bounding box center [348, 254] width 67 height 7
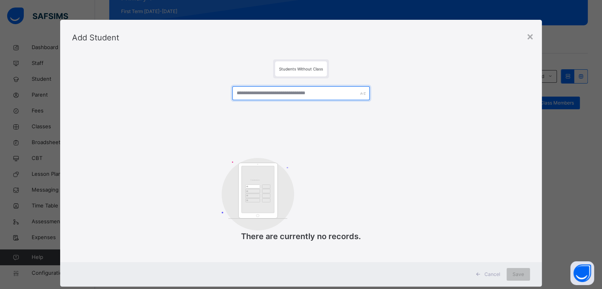
click at [271, 97] on input "text" at bounding box center [300, 93] width 137 height 14
type input "***"
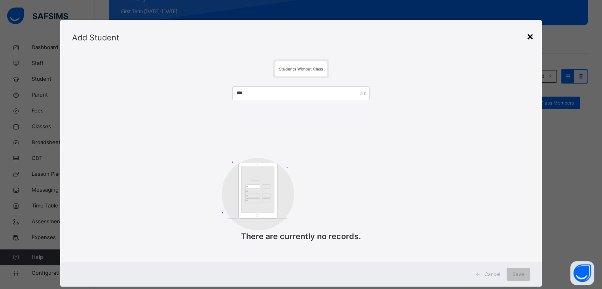
click at [533, 43] on div "×" at bounding box center [531, 36] width 8 height 17
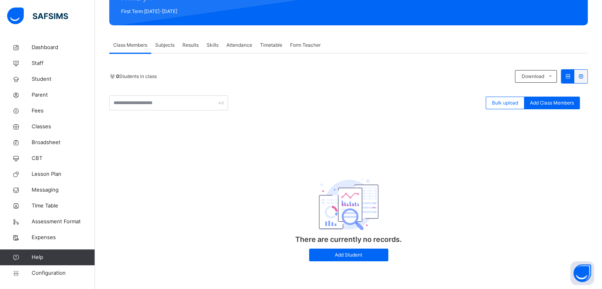
click at [585, 77] on icon at bounding box center [581, 76] width 7 height 6
click at [334, 259] on div "Add Student" at bounding box center [348, 255] width 79 height 13
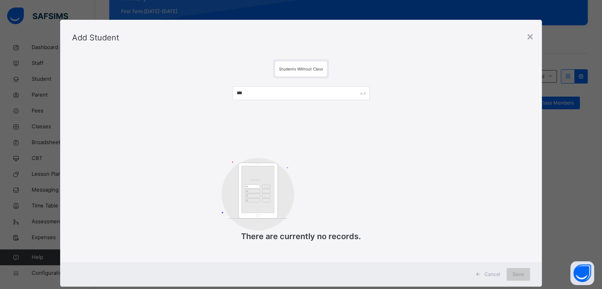
click at [513, 271] on div "Save" at bounding box center [518, 274] width 23 height 13
click at [529, 37] on div "×" at bounding box center [531, 36] width 8 height 17
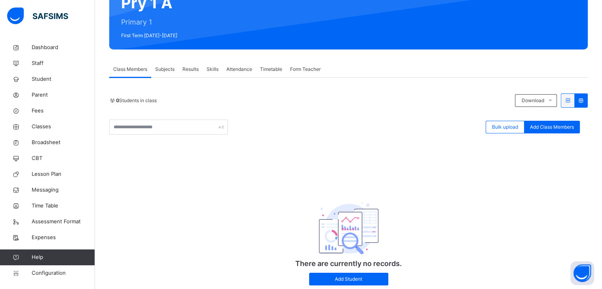
scroll to position [112, 0]
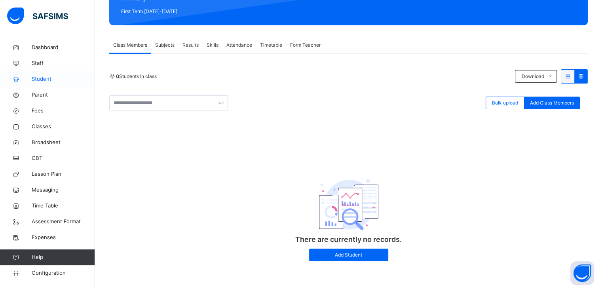
click at [32, 80] on span "Student" at bounding box center [63, 79] width 63 height 8
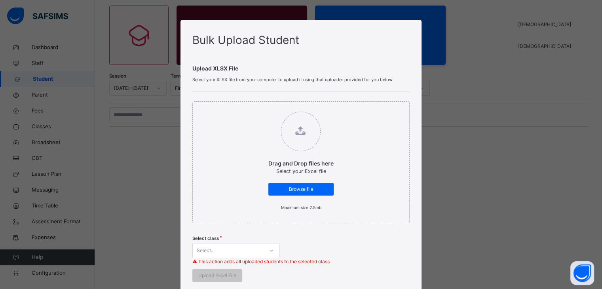
scroll to position [63, 0]
click at [32, 80] on div "Bulk Upload Student Upload XLSX File Select your XLSX file from your computer t…" at bounding box center [301, 144] width 602 height 289
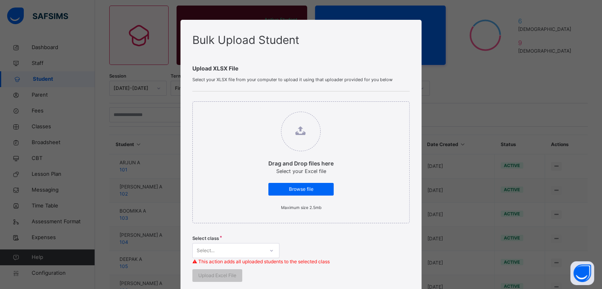
click at [540, 81] on div "Bulk Upload Student Upload XLSX File Select your XLSX file from your computer t…" at bounding box center [301, 144] width 602 height 289
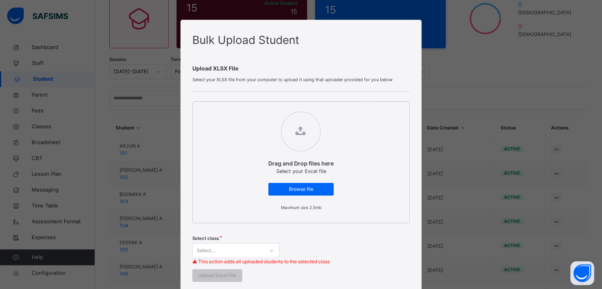
scroll to position [55, 0]
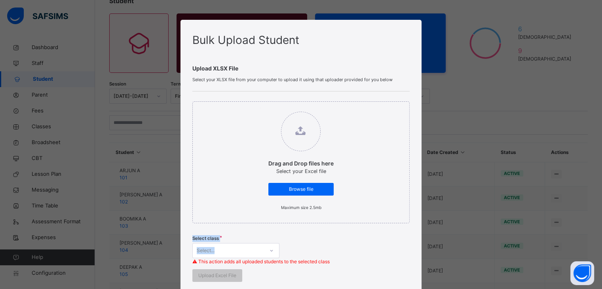
drag, startPoint x: 392, startPoint y: 243, endPoint x: 397, endPoint y: 174, distance: 69.1
click at [397, 174] on div "Drag and Drop files here Select your Excel file Browse file Maximum size 2.5mb …" at bounding box center [300, 191] width 217 height 200
click at [454, 131] on div "Bulk Upload Student Upload XLSX File Select your XLSX file from your computer t…" at bounding box center [301, 144] width 602 height 289
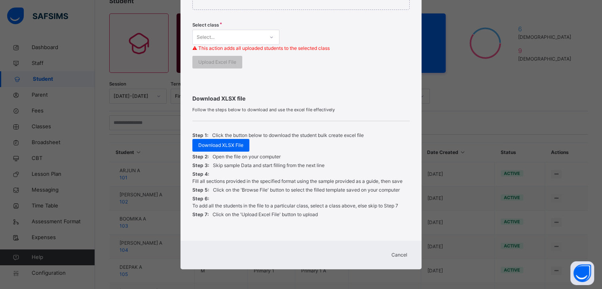
click at [398, 254] on span "Cancel" at bounding box center [400, 254] width 16 height 7
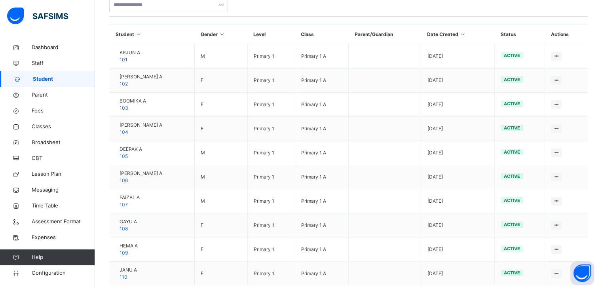
scroll to position [172, 0]
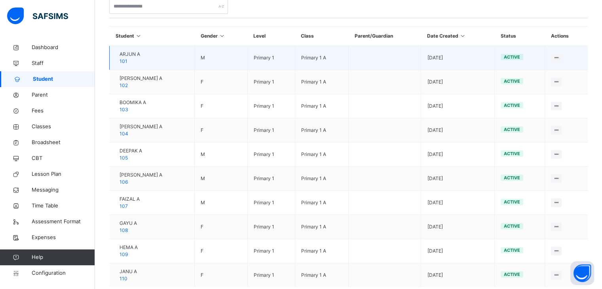
click at [128, 60] on span "101" at bounding box center [124, 61] width 8 height 6
click at [128, 62] on span "101" at bounding box center [124, 61] width 8 height 6
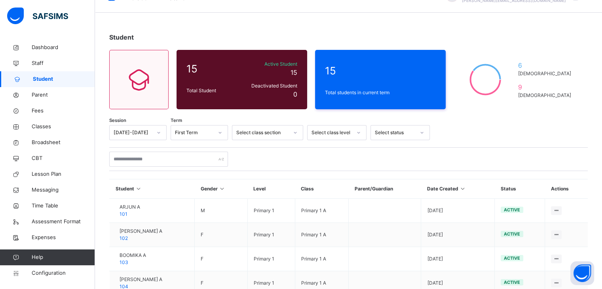
scroll to position [0, 0]
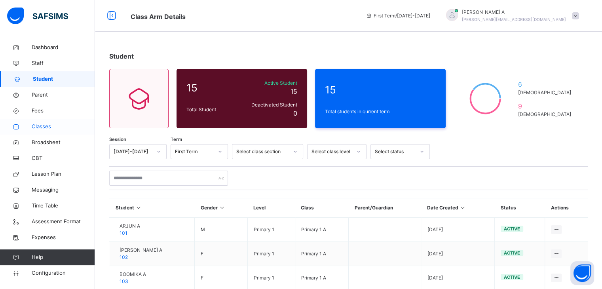
click at [44, 127] on span "Classes" at bounding box center [63, 127] width 63 height 8
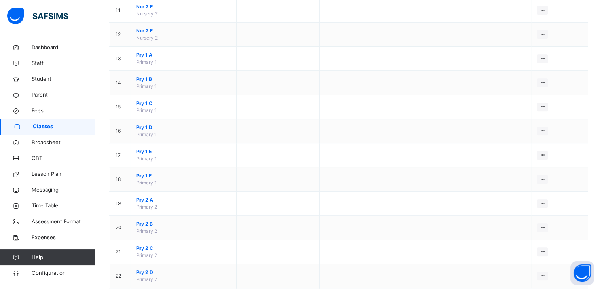
scroll to position [320, 0]
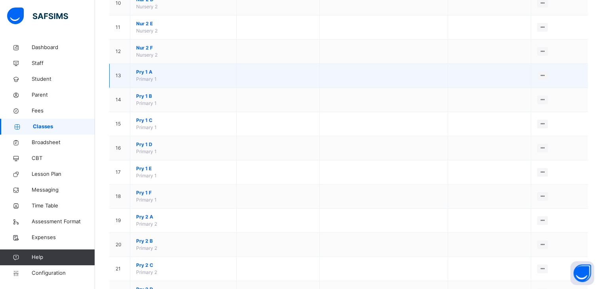
click at [141, 69] on span "Pry 1 A" at bounding box center [183, 72] width 94 height 7
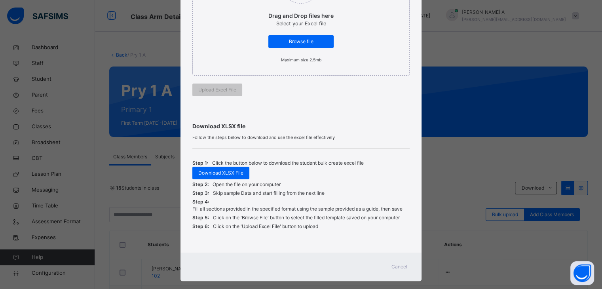
scroll to position [150, 0]
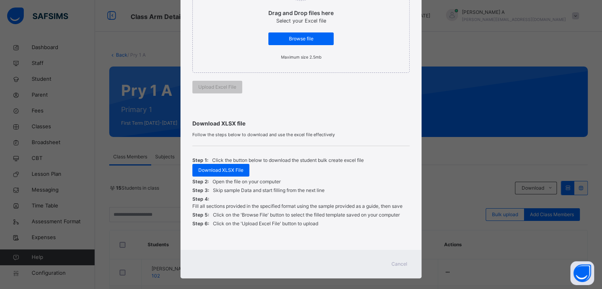
click at [398, 261] on span "Cancel" at bounding box center [400, 264] width 16 height 7
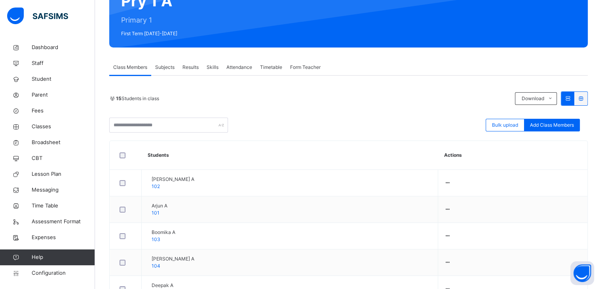
scroll to position [87, 0]
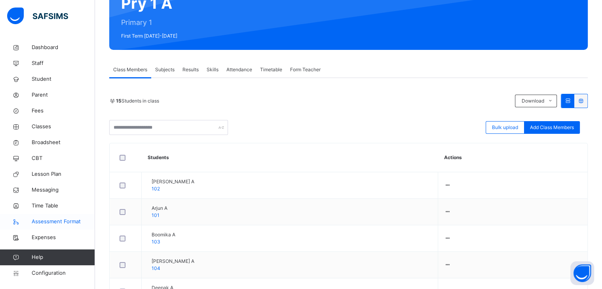
click at [57, 221] on span "Assessment Format" at bounding box center [63, 222] width 63 height 8
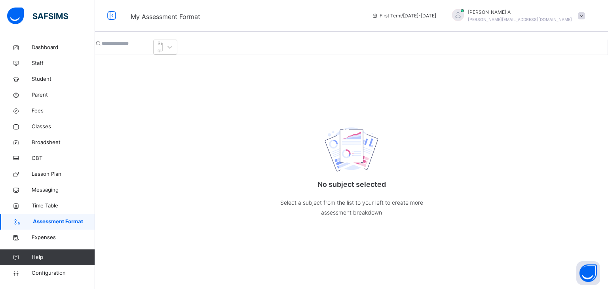
click at [149, 44] on input "text" at bounding box center [126, 43] width 48 height 7
click at [172, 41] on div "Select class" at bounding box center [165, 47] width 14 height 14
click at [38, 147] on link "Broadsheet" at bounding box center [47, 143] width 95 height 16
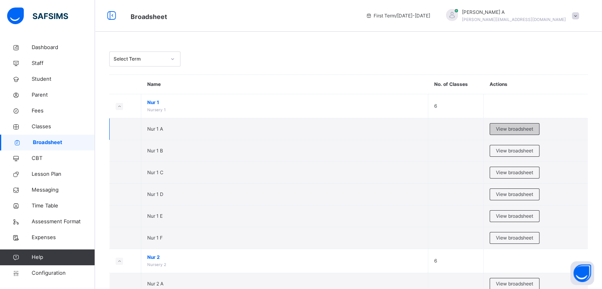
click at [504, 128] on span "View broadsheet" at bounding box center [514, 129] width 37 height 7
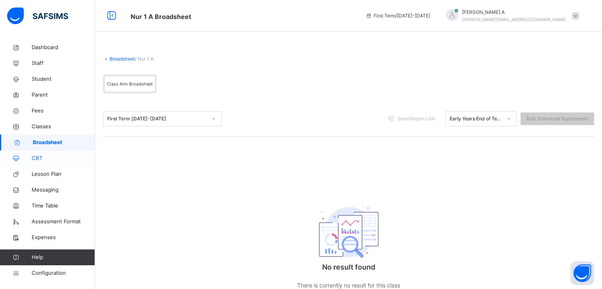
click at [52, 158] on span "CBT" at bounding box center [63, 158] width 63 height 8
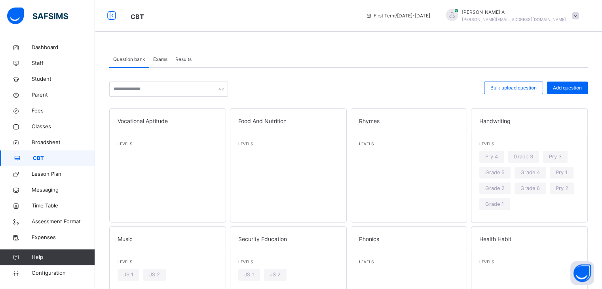
click at [158, 61] on span "Exams" at bounding box center [160, 59] width 14 height 7
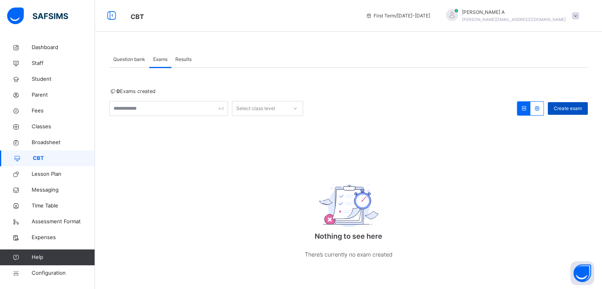
click at [579, 107] on span "Create exam" at bounding box center [568, 108] width 28 height 7
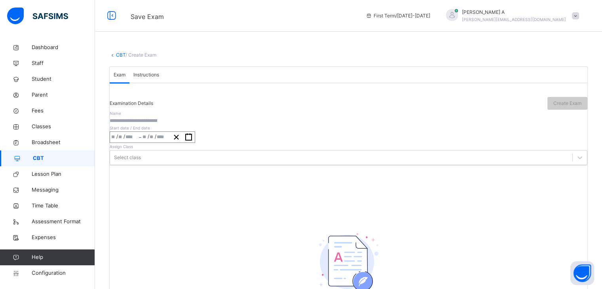
click at [157, 124] on input "text" at bounding box center [134, 120] width 48 height 7
type input "*"
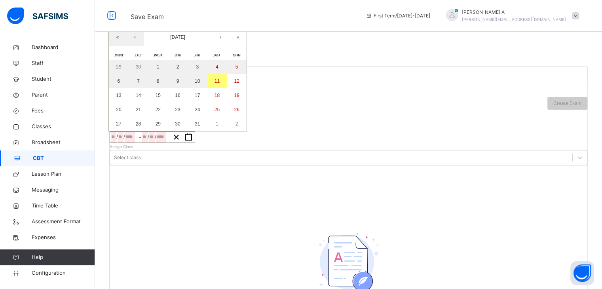
click at [124, 143] on input "number" at bounding box center [121, 137] width 6 height 11
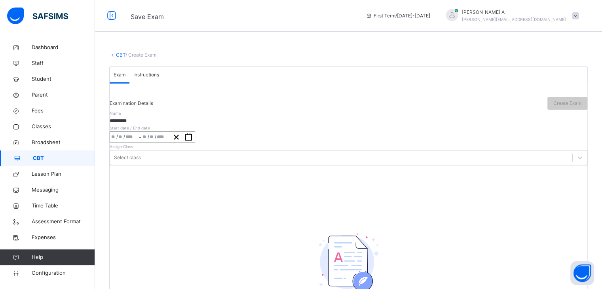
click at [315, 124] on div "Name *********" at bounding box center [349, 117] width 478 height 15
click at [157, 124] on input "*********" at bounding box center [134, 120] width 48 height 7
type input "*"
type input "*****"
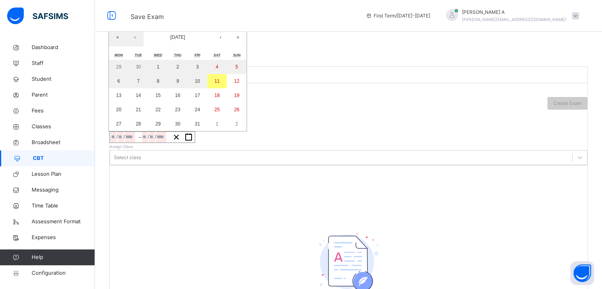
click at [124, 143] on input "number" at bounding box center [121, 137] width 6 height 11
click at [225, 88] on button "11" at bounding box center [218, 81] width 20 height 14
click at [220, 84] on abbr "11" at bounding box center [217, 81] width 5 height 6
type input "**********"
type input "**"
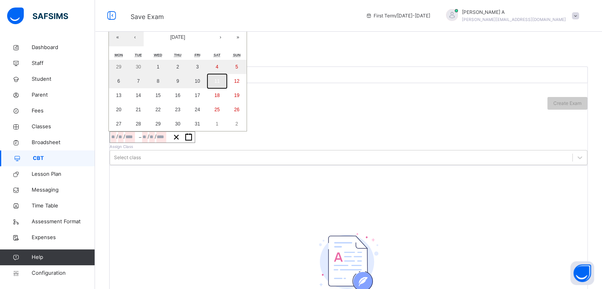
type input "**"
type input "****"
type input "**********"
type input "**"
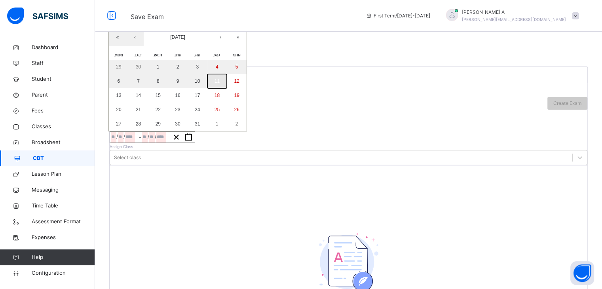
type input "****"
click at [124, 143] on input "**" at bounding box center [122, 137] width 6 height 11
click at [149, 103] on button "14" at bounding box center [139, 95] width 20 height 14
click at [220, 98] on abbr "18" at bounding box center [217, 96] width 5 height 6
type input "**********"
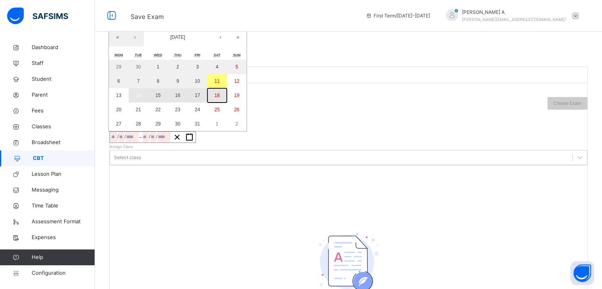
type input "**"
type input "**********"
type input "**"
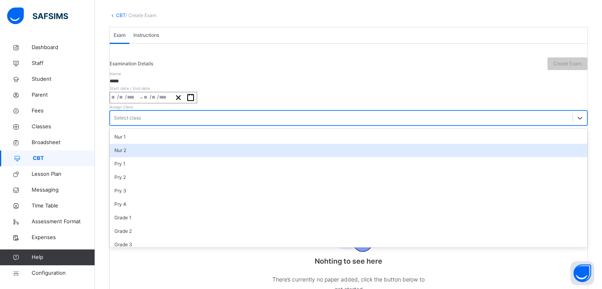
scroll to position [45, 0]
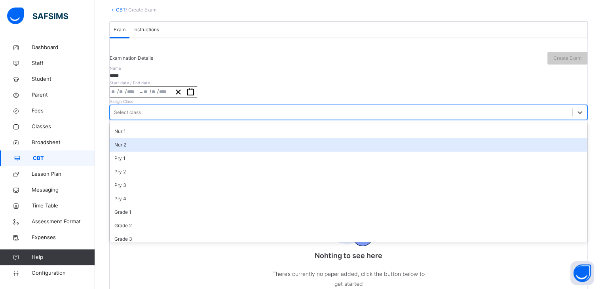
click at [318, 120] on div "option Nur 2 focused, 2 of 16. 16 results available. Use Up and Down to choose …" at bounding box center [349, 112] width 478 height 15
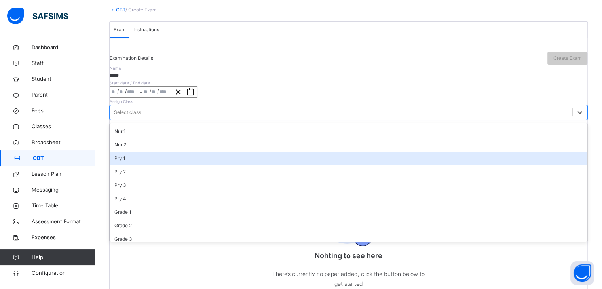
click at [318, 165] on div "Pry 1" at bounding box center [349, 158] width 478 height 13
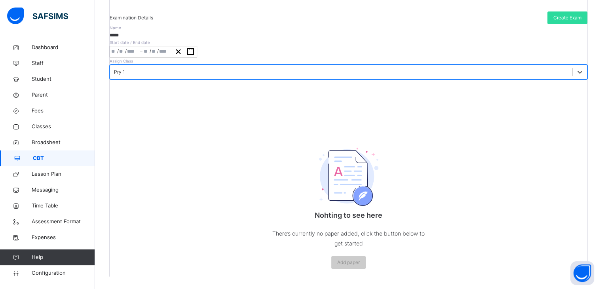
scroll to position [79, 0]
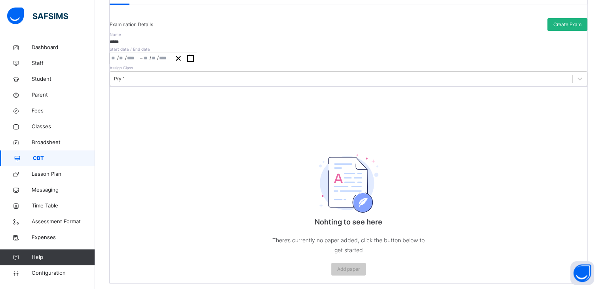
click at [554, 28] on span "Create Exam" at bounding box center [568, 24] width 28 height 7
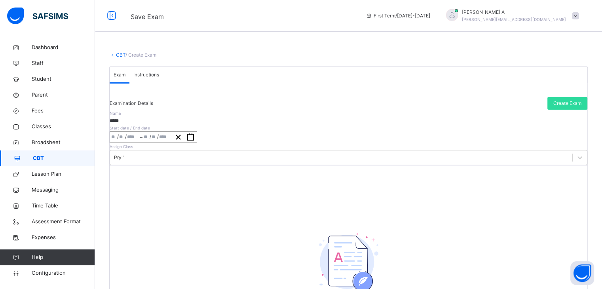
scroll to position [5, 0]
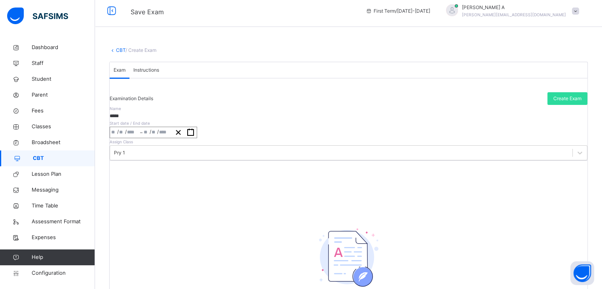
click at [159, 74] on span "Instructions" at bounding box center [146, 70] width 26 height 7
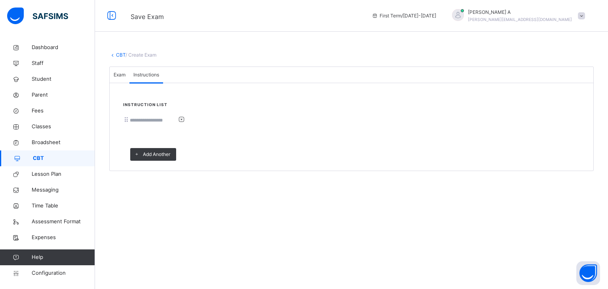
click at [173, 124] on input at bounding box center [154, 120] width 48 height 7
type input "*******"
drag, startPoint x: 608, startPoint y: 114, endPoint x: 601, endPoint y: 161, distance: 47.2
click at [601, 161] on div "**********" at bounding box center [351, 111] width 513 height 143
click at [453, 167] on div "Instruction List ******* Add Another" at bounding box center [352, 134] width 484 height 66
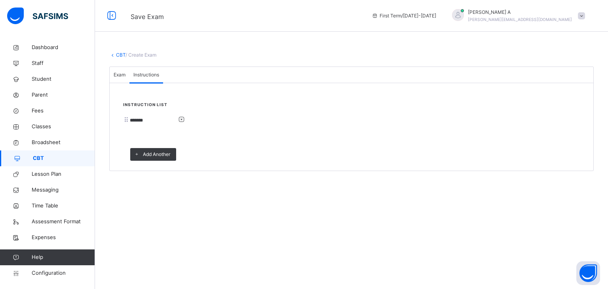
click at [126, 78] on span "Exam" at bounding box center [120, 74] width 12 height 7
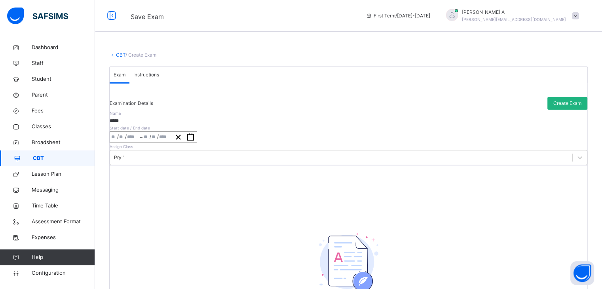
click at [564, 107] on span "Create Exam" at bounding box center [568, 103] width 28 height 7
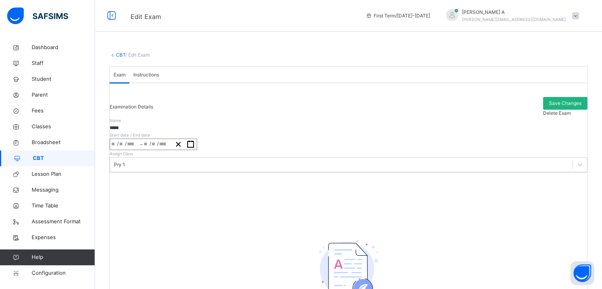
click at [549, 107] on span "Save Changes" at bounding box center [565, 103] width 32 height 7
click at [49, 159] on span "CBT" at bounding box center [64, 158] width 62 height 8
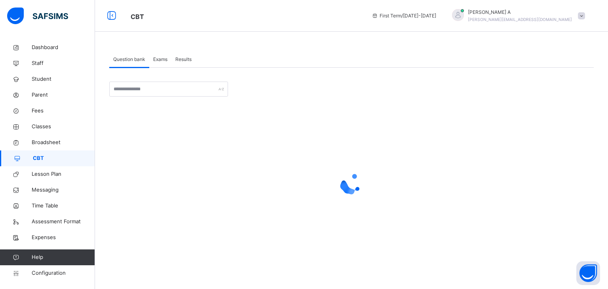
click at [182, 59] on span "Results" at bounding box center [183, 59] width 16 height 7
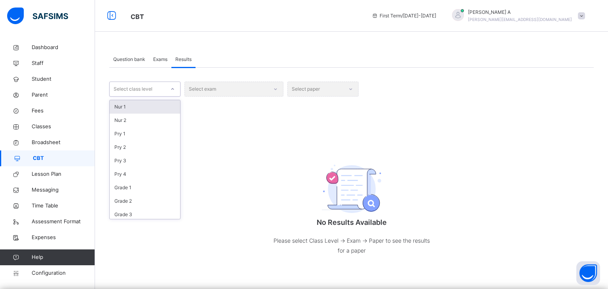
click at [163, 86] on div "Select class level" at bounding box center [137, 89] width 55 height 12
click at [133, 134] on div "Pry 1" at bounding box center [145, 133] width 70 height 13
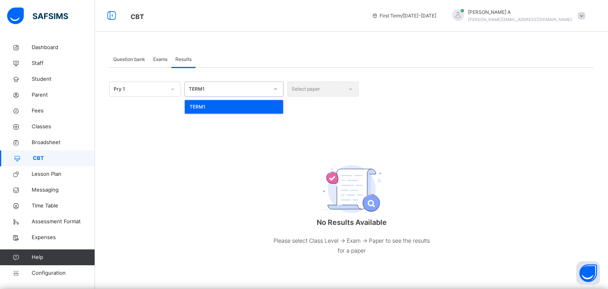
click at [224, 91] on div "TERM1" at bounding box center [229, 89] width 80 height 7
click at [221, 106] on div "TERM1" at bounding box center [234, 106] width 98 height 13
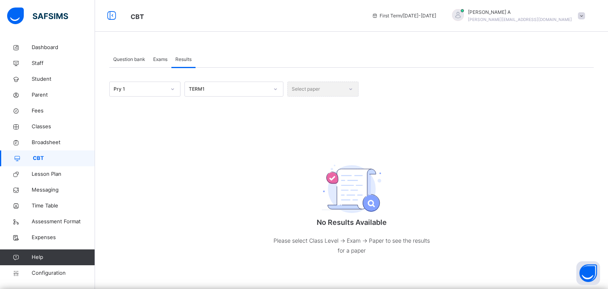
click at [304, 84] on div "Select paper" at bounding box center [323, 89] width 71 height 15
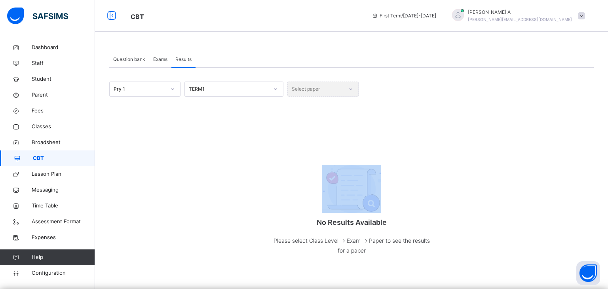
click at [304, 84] on div "Select paper" at bounding box center [323, 89] width 71 height 15
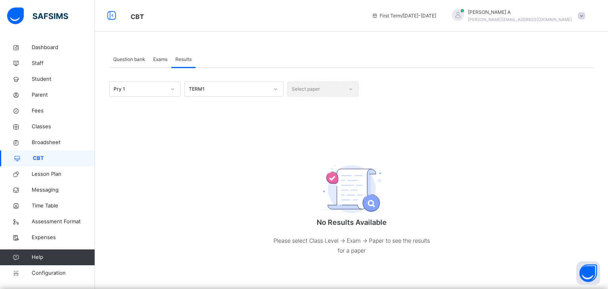
click at [160, 65] on div "Exams" at bounding box center [160, 59] width 22 height 16
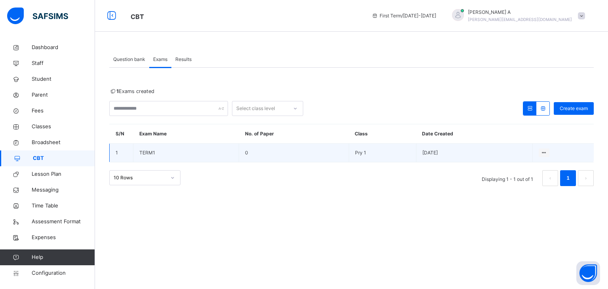
click at [167, 157] on td "TERM1" at bounding box center [186, 153] width 106 height 19
click at [145, 152] on span "TERM1" at bounding box center [147, 153] width 16 height 6
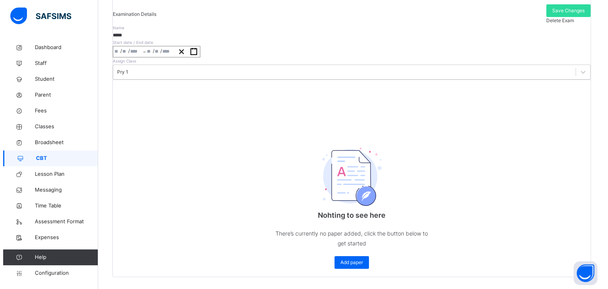
scroll to position [148, 0]
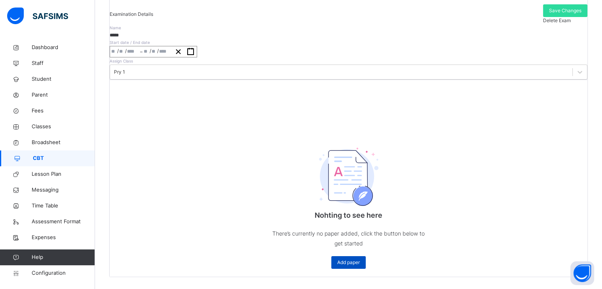
click at [347, 259] on span "Add paper" at bounding box center [348, 262] width 23 height 7
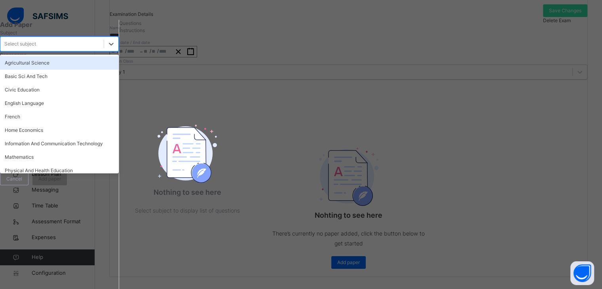
click at [104, 50] on div "Select subject" at bounding box center [51, 44] width 103 height 12
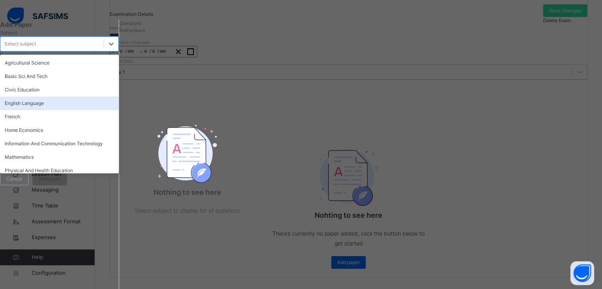
click at [69, 110] on div "English Language" at bounding box center [59, 103] width 119 height 13
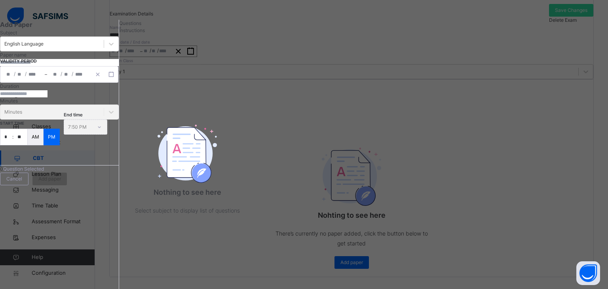
click at [84, 66] on input "text" at bounding box center [59, 62] width 119 height 7
type input "*"
type input "*******"
click at [42, 82] on div "/ /" at bounding box center [22, 75] width 44 height 16
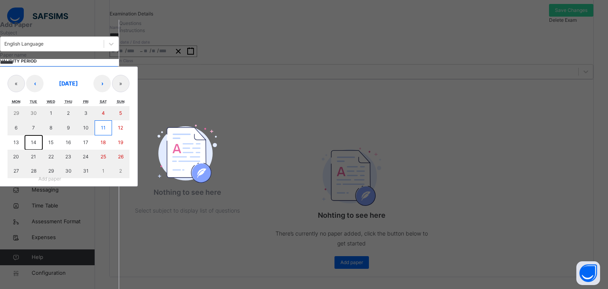
click at [36, 145] on abbr "14" at bounding box center [34, 142] width 6 height 6
type input "**********"
type input "**"
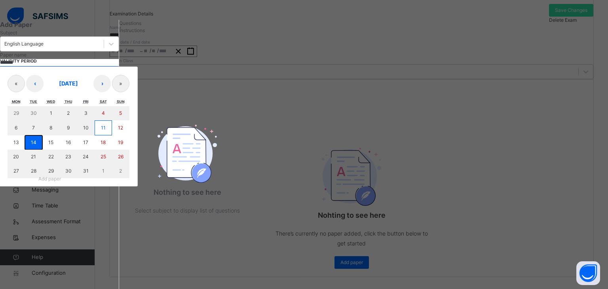
type input "****"
type input "**********"
type input "**"
type input "****"
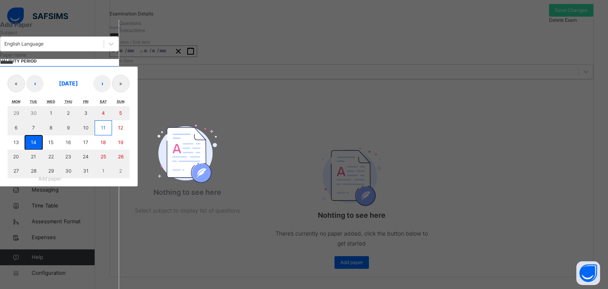
type input "**"
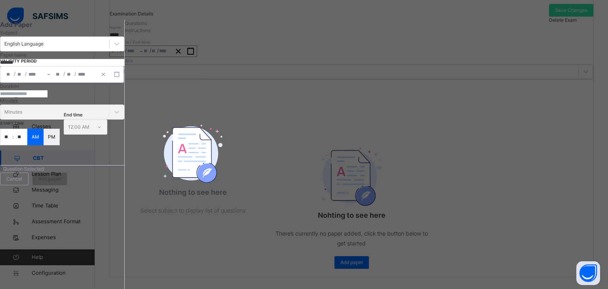
click at [48, 97] on input "number" at bounding box center [24, 93] width 48 height 7
type input "*"
click at [82, 120] on div "Duration * Minutes Minutes" at bounding box center [62, 101] width 124 height 37
click at [42, 97] on input "*" at bounding box center [24, 93] width 48 height 7
type input "**"
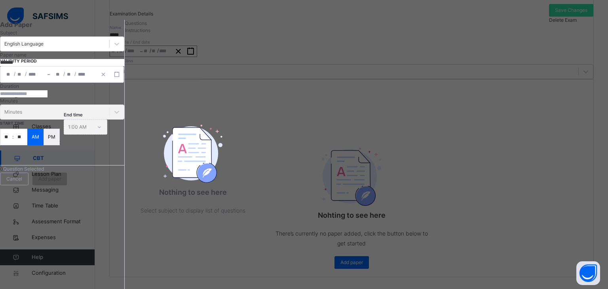
click at [27, 145] on input "**" at bounding box center [20, 137] width 14 height 16
click at [12, 145] on input "**" at bounding box center [6, 137] width 12 height 16
type input "*"
type input "**"
click at [107, 135] on div "End time 11:00 AM" at bounding box center [86, 127] width 44 height 15
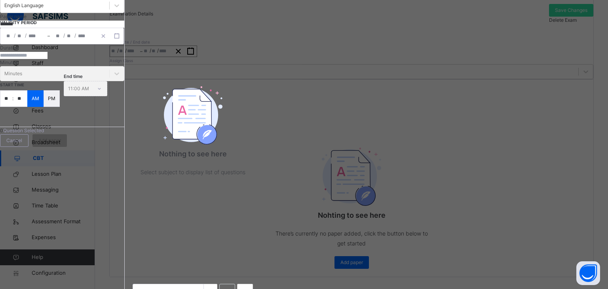
scroll to position [24, 0]
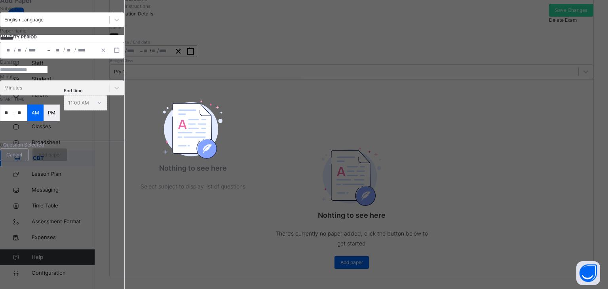
click at [56, 95] on div "Minutes Minutes" at bounding box center [62, 84] width 124 height 22
click at [107, 110] on div "End time 11:00 AM" at bounding box center [86, 102] width 44 height 15
click at [43, 73] on input "**" at bounding box center [24, 69] width 48 height 7
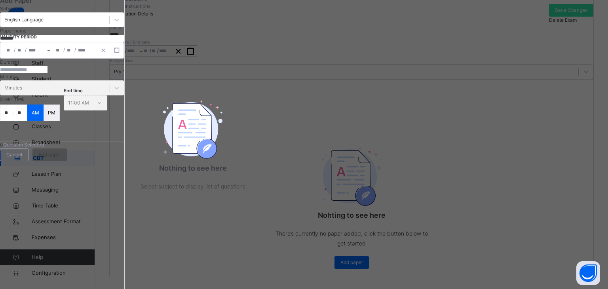
type input "*"
type input "***"
click at [107, 110] on div "End time 12:00 PM" at bounding box center [86, 102] width 44 height 15
click at [56, 95] on div "Minutes Minutes" at bounding box center [62, 84] width 124 height 22
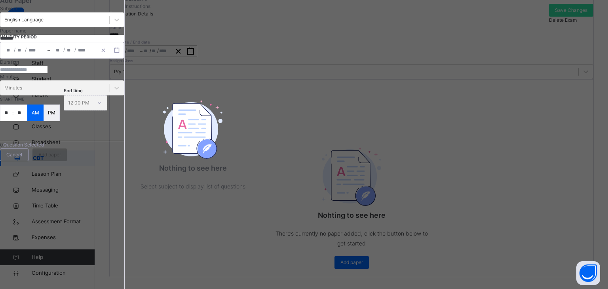
click at [261, 162] on div "Nothing to see here Select subject to display list of questions" at bounding box center [193, 144] width 136 height 126
click at [223, 159] on img at bounding box center [192, 130] width 59 height 58
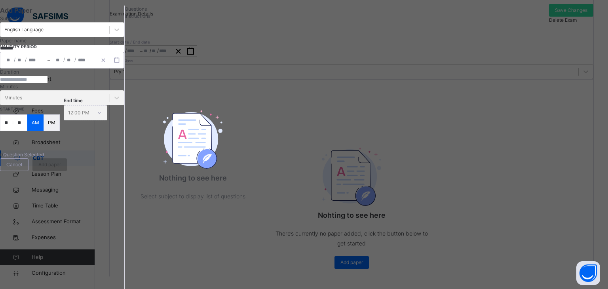
scroll to position [0, 0]
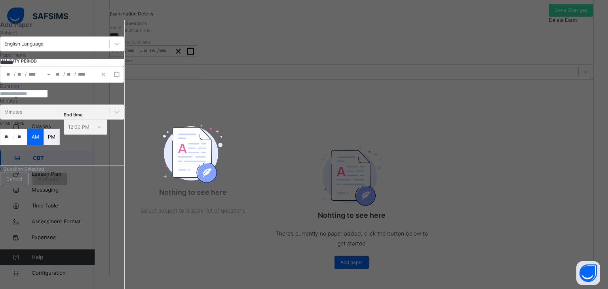
click at [150, 33] on span "Instructions" at bounding box center [138, 30] width 26 height 6
click at [147, 26] on span "Questions" at bounding box center [136, 23] width 22 height 6
click at [218, 112] on div "Nothing to see here Select subject to display list of questions" at bounding box center [193, 162] width 136 height 257
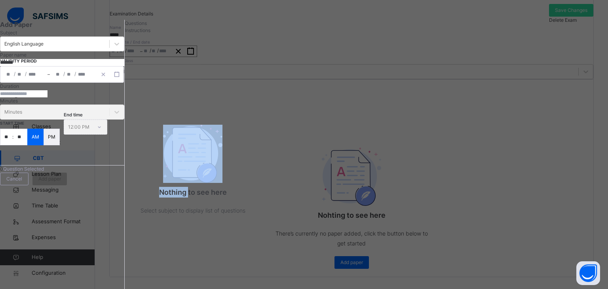
click at [218, 112] on div "Nothing to see here Select subject to display list of questions" at bounding box center [193, 162] width 136 height 257
click at [261, 182] on div "Nothing to see here Select subject to display list of questions" at bounding box center [193, 168] width 136 height 126
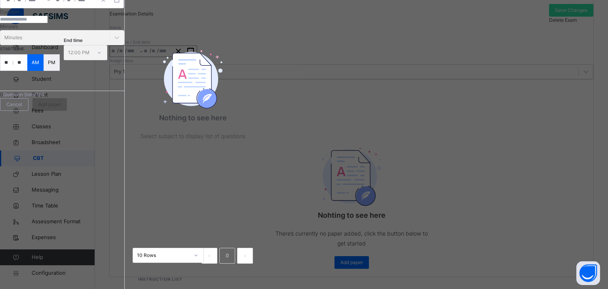
scroll to position [140, 0]
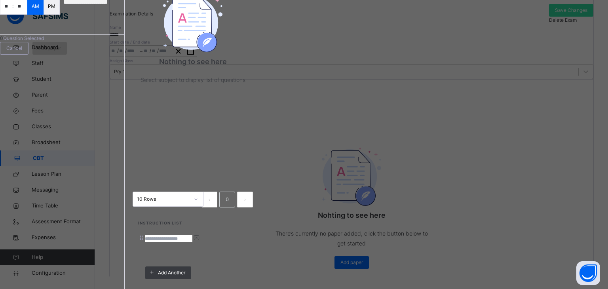
click at [61, 52] on span "Add paper" at bounding box center [49, 48] width 23 height 7
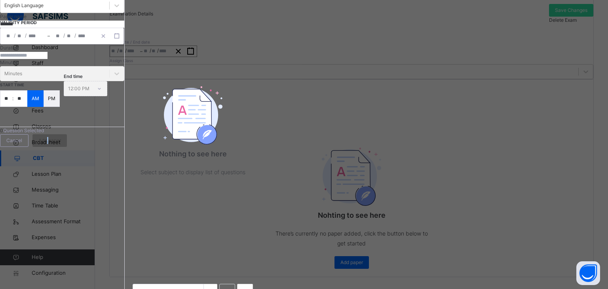
scroll to position [0, 0]
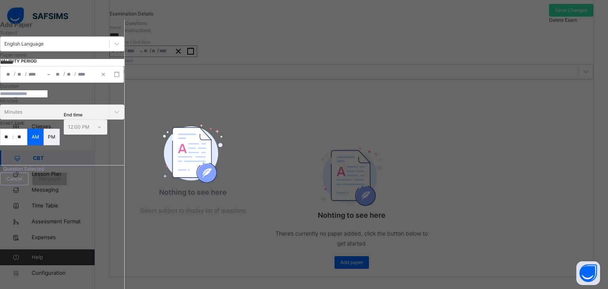
click at [510, 7] on div "**********" at bounding box center [304, 144] width 608 height 289
click at [594, 64] on div "**********" at bounding box center [304, 144] width 608 height 289
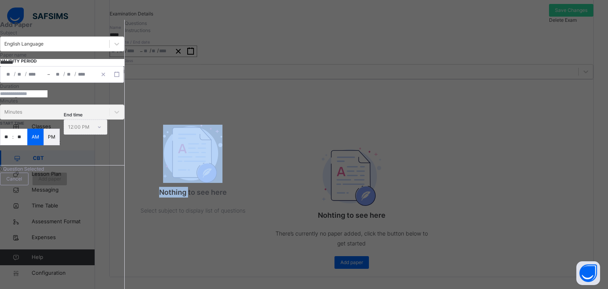
click at [594, 64] on div "**********" at bounding box center [304, 144] width 608 height 289
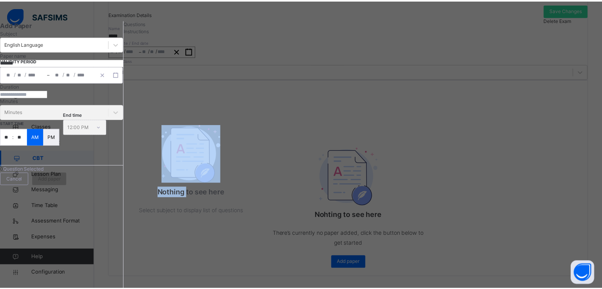
scroll to position [140, 0]
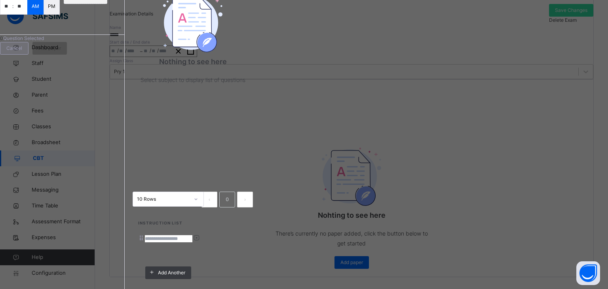
click at [22, 52] on span "Cancel" at bounding box center [14, 48] width 16 height 7
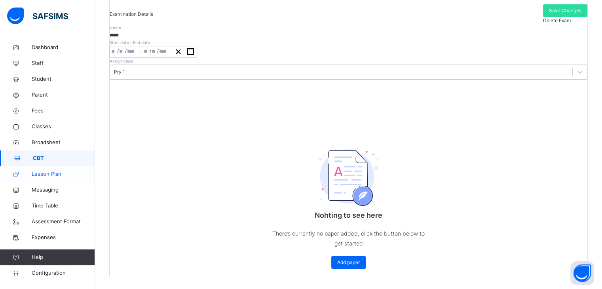
click at [48, 178] on span "Lesson Plan" at bounding box center [63, 174] width 63 height 8
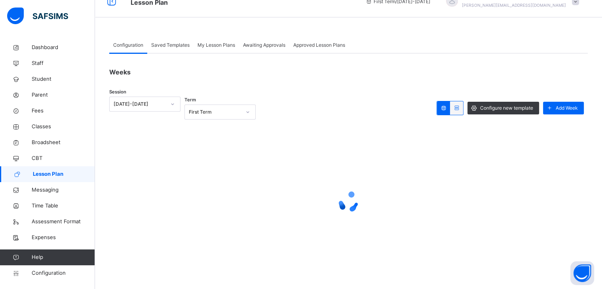
scroll to position [61, 0]
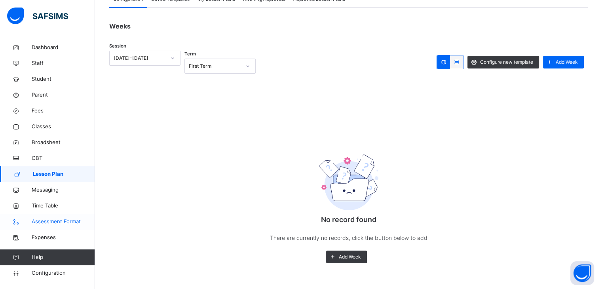
click at [38, 225] on span "Assessment Format" at bounding box center [63, 222] width 63 height 8
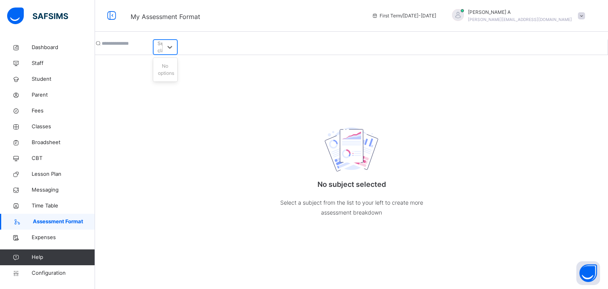
click at [172, 43] on div "Select class" at bounding box center [165, 47] width 14 height 14
click at [149, 45] on input "text" at bounding box center [126, 43] width 48 height 7
type input "*******"
click at [172, 46] on div "Select class" at bounding box center [165, 47] width 14 height 14
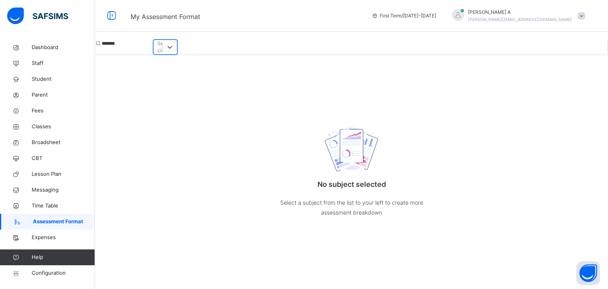
click at [172, 46] on div "Select class" at bounding box center [165, 47] width 14 height 14
click at [41, 143] on span "Broadsheet" at bounding box center [63, 143] width 63 height 8
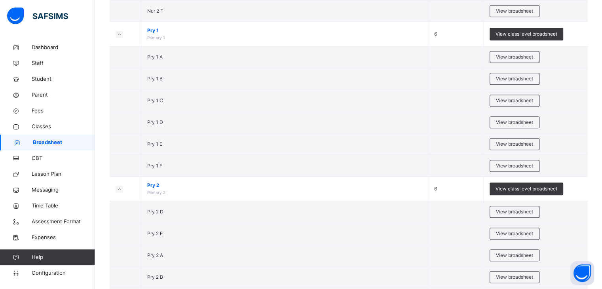
scroll to position [381, 0]
click at [523, 56] on span "View broadsheet" at bounding box center [514, 57] width 37 height 7
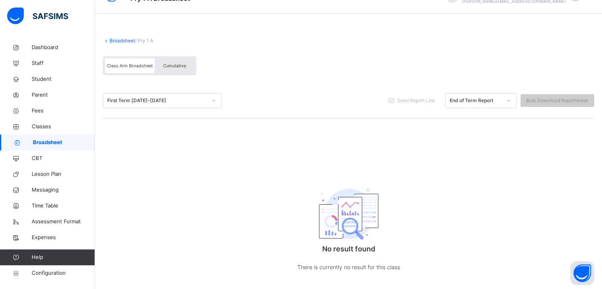
scroll to position [33, 0]
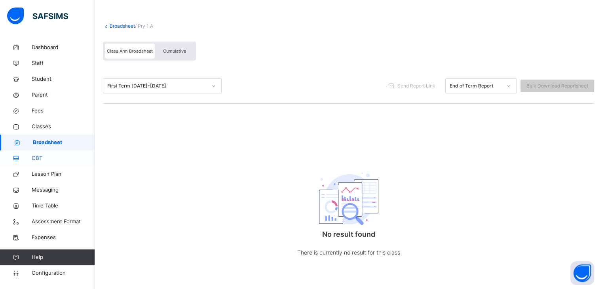
click at [40, 154] on link "CBT" at bounding box center [47, 158] width 95 height 16
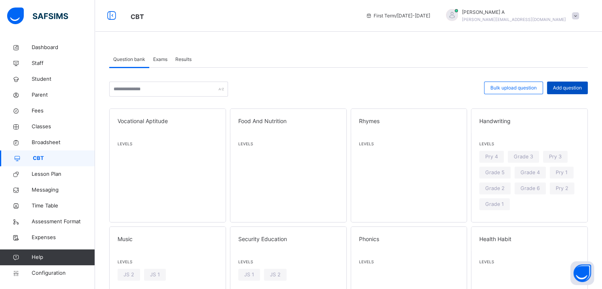
click at [563, 86] on span "Add question" at bounding box center [567, 87] width 29 height 7
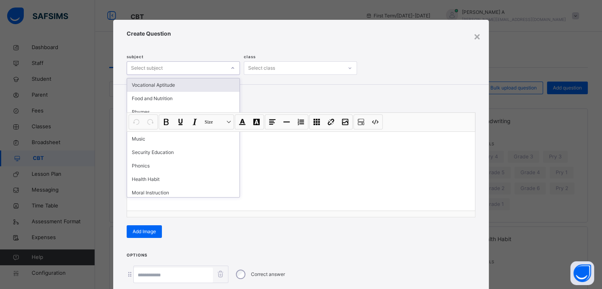
click at [219, 67] on div "Select subject" at bounding box center [176, 68] width 99 height 12
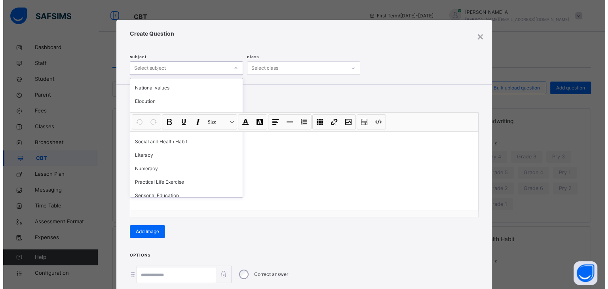
scroll to position [137, 0]
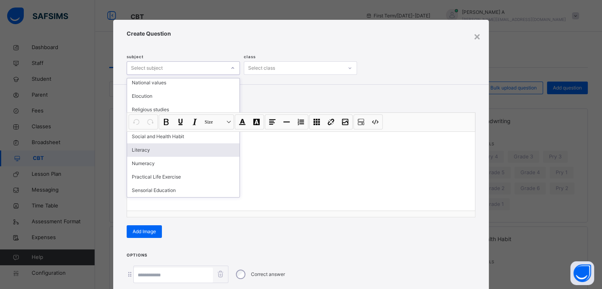
click at [183, 154] on div "Literacy" at bounding box center [183, 149] width 112 height 13
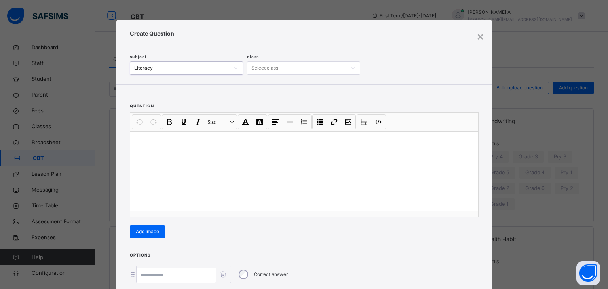
click at [280, 72] on div "Select class" at bounding box center [297, 68] width 99 height 12
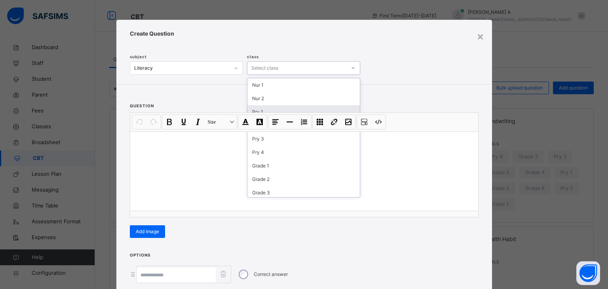
click at [270, 110] on div "Pry 1" at bounding box center [304, 111] width 112 height 13
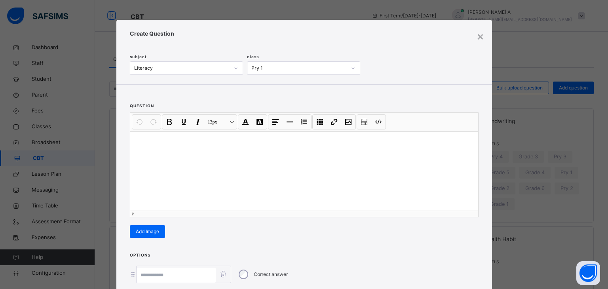
click at [141, 154] on div at bounding box center [304, 170] width 348 height 79
click at [212, 165] on p "**********" at bounding box center [304, 165] width 335 height 8
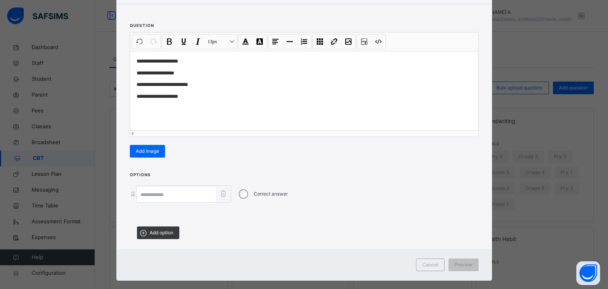
scroll to position [91, 0]
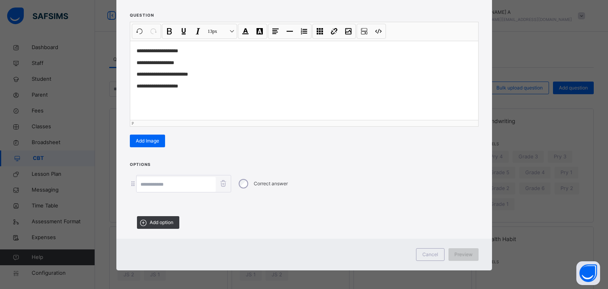
click at [458, 251] on span "Preview" at bounding box center [464, 254] width 18 height 7
click at [247, 185] on div "Correct answer" at bounding box center [262, 183] width 55 height 17
click at [160, 179] on input at bounding box center [176, 184] width 79 height 15
click at [132, 184] on icon at bounding box center [133, 183] width 7 height 7
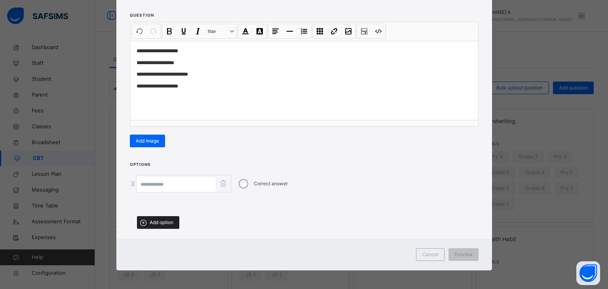
click at [152, 221] on span "Add option" at bounding box center [162, 222] width 24 height 7
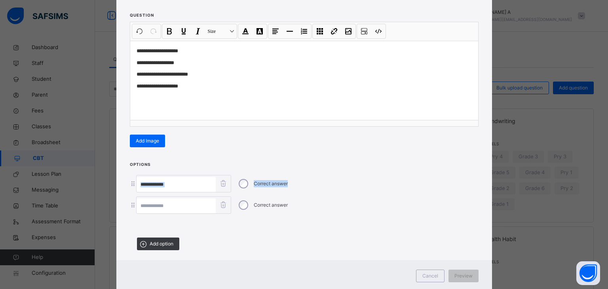
drag, startPoint x: 604, startPoint y: 157, endPoint x: 608, endPoint y: 184, distance: 27.6
click at [602, 184] on div "**********" at bounding box center [304, 144] width 608 height 289
click at [336, 183] on div "Correct answer" at bounding box center [304, 183] width 349 height 17
click at [461, 278] on div "Preview" at bounding box center [464, 276] width 30 height 13
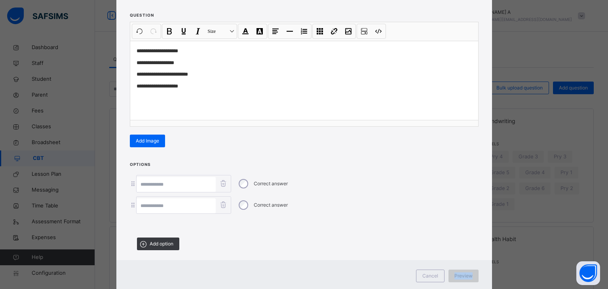
click at [461, 278] on div "Preview" at bounding box center [464, 276] width 30 height 13
click at [362, 224] on div at bounding box center [304, 225] width 349 height 14
click at [461, 272] on span "Preview" at bounding box center [464, 275] width 18 height 7
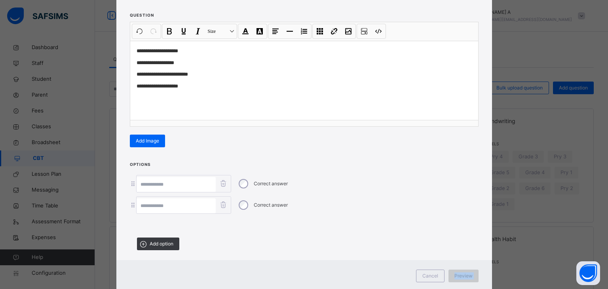
click at [461, 272] on span "Preview" at bounding box center [464, 275] width 18 height 7
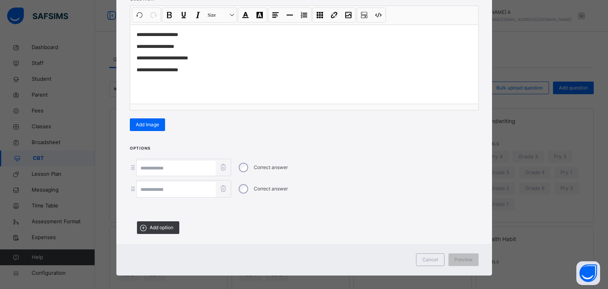
scroll to position [111, 0]
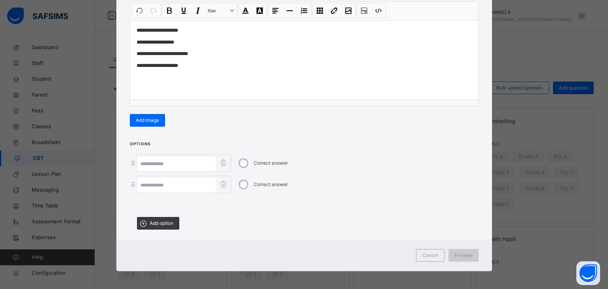
click at [460, 254] on span "Preview" at bounding box center [464, 255] width 18 height 7
click at [225, 165] on icon at bounding box center [224, 162] width 10 height 8
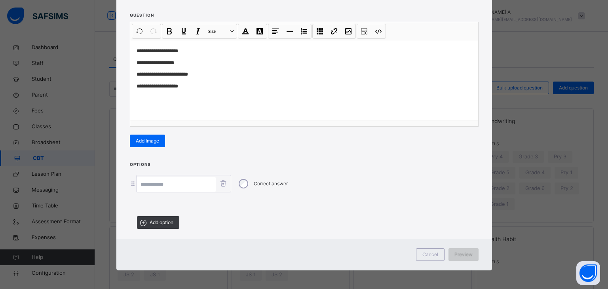
click at [463, 248] on div "Preview" at bounding box center [464, 254] width 30 height 13
click at [307, 190] on div "Correct answer" at bounding box center [304, 183] width 349 height 17
click at [199, 49] on p "**********" at bounding box center [304, 51] width 335 height 8
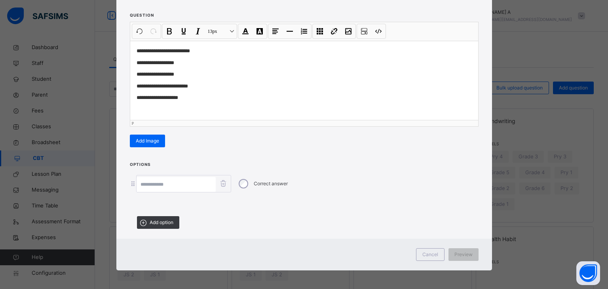
click at [196, 71] on p "**********" at bounding box center [304, 74] width 335 height 8
click at [217, 99] on p "**********" at bounding box center [302, 98] width 330 height 8
click at [171, 183] on input at bounding box center [176, 184] width 79 height 15
type input "*"
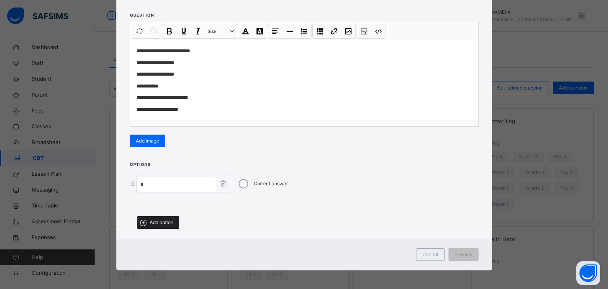
click at [151, 220] on span "Add option" at bounding box center [162, 222] width 24 height 7
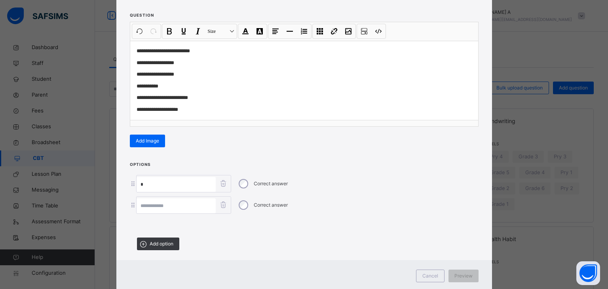
click at [149, 202] on input at bounding box center [176, 205] width 79 height 15
type input "*"
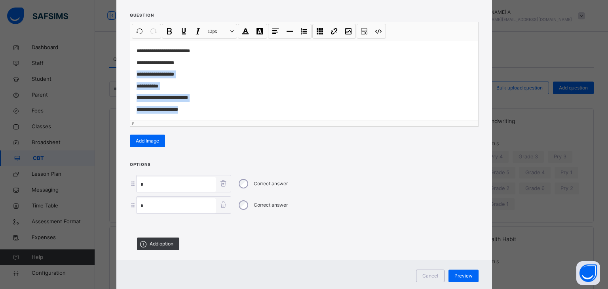
drag, startPoint x: 214, startPoint y: 110, endPoint x: 131, endPoint y: 71, distance: 91.4
click at [131, 71] on div "**********" at bounding box center [304, 80] width 348 height 79
copy div "**********"
click at [186, 63] on p "**********" at bounding box center [304, 63] width 335 height 8
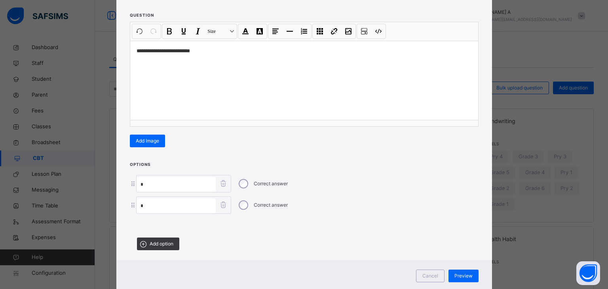
click at [177, 187] on input "*" at bounding box center [176, 184] width 79 height 15
type input "***"
click at [170, 206] on input "*" at bounding box center [176, 205] width 79 height 15
type input "***"
click at [163, 243] on span "Add option" at bounding box center [162, 243] width 24 height 7
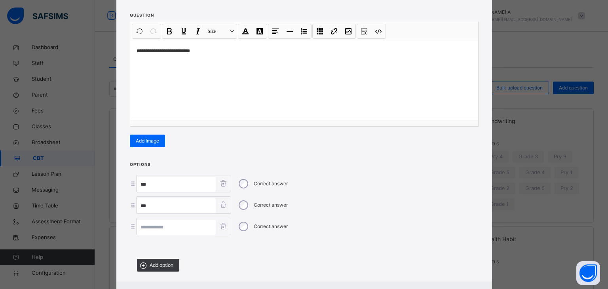
click at [155, 221] on input at bounding box center [176, 227] width 79 height 15
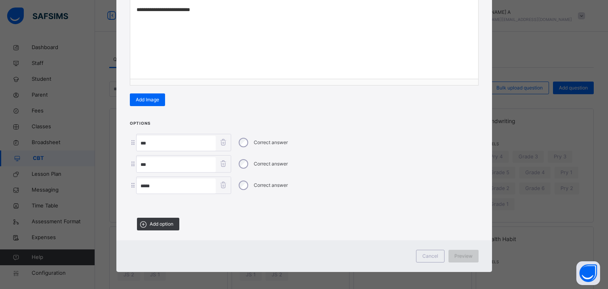
type input "*****"
click at [464, 255] on span "Preview" at bounding box center [464, 256] width 18 height 7
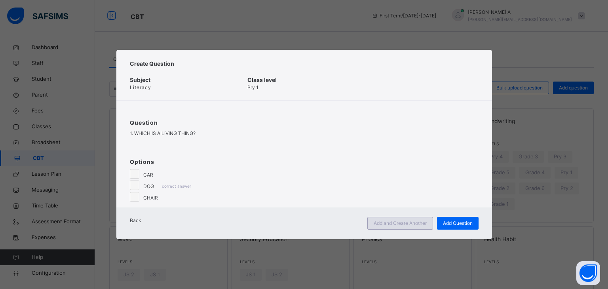
click at [414, 227] on span "Add and Create Another" at bounding box center [400, 223] width 53 height 7
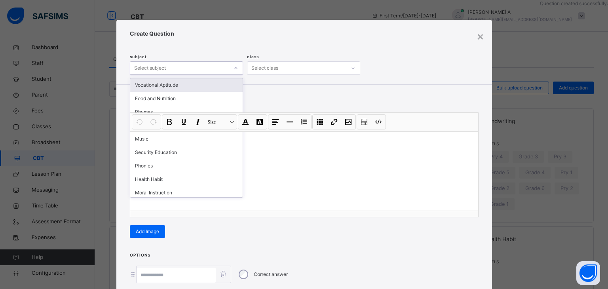
click at [204, 70] on div "Select subject" at bounding box center [179, 68] width 99 height 12
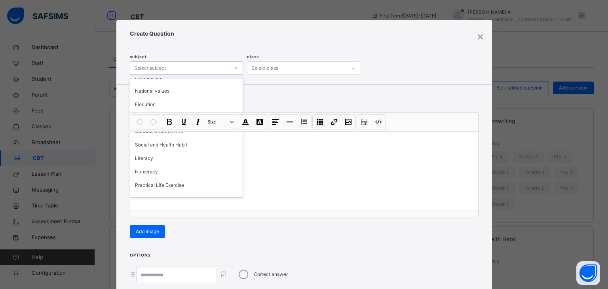
scroll to position [132, 0]
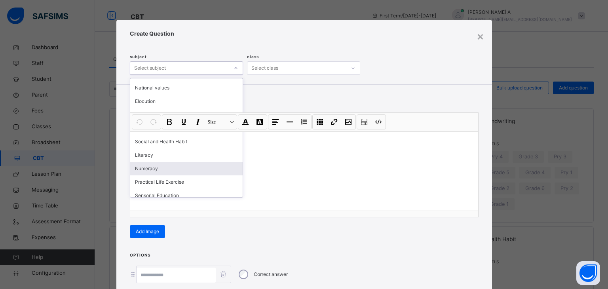
click at [176, 166] on div "Numeracy" at bounding box center [186, 168] width 112 height 13
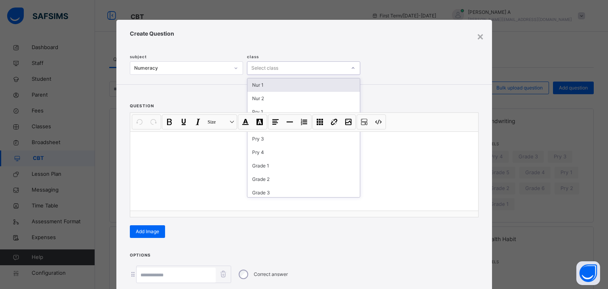
click at [316, 65] on div "Select class" at bounding box center [297, 68] width 99 height 12
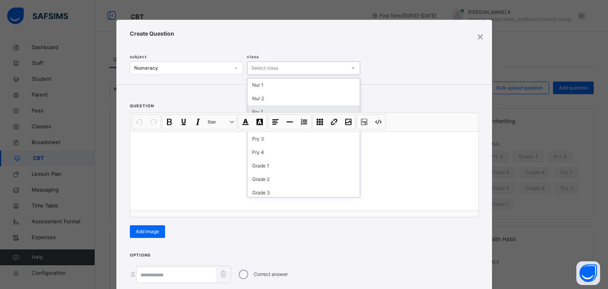
click at [290, 108] on div "Pry 1" at bounding box center [304, 111] width 112 height 13
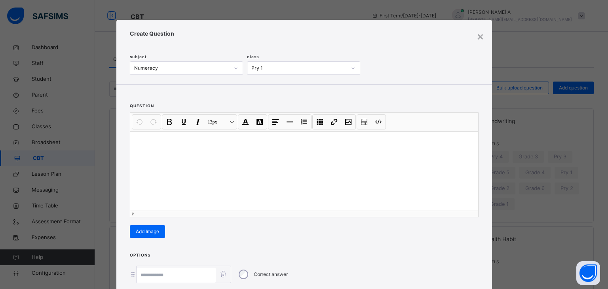
click at [159, 139] on p at bounding box center [304, 142] width 335 height 8
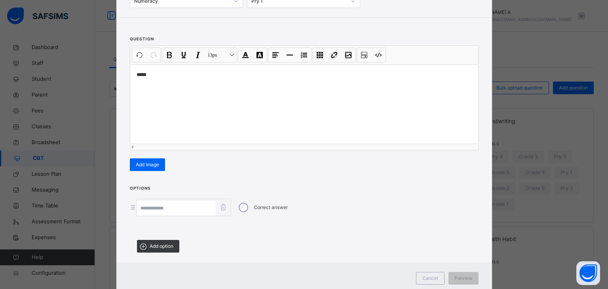
scroll to position [91, 0]
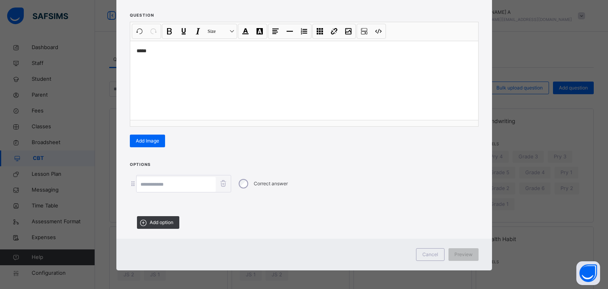
click at [174, 185] on input at bounding box center [176, 184] width 79 height 15
type input "*"
click at [163, 221] on span "Add option" at bounding box center [162, 222] width 24 height 7
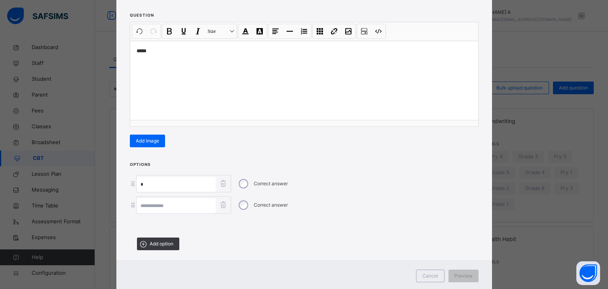
click at [160, 206] on input at bounding box center [176, 205] width 79 height 15
type input "*"
click at [160, 243] on span "Add option" at bounding box center [162, 243] width 24 height 7
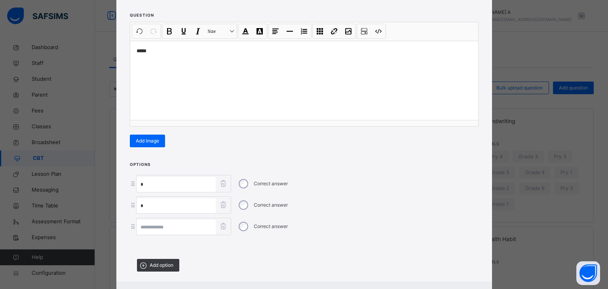
click at [161, 229] on input at bounding box center [176, 227] width 79 height 15
type input "*"
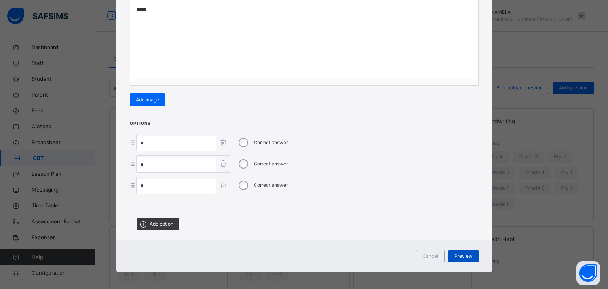
click at [465, 250] on div "Preview" at bounding box center [464, 256] width 30 height 13
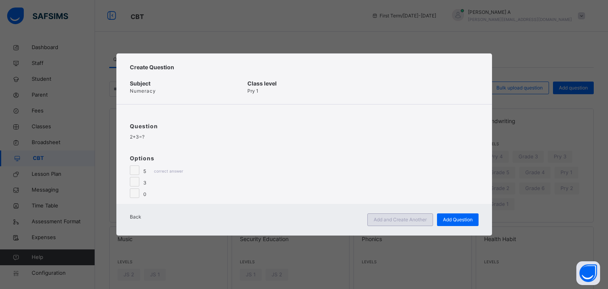
click at [402, 223] on span "Add and Create Another" at bounding box center [400, 219] width 53 height 7
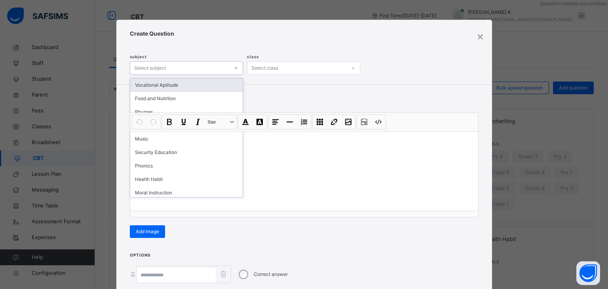
click at [222, 67] on div "Select subject" at bounding box center [179, 68] width 99 height 12
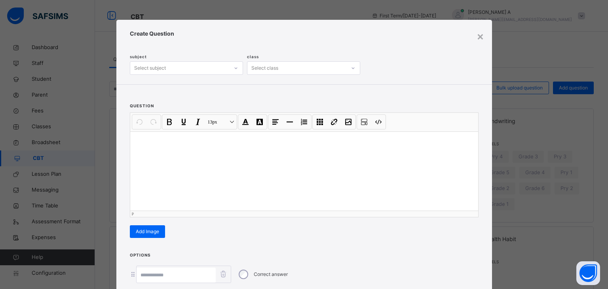
click at [241, 193] on div at bounding box center [304, 170] width 348 height 79
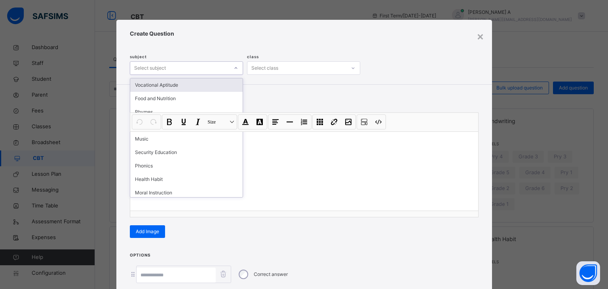
click at [214, 70] on div "Select subject" at bounding box center [179, 68] width 99 height 12
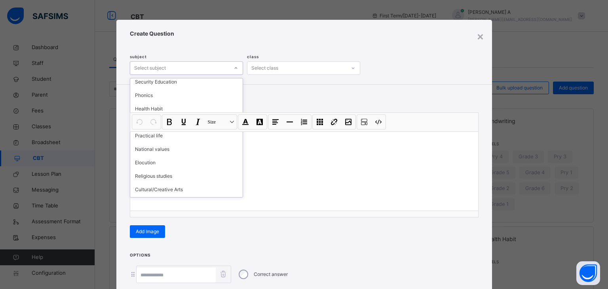
scroll to position [65, 0]
click at [179, 110] on div "Health Habit" at bounding box center [186, 113] width 112 height 13
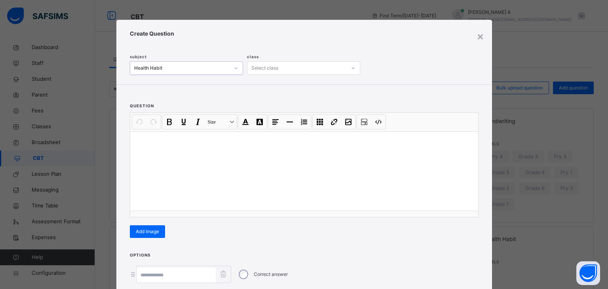
click at [259, 67] on div "Select class" at bounding box center [264, 67] width 27 height 13
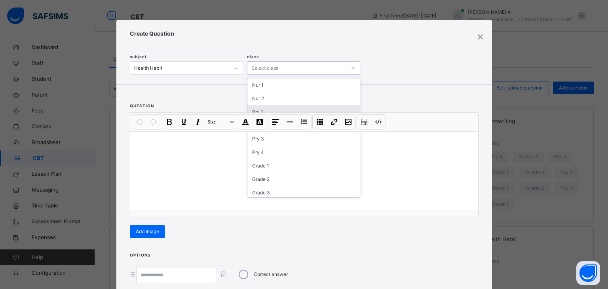
click at [258, 112] on div "Pry 1" at bounding box center [304, 111] width 112 height 13
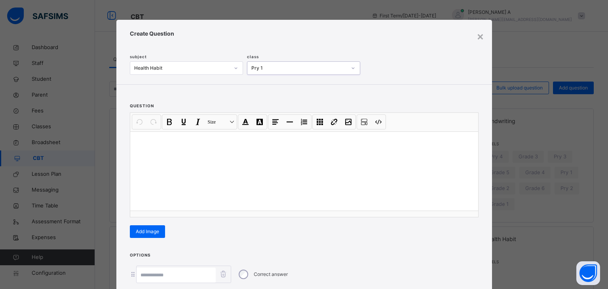
click at [144, 159] on div at bounding box center [304, 170] width 348 height 79
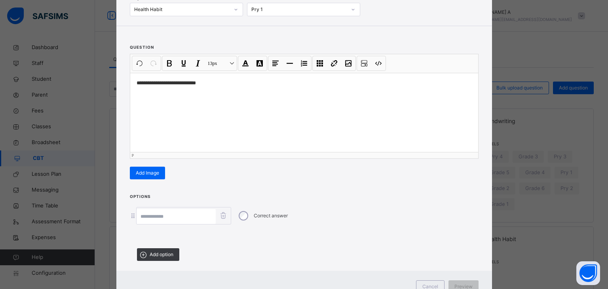
scroll to position [78, 0]
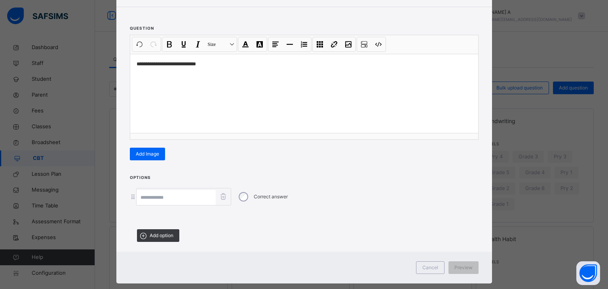
click at [173, 196] on input at bounding box center [176, 197] width 79 height 15
type input "***"
click at [154, 235] on span "Add option" at bounding box center [162, 235] width 24 height 7
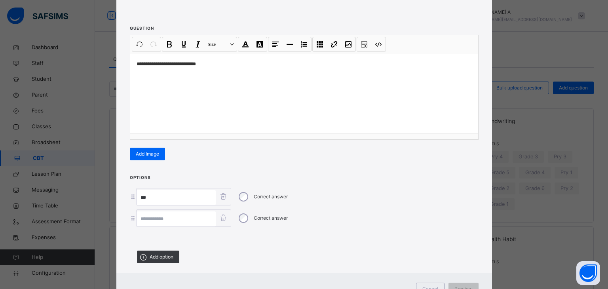
click at [150, 217] on input at bounding box center [176, 218] width 79 height 15
type input "**********"
click at [152, 196] on input "***" at bounding box center [176, 197] width 79 height 15
type input "*"
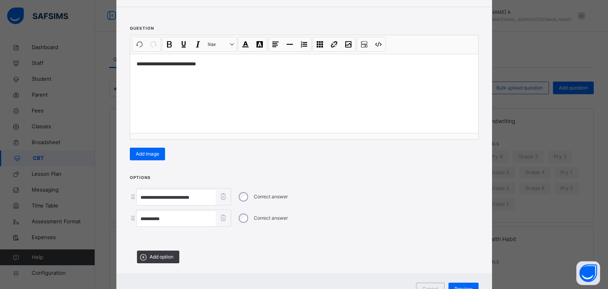
type input "**********"
click at [188, 217] on input "**********" at bounding box center [176, 218] width 79 height 15
type input "*"
type input "**********"
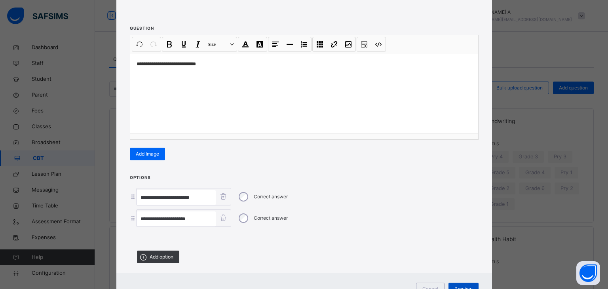
click at [465, 286] on span "Preview" at bounding box center [464, 289] width 18 height 7
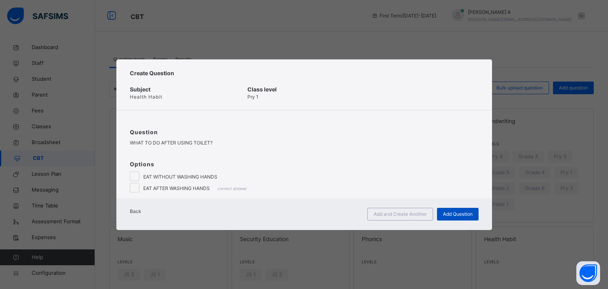
click at [457, 218] on span "Add Question" at bounding box center [458, 214] width 30 height 7
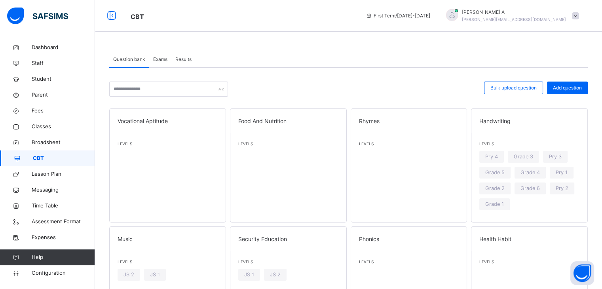
click at [159, 61] on span "Exams" at bounding box center [160, 59] width 14 height 7
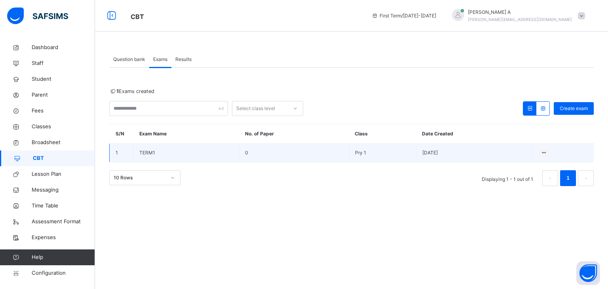
click at [163, 153] on td "TERM1" at bounding box center [186, 153] width 106 height 19
click at [144, 153] on span "TERM1" at bounding box center [147, 153] width 16 height 6
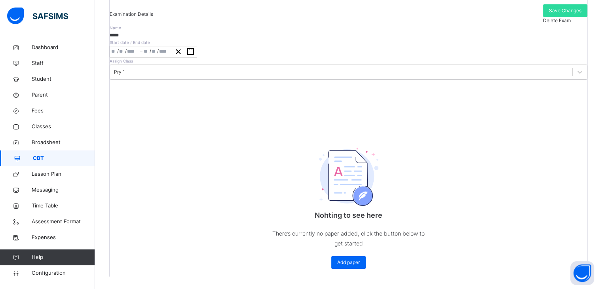
scroll to position [167, 0]
click at [344, 259] on span "Add paper" at bounding box center [348, 262] width 23 height 7
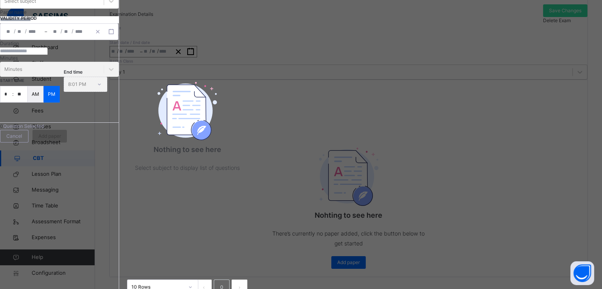
scroll to position [42, 0]
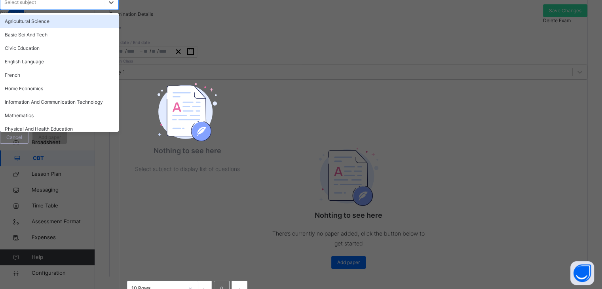
click at [104, 9] on div "Select subject" at bounding box center [51, 2] width 103 height 12
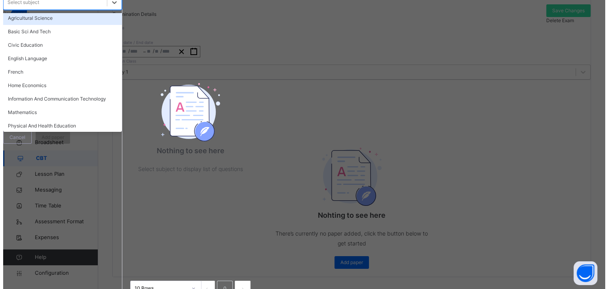
scroll to position [0, 0]
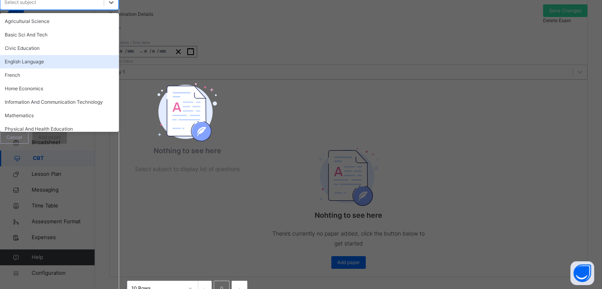
click at [53, 69] on div "English Language" at bounding box center [59, 61] width 119 height 13
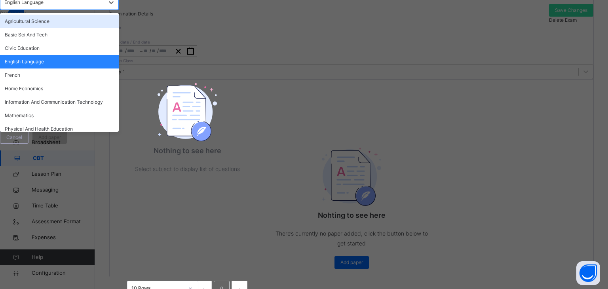
click at [44, 6] on div "English Language" at bounding box center [23, 2] width 39 height 7
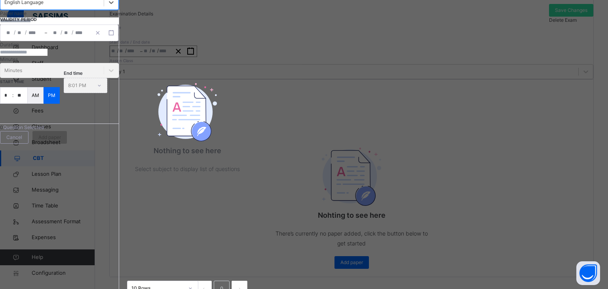
click at [44, 6] on div "English Language" at bounding box center [23, 2] width 39 height 7
click at [95, 25] on input "text" at bounding box center [59, 20] width 119 height 7
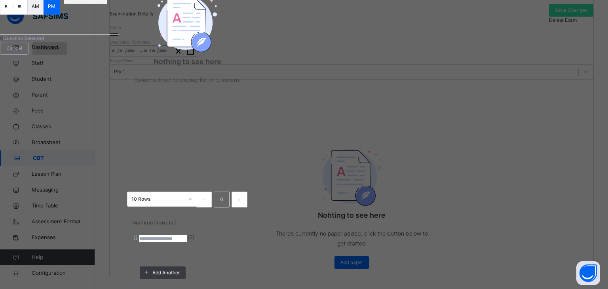
click at [61, 52] on span "Add paper" at bounding box center [49, 48] width 23 height 7
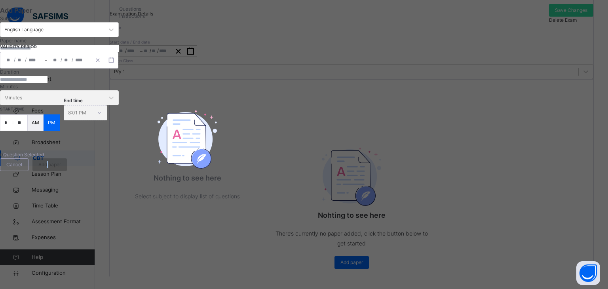
scroll to position [0, 0]
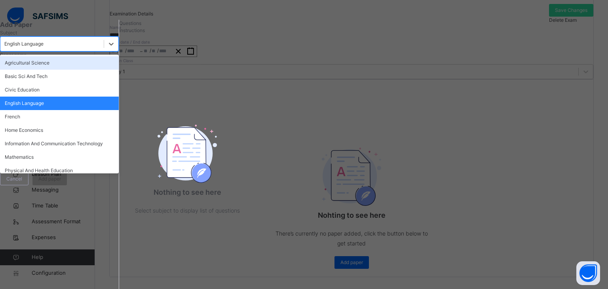
click at [44, 48] on div "English Language" at bounding box center [23, 43] width 39 height 7
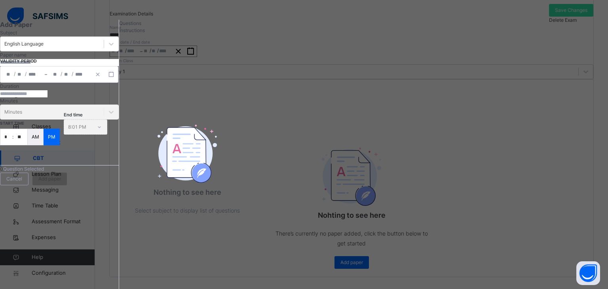
click at [602, 68] on div "Add Paper Subject English Language Paper name Validity Period / / – / / Duratio…" at bounding box center [304, 144] width 608 height 289
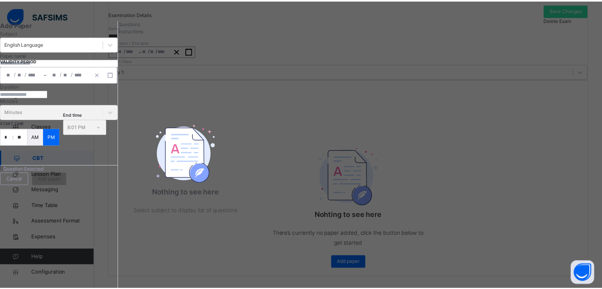
scroll to position [140, 0]
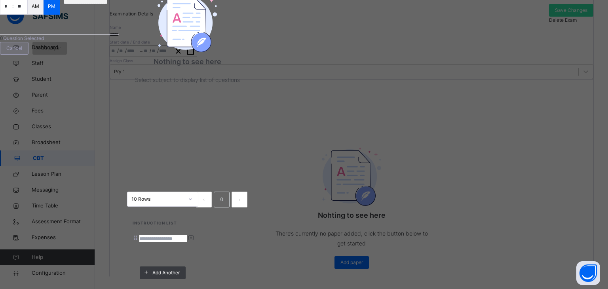
click at [22, 52] on span "Cancel" at bounding box center [14, 48] width 16 height 7
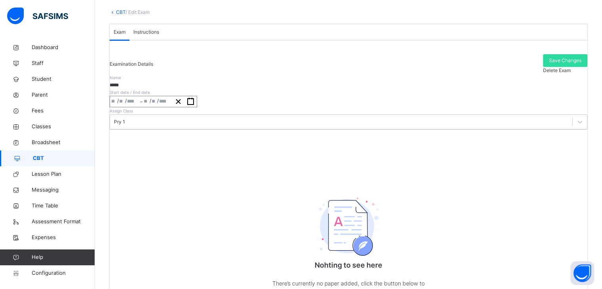
scroll to position [40, 0]
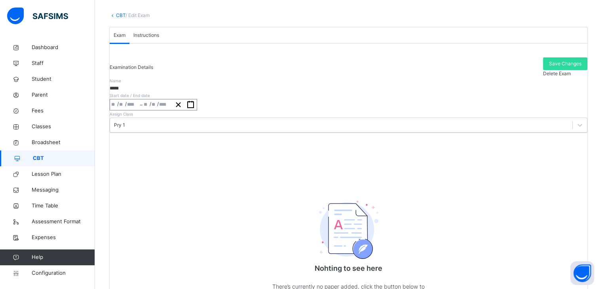
click at [122, 13] on link "CBT" at bounding box center [121, 15] width 10 height 6
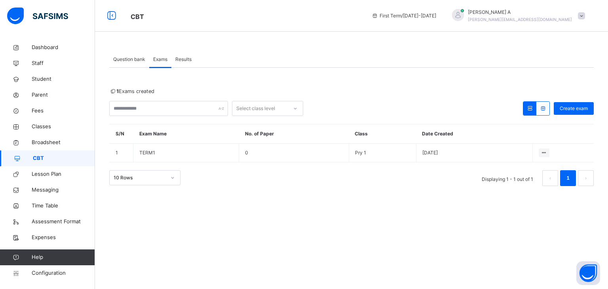
click at [131, 59] on span "Question bank" at bounding box center [129, 59] width 32 height 7
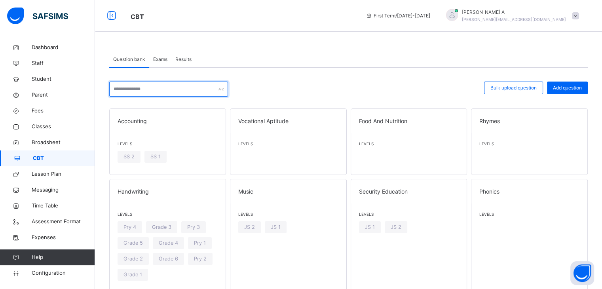
click at [186, 90] on input "text" at bounding box center [168, 89] width 119 height 15
type input "*"
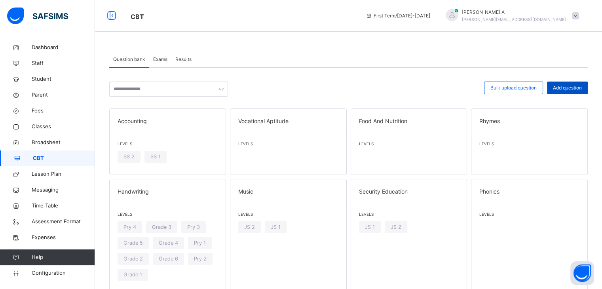
click at [571, 88] on span "Add question" at bounding box center [567, 87] width 29 height 7
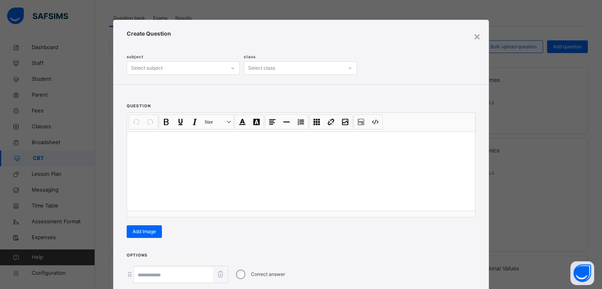
scroll to position [8, 0]
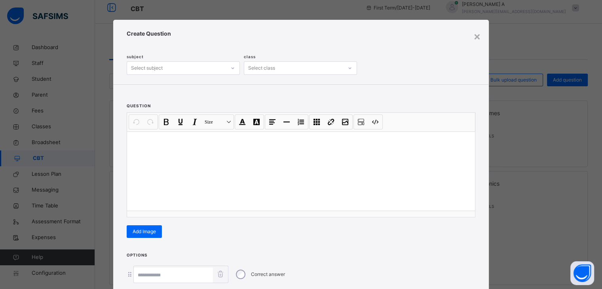
click at [190, 72] on div "Select subject" at bounding box center [176, 68] width 99 height 12
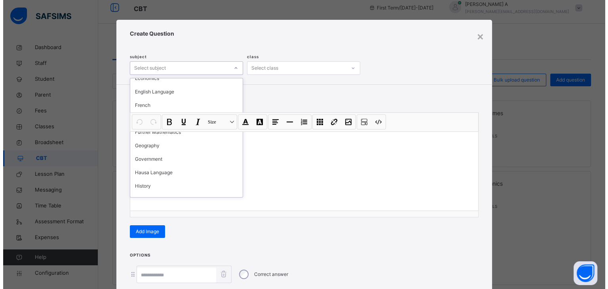
scroll to position [564, 0]
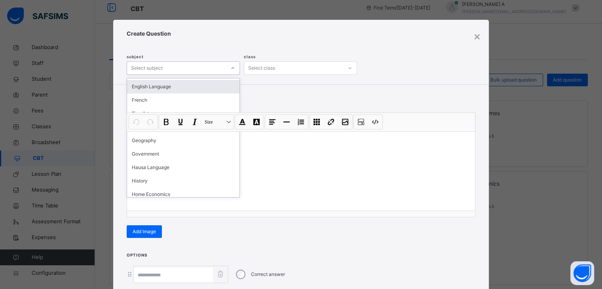
click at [169, 89] on div "English Language" at bounding box center [183, 86] width 112 height 13
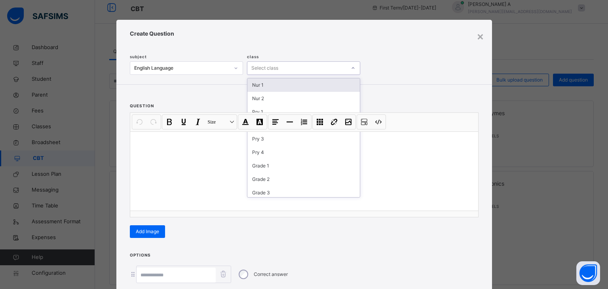
click at [286, 67] on div "Select class" at bounding box center [297, 68] width 99 height 12
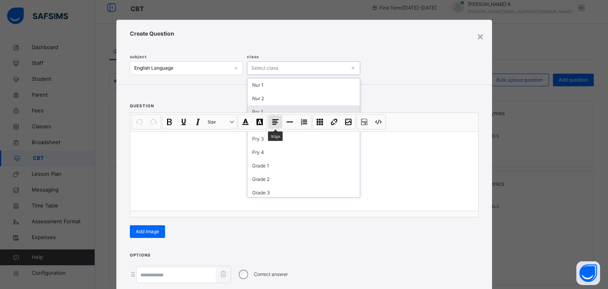
click at [274, 116] on button "Align" at bounding box center [275, 121] width 13 height 13
click at [296, 109] on div "Pry 1" at bounding box center [304, 111] width 112 height 13
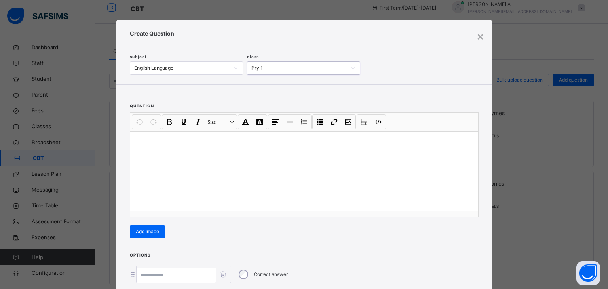
click at [140, 148] on div at bounding box center [304, 170] width 348 height 79
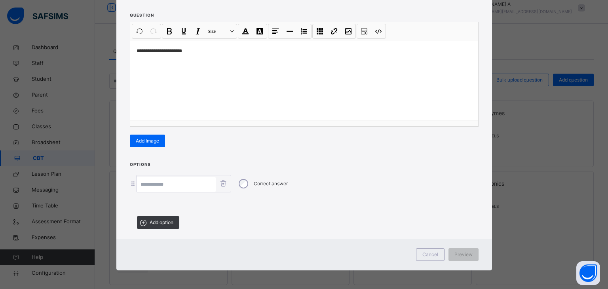
click at [152, 186] on input at bounding box center [176, 184] width 79 height 15
type input "***"
click at [156, 223] on span "Add option" at bounding box center [162, 222] width 24 height 7
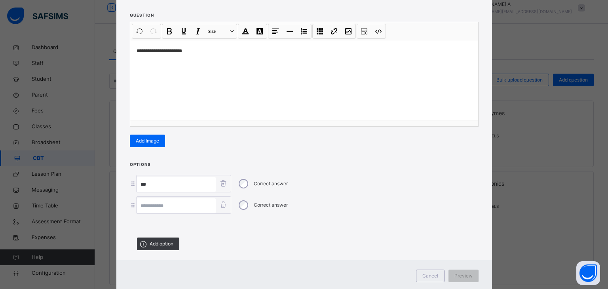
click at [150, 200] on input at bounding box center [176, 205] width 79 height 15
type input "*****"
click at [460, 274] on span "Preview" at bounding box center [464, 275] width 18 height 7
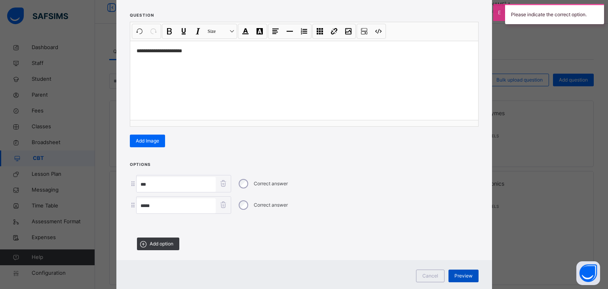
click at [459, 274] on span "Preview" at bounding box center [464, 275] width 18 height 7
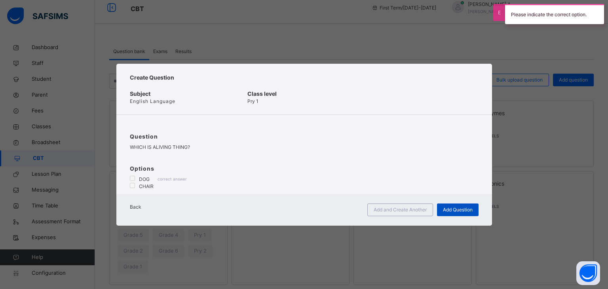
scroll to position [0, 0]
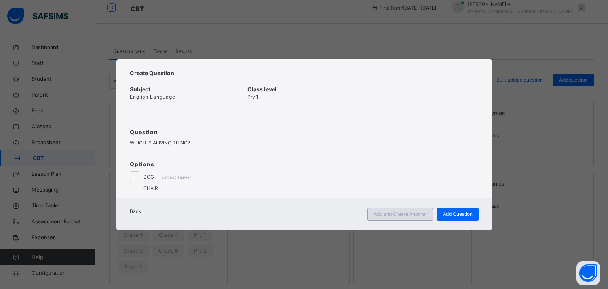
click at [413, 216] on span "Add and Create Another" at bounding box center [400, 214] width 53 height 7
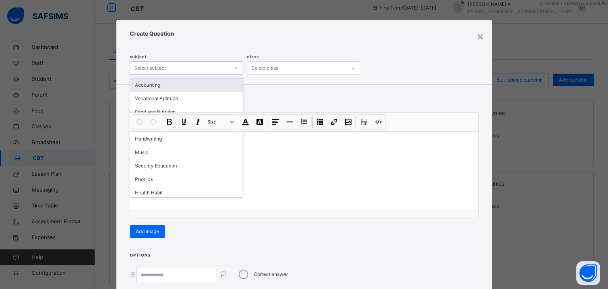
click at [203, 73] on div "Select subject" at bounding box center [179, 68] width 99 height 12
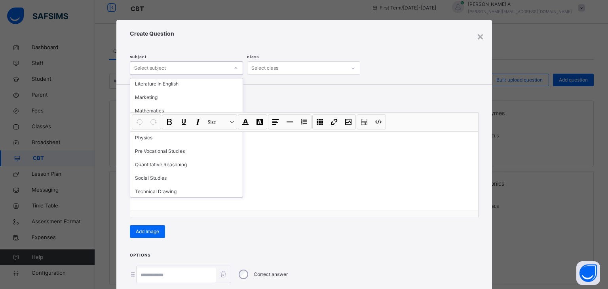
scroll to position [737, 0]
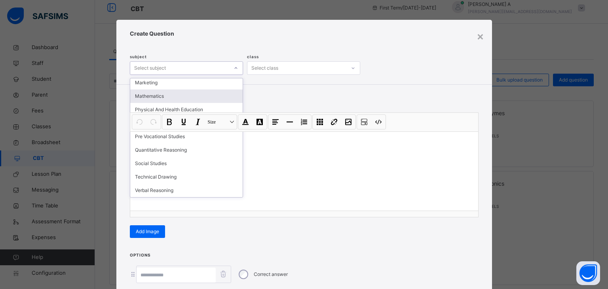
click at [144, 99] on div "Mathematics" at bounding box center [186, 96] width 112 height 13
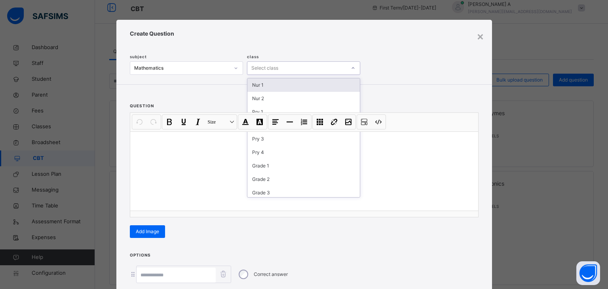
click at [264, 69] on div "Select class" at bounding box center [264, 67] width 27 height 13
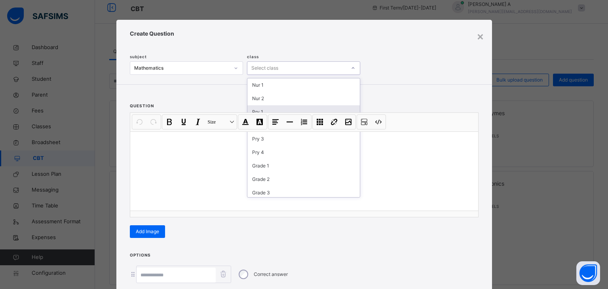
click at [265, 108] on div "Pry 1" at bounding box center [304, 111] width 112 height 13
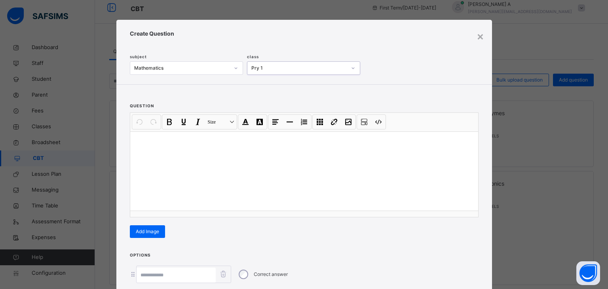
click at [144, 148] on div at bounding box center [304, 170] width 348 height 79
click at [152, 274] on input at bounding box center [176, 275] width 79 height 15
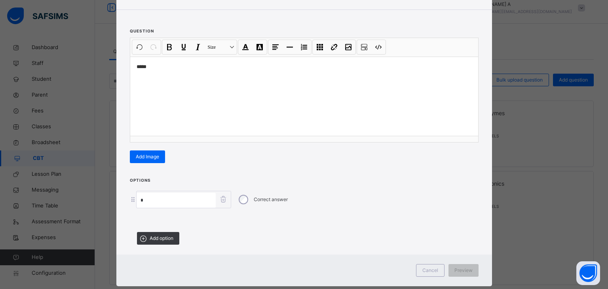
scroll to position [91, 0]
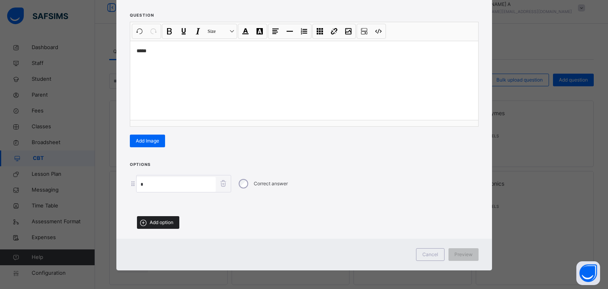
type input "*"
click at [145, 221] on icon at bounding box center [143, 222] width 10 height 11
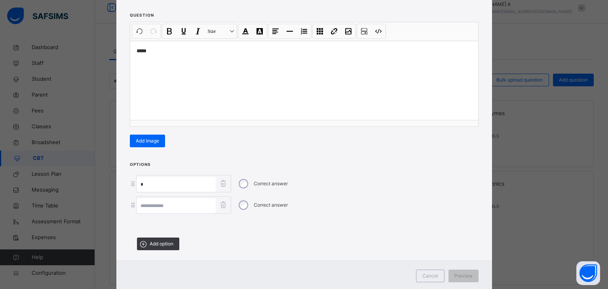
click at [176, 208] on input at bounding box center [176, 205] width 79 height 15
click at [236, 202] on div "Correct answer" at bounding box center [262, 205] width 55 height 17
type input "*"
click at [459, 273] on span "Preview" at bounding box center [464, 275] width 18 height 7
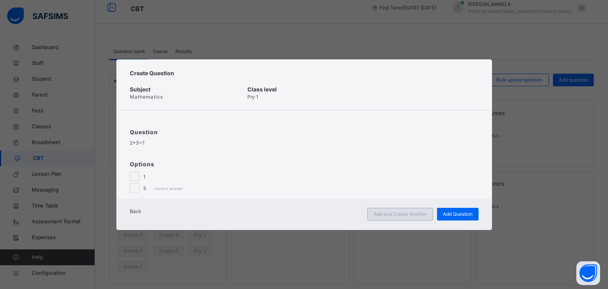
click at [408, 218] on span "Add and Create Another" at bounding box center [400, 214] width 53 height 7
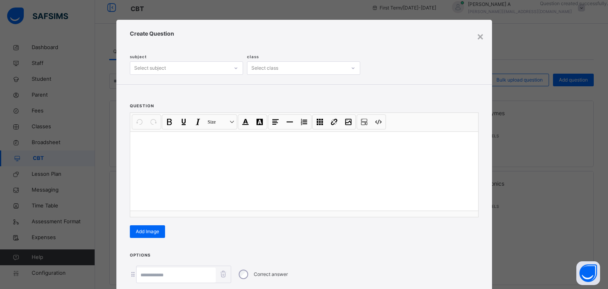
click at [224, 69] on div "Select subject" at bounding box center [179, 68] width 99 height 12
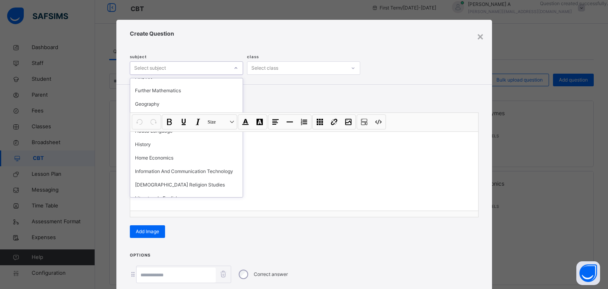
scroll to position [661, 0]
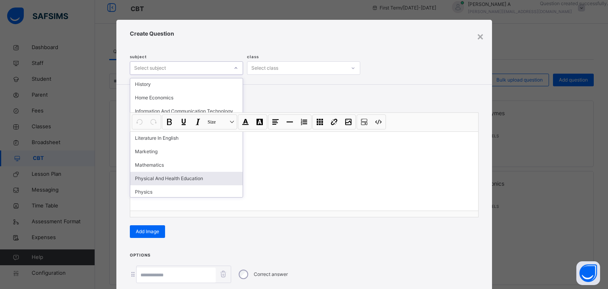
click at [198, 185] on div "Physical And Health Education" at bounding box center [186, 178] width 112 height 13
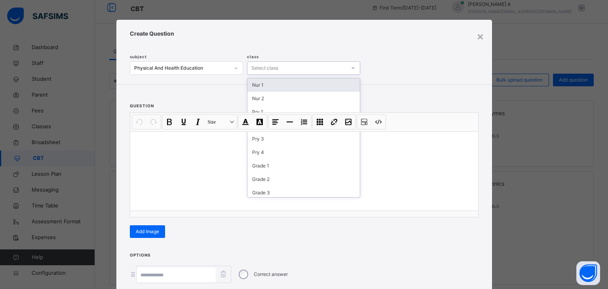
click at [266, 63] on div "Select class" at bounding box center [264, 67] width 27 height 13
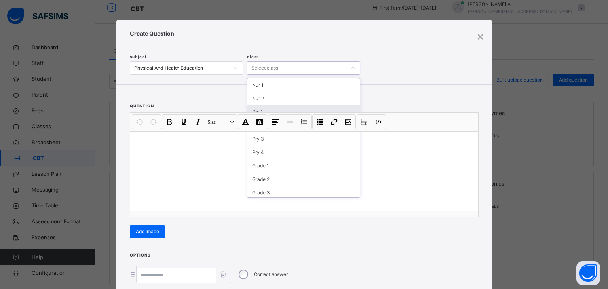
click at [258, 109] on div "Pry 1" at bounding box center [304, 111] width 112 height 13
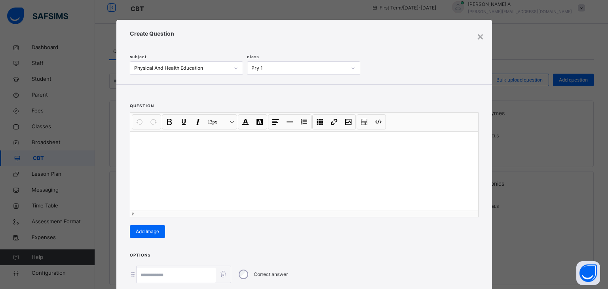
click at [159, 152] on div at bounding box center [304, 170] width 348 height 79
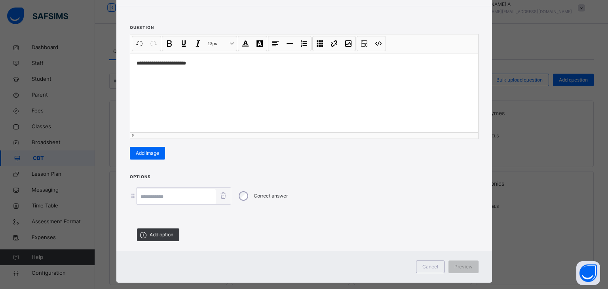
scroll to position [91, 0]
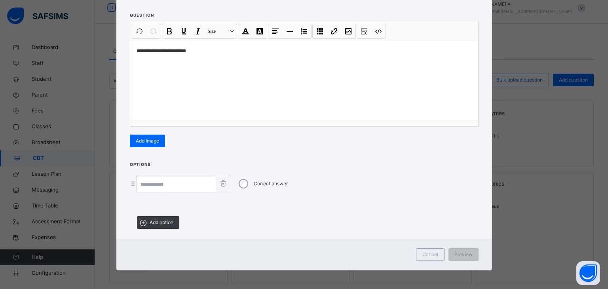
click at [149, 183] on input at bounding box center [176, 184] width 79 height 15
type input "******"
click at [156, 219] on span "Add option" at bounding box center [162, 222] width 24 height 7
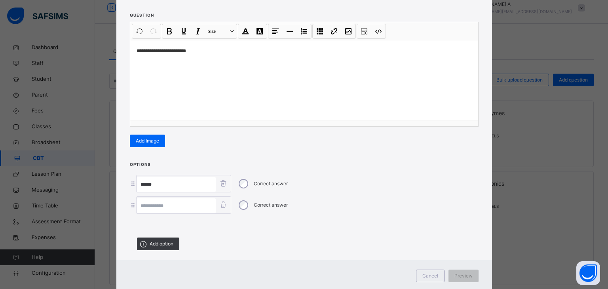
click at [154, 202] on input at bounding box center [176, 205] width 79 height 15
type input "**********"
click at [165, 187] on input "******" at bounding box center [176, 184] width 79 height 15
type input "**********"
click at [468, 274] on span "Preview" at bounding box center [464, 275] width 18 height 7
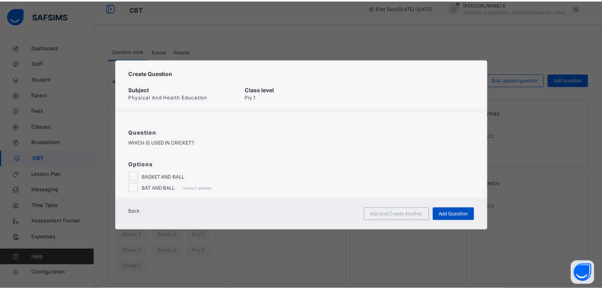
scroll to position [0, 0]
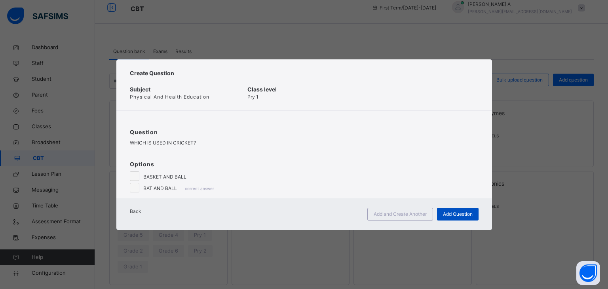
click at [454, 218] on span "Add Question" at bounding box center [458, 214] width 30 height 7
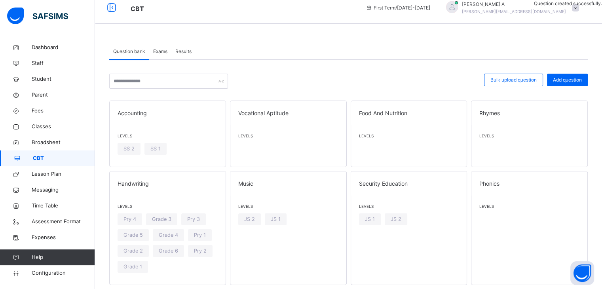
click at [163, 49] on span "Exams" at bounding box center [160, 51] width 14 height 7
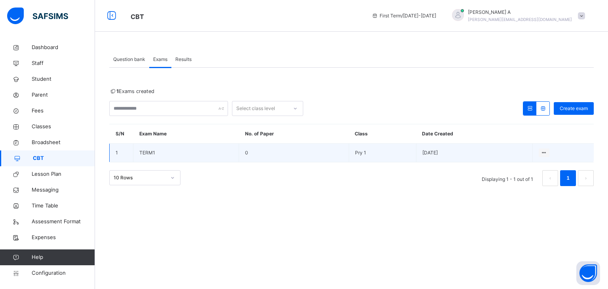
click at [143, 150] on span "TERM1" at bounding box center [147, 153] width 16 height 6
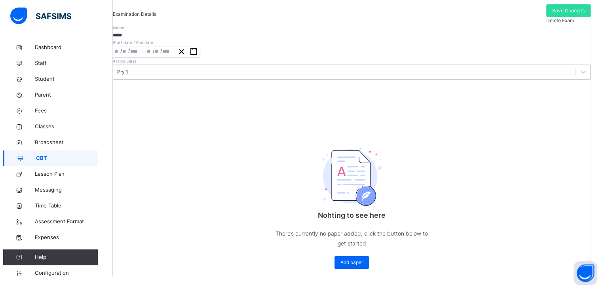
scroll to position [156, 0]
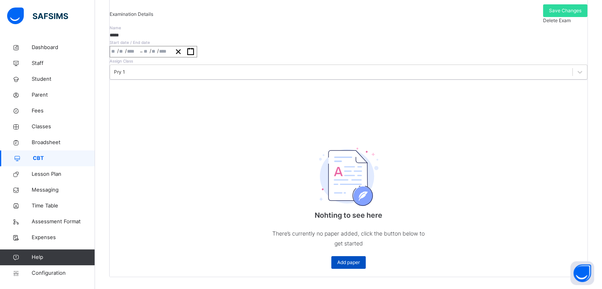
click at [350, 259] on span "Add paper" at bounding box center [348, 262] width 23 height 7
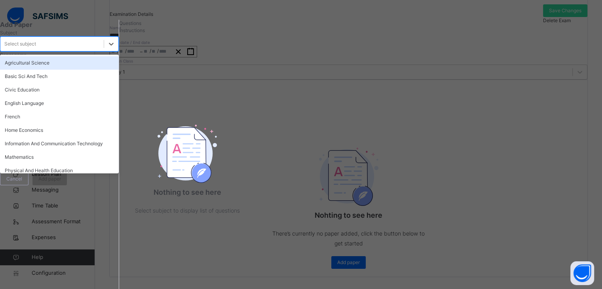
click at [70, 50] on div "Select subject" at bounding box center [51, 44] width 103 height 12
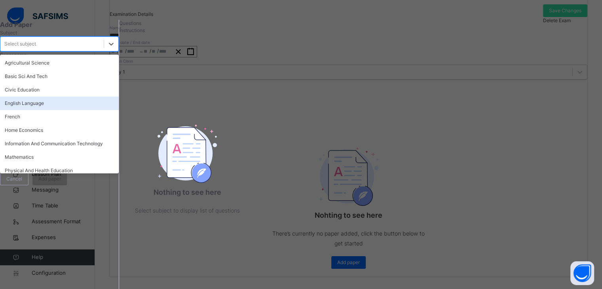
click at [57, 110] on div "English Language" at bounding box center [59, 103] width 119 height 13
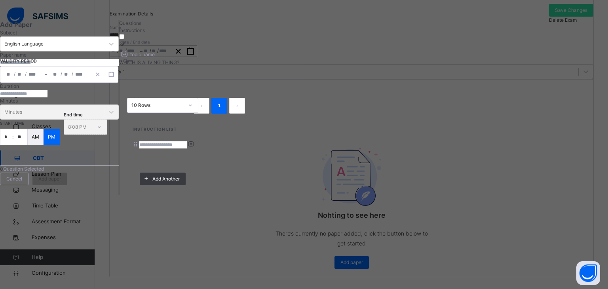
click at [126, 48] on icon at bounding box center [122, 45] width 7 height 6
click at [15, 77] on span "/" at bounding box center [15, 73] width 2 height 7
click at [38, 83] on div "/ / – / /" at bounding box center [59, 74] width 118 height 17
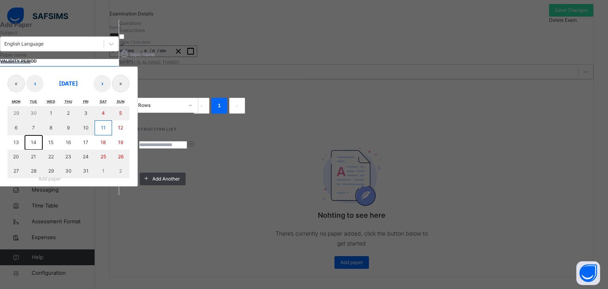
click at [36, 145] on abbr "14" at bounding box center [34, 142] width 6 height 6
type input "**********"
type input "**"
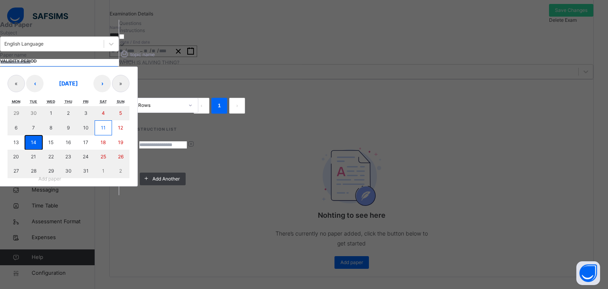
type input "****"
type input "**********"
type input "**"
type input "****"
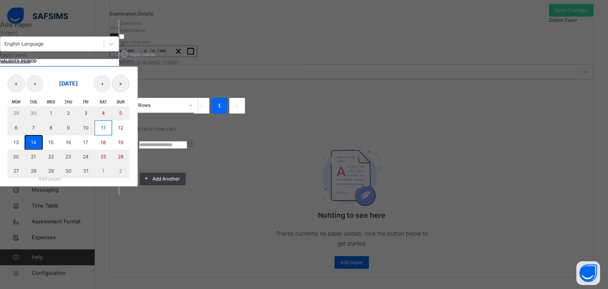
type input "**"
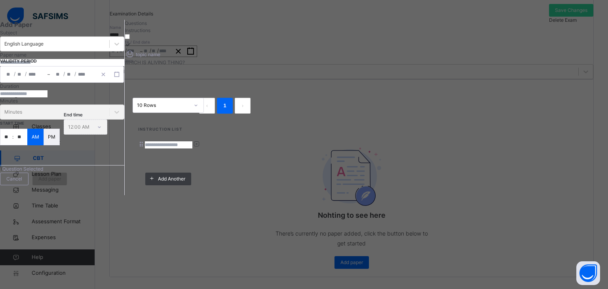
click at [43, 97] on input "number" at bounding box center [24, 93] width 48 height 7
type input "**"
click at [53, 120] on div "Minutes Minutes" at bounding box center [62, 108] width 124 height 22
click at [12, 145] on input "**" at bounding box center [6, 137] width 12 height 16
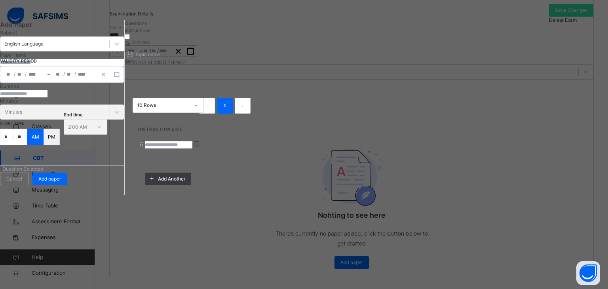
type input "**"
click at [39, 141] on p "AM" at bounding box center [36, 136] width 8 height 7
click at [61, 183] on span "Add paper" at bounding box center [49, 178] width 23 height 7
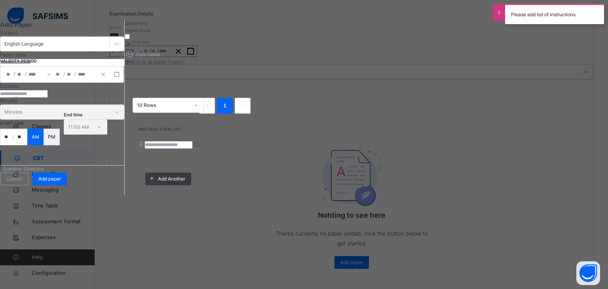
click at [602, 4] on div "Please add list of instructions" at bounding box center [554, 14] width 107 height 28
click at [602, 5] on div "Please add list of instructions" at bounding box center [554, 14] width 107 height 28
click at [602, 5] on div "Please add list of instructions" at bounding box center [554, 14] width 107 height 20
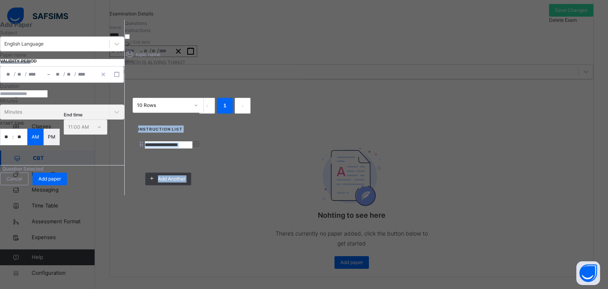
drag, startPoint x: 606, startPoint y: 5, endPoint x: 606, endPoint y: 75, distance: 69.7
click at [150, 33] on span "Instructions" at bounding box center [138, 30] width 26 height 6
click at [192, 141] on input at bounding box center [169, 144] width 48 height 7
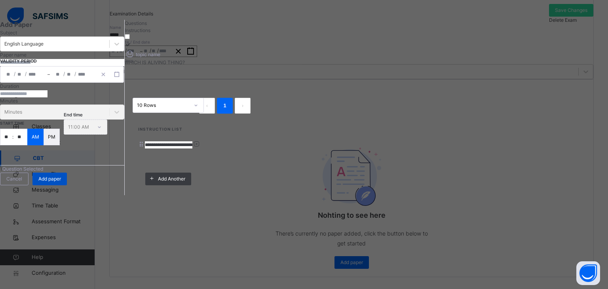
type input "**********"
click at [67, 185] on div "Add paper" at bounding box center [49, 179] width 34 height 13
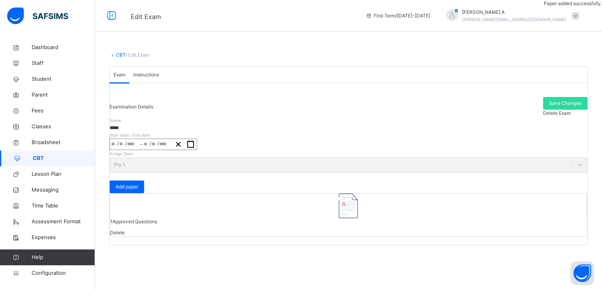
scroll to position [65, 0]
click at [138, 183] on span "Add paper" at bounding box center [127, 186] width 23 height 7
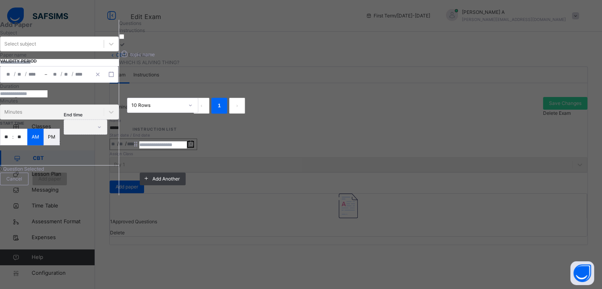
scroll to position [0, 0]
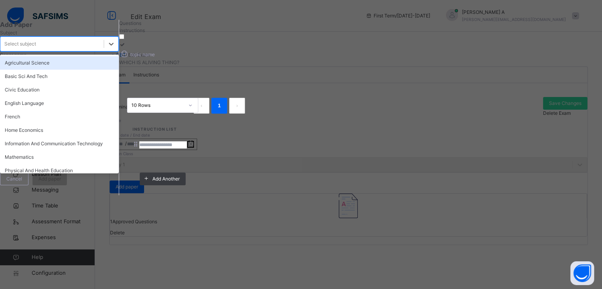
click at [99, 50] on div "Select subject" at bounding box center [51, 44] width 103 height 12
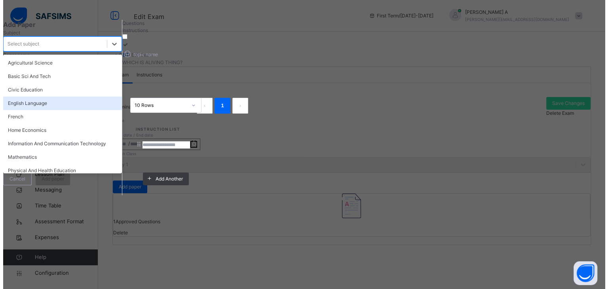
scroll to position [14, 0]
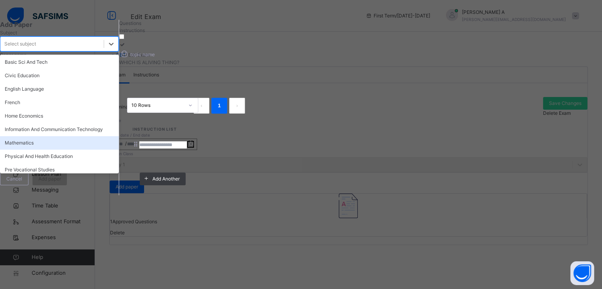
click at [79, 150] on div "Mathematics" at bounding box center [59, 142] width 119 height 13
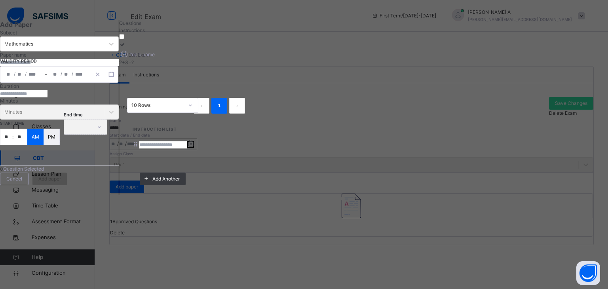
click at [141, 26] on span "Questions" at bounding box center [130, 23] width 22 height 6
click at [126, 48] on icon at bounding box center [122, 45] width 7 height 6
click at [118, 79] on button "button" at bounding box center [111, 74] width 13 height 9
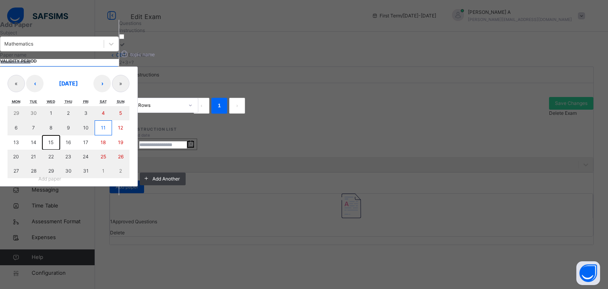
click at [60, 150] on button "15" at bounding box center [50, 142] width 17 height 14
type input "**********"
type input "**"
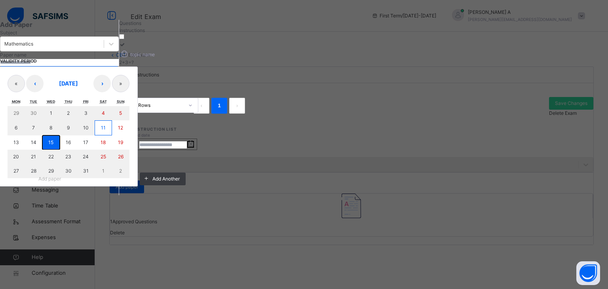
type input "****"
type input "**********"
type input "**"
type input "****"
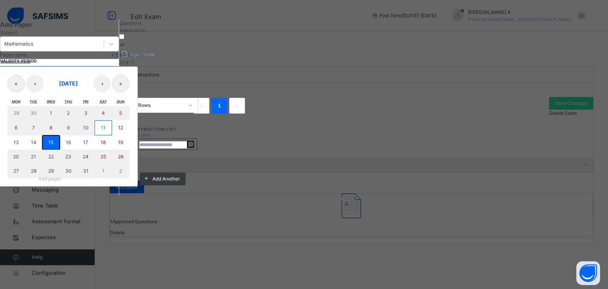
type input "**"
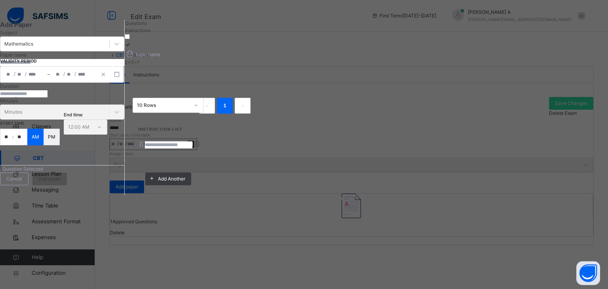
click at [48, 97] on input "number" at bounding box center [24, 93] width 48 height 7
type input "**"
click at [12, 145] on input "**" at bounding box center [6, 137] width 12 height 16
type input "**"
click at [150, 33] on span "Instructions" at bounding box center [138, 30] width 26 height 6
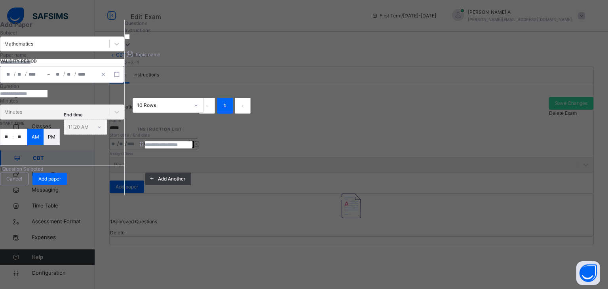
click at [192, 141] on input at bounding box center [169, 144] width 48 height 7
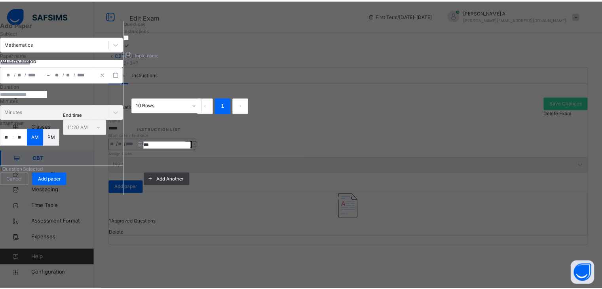
scroll to position [135, 0]
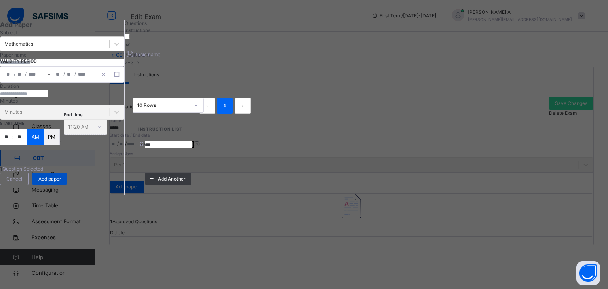
type input "***"
click at [61, 183] on span "Add paper" at bounding box center [49, 178] width 23 height 7
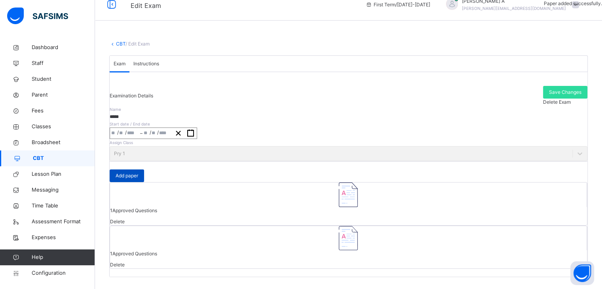
click at [138, 173] on span "Add paper" at bounding box center [127, 175] width 23 height 7
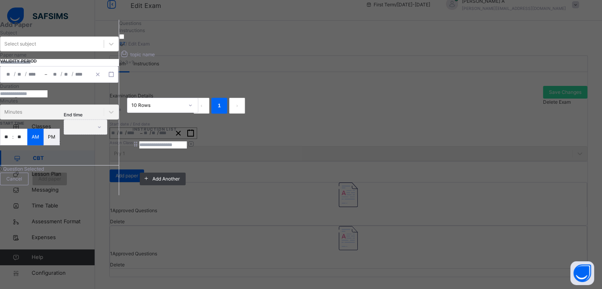
scroll to position [0, 0]
click at [104, 50] on div "Select subject" at bounding box center [51, 44] width 103 height 12
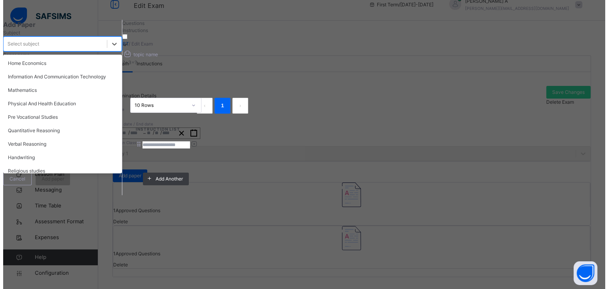
scroll to position [90, 0]
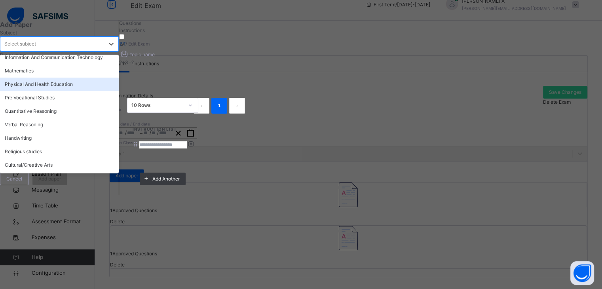
click at [63, 91] on div "Physical And Health Education" at bounding box center [59, 84] width 119 height 13
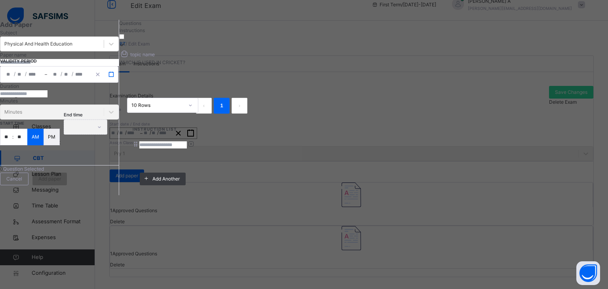
click at [118, 79] on button "button" at bounding box center [111, 74] width 13 height 9
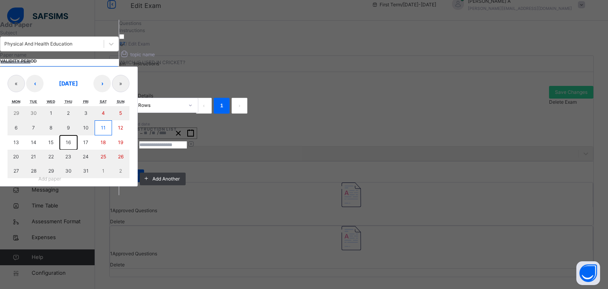
click at [71, 145] on abbr "16" at bounding box center [68, 142] width 5 height 6
type input "**********"
type input "**"
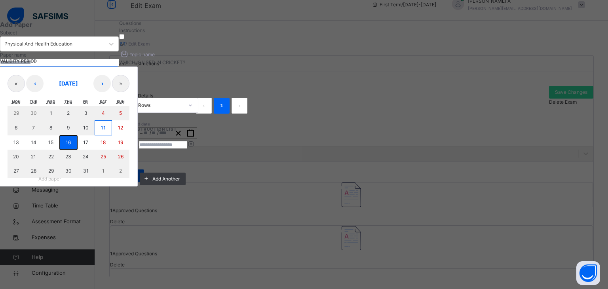
type input "****"
type input "**********"
type input "**"
type input "****"
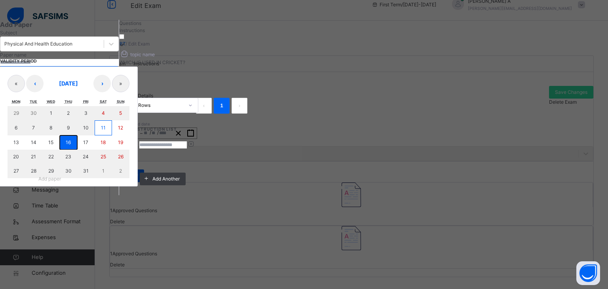
type input "**"
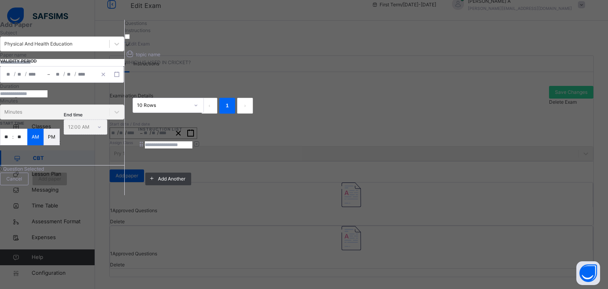
click at [48, 97] on input "number" at bounding box center [24, 93] width 48 height 7
type input "**"
click at [12, 145] on input "**" at bounding box center [6, 137] width 12 height 16
click at [60, 145] on div "PM" at bounding box center [52, 137] width 16 height 17
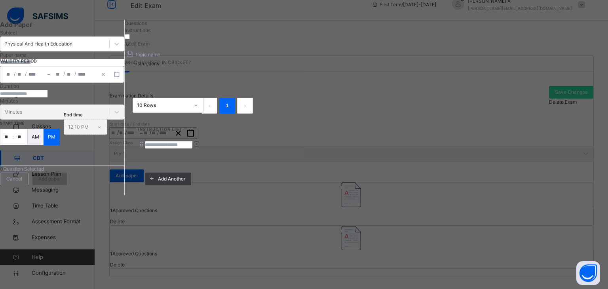
click at [147, 26] on span "Questions" at bounding box center [136, 23] width 22 height 6
click at [131, 48] on icon at bounding box center [128, 45] width 7 height 6
click at [150, 33] on span "Instructions" at bounding box center [138, 30] width 26 height 6
click at [192, 141] on input at bounding box center [169, 144] width 48 height 7
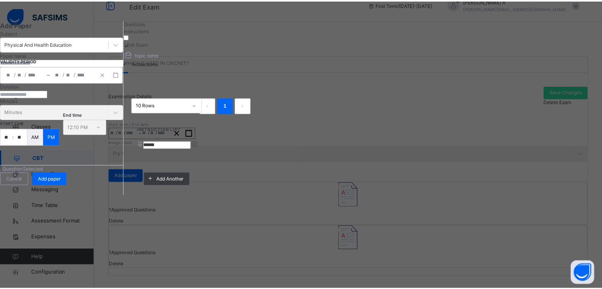
scroll to position [135, 0]
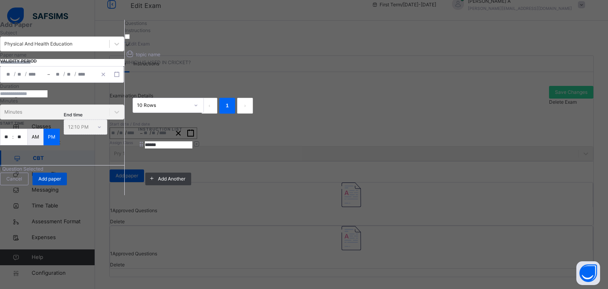
type input "******"
click at [61, 183] on span "Add paper" at bounding box center [49, 178] width 23 height 7
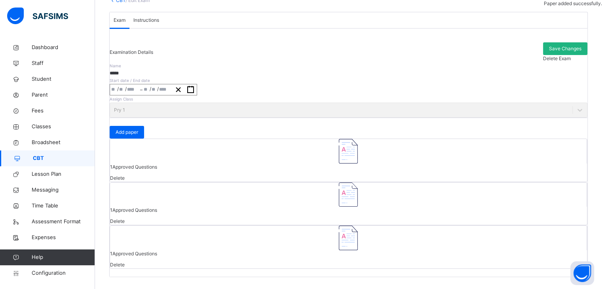
click at [549, 52] on span "Save Changes" at bounding box center [565, 48] width 32 height 7
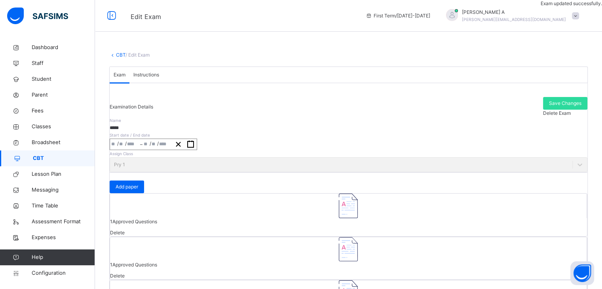
click at [119, 54] on link "CBT" at bounding box center [121, 55] width 10 height 6
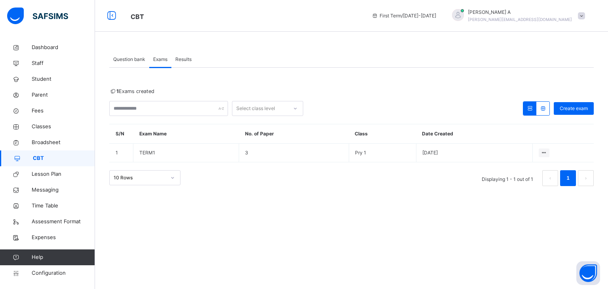
click at [187, 59] on span "Results" at bounding box center [183, 59] width 16 height 7
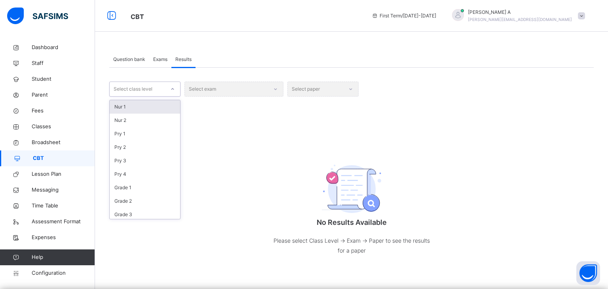
click at [156, 89] on div "Select class level" at bounding box center [137, 89] width 55 height 12
click at [131, 131] on div "Pry 1" at bounding box center [145, 133] width 70 height 13
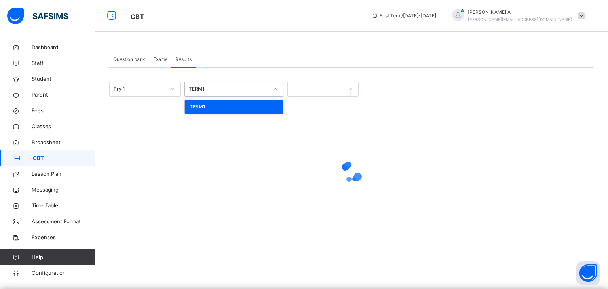
click at [243, 88] on div "TERM1" at bounding box center [229, 89] width 80 height 7
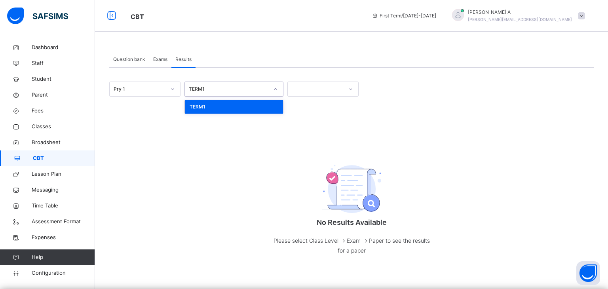
click at [233, 109] on div "TERM1" at bounding box center [234, 106] width 98 height 13
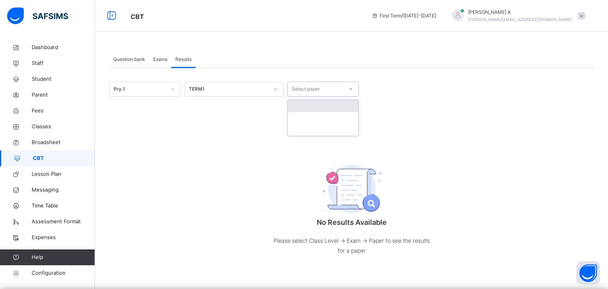
click at [338, 90] on div "Select paper" at bounding box center [315, 89] width 55 height 12
click at [352, 90] on icon at bounding box center [351, 89] width 5 height 8
click at [492, 178] on div "No Results Available Please select Class Level -> Exam -> Paper to see the resu…" at bounding box center [351, 207] width 485 height 128
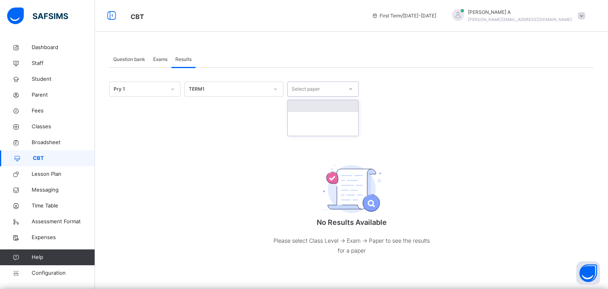
click at [323, 86] on div "Select paper" at bounding box center [315, 89] width 55 height 12
click at [41, 78] on span "Student" at bounding box center [63, 79] width 63 height 8
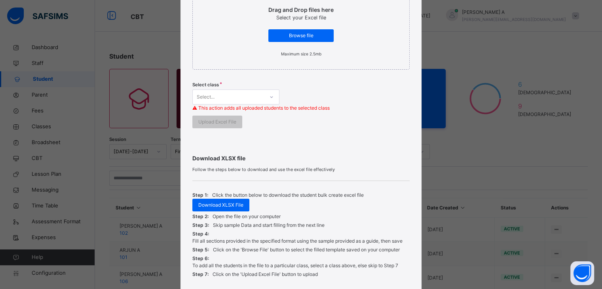
scroll to position [213, 0]
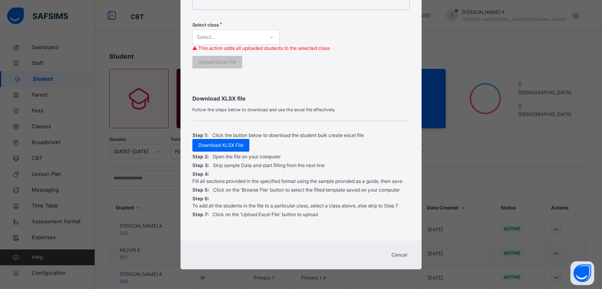
click at [400, 255] on span "Cancel" at bounding box center [400, 254] width 16 height 7
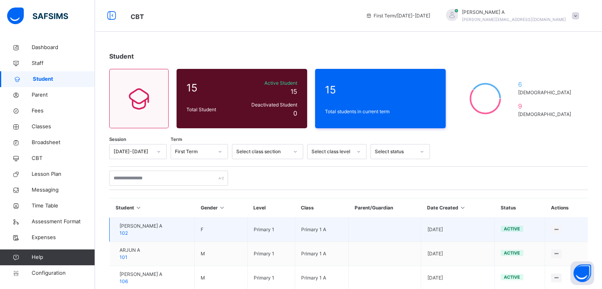
click at [128, 231] on span "102" at bounding box center [124, 233] width 8 height 6
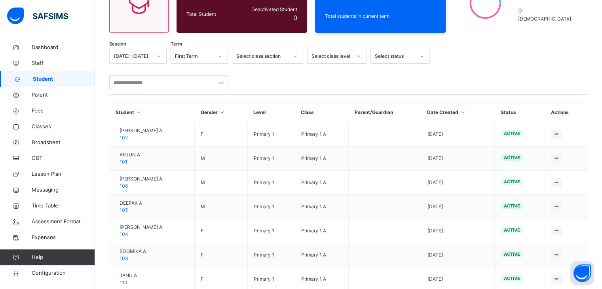
scroll to position [97, 0]
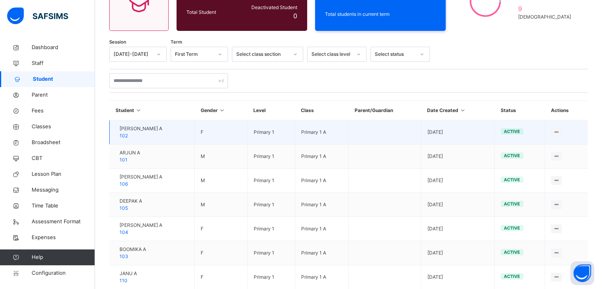
click at [128, 135] on span "102" at bounding box center [124, 136] width 8 height 6
click at [166, 132] on td "[PERSON_NAME] A 102" at bounding box center [152, 132] width 85 height 24
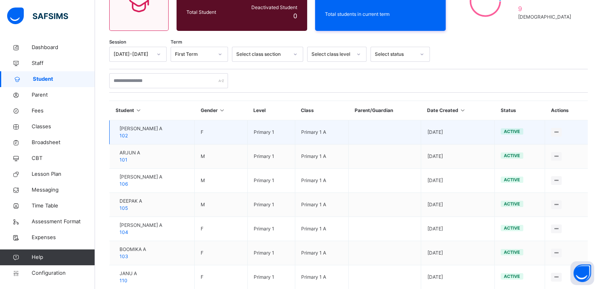
click at [166, 132] on td "[PERSON_NAME] A 102" at bounding box center [152, 132] width 85 height 24
click at [194, 132] on td "F" at bounding box center [220, 132] width 53 height 24
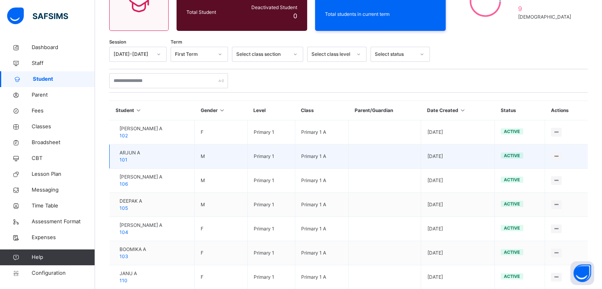
click at [128, 160] on span "101" at bounding box center [124, 160] width 8 height 6
click at [136, 157] on div "ARJUN A 101" at bounding box center [130, 156] width 21 height 14
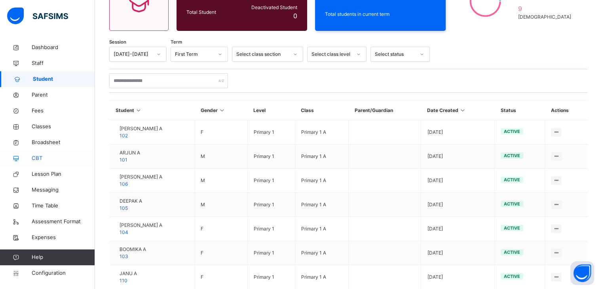
click at [50, 156] on span "CBT" at bounding box center [63, 158] width 63 height 8
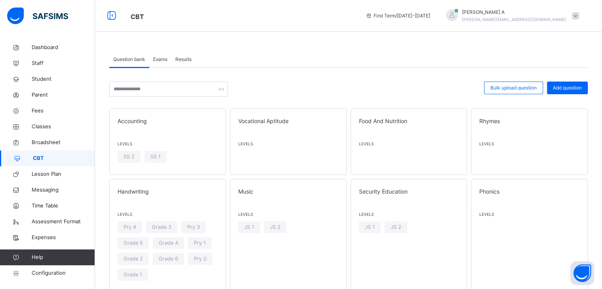
click at [181, 59] on span "Results" at bounding box center [183, 59] width 16 height 7
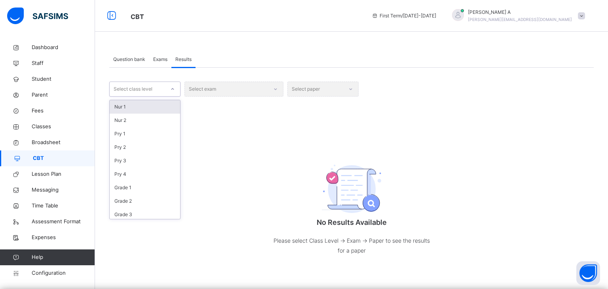
click at [158, 89] on div "Select class level" at bounding box center [137, 89] width 55 height 12
click at [132, 132] on div "Pry 1" at bounding box center [145, 133] width 70 height 13
click at [205, 91] on div "Select exam" at bounding box center [234, 89] width 99 height 15
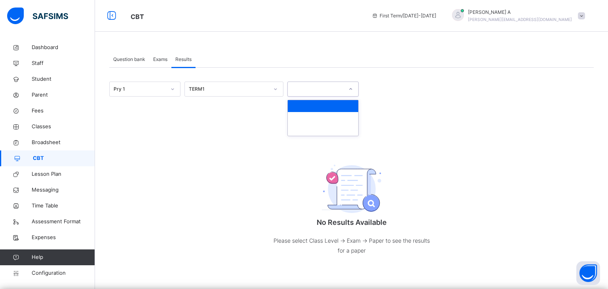
click at [302, 85] on div at bounding box center [315, 89] width 55 height 12
click at [131, 59] on span "Question bank" at bounding box center [129, 59] width 32 height 7
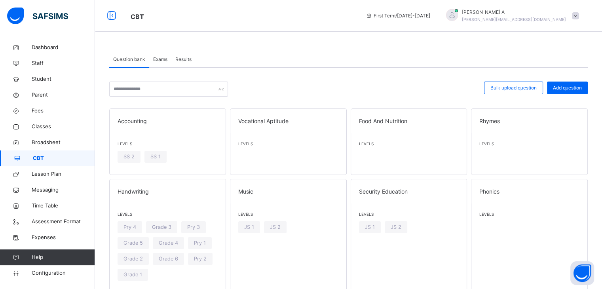
click at [158, 59] on span "Exams" at bounding box center [160, 59] width 14 height 7
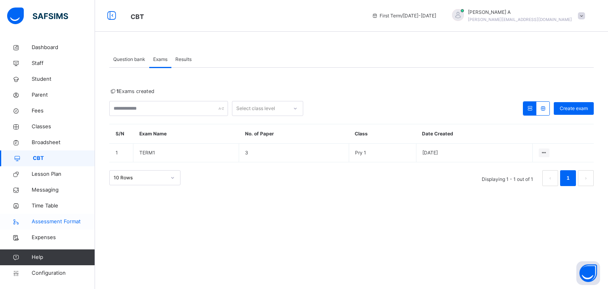
click at [57, 224] on span "Assessment Format" at bounding box center [63, 222] width 63 height 8
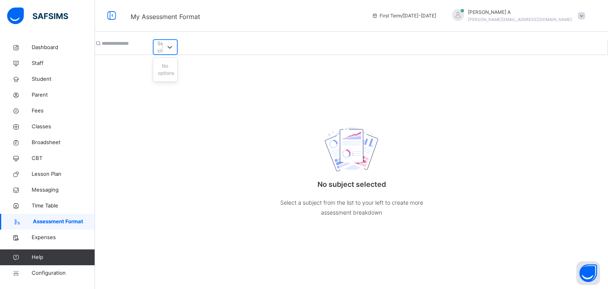
click at [172, 45] on div "Select class" at bounding box center [165, 47] width 14 height 14
click at [46, 242] on link "Expenses" at bounding box center [47, 238] width 95 height 16
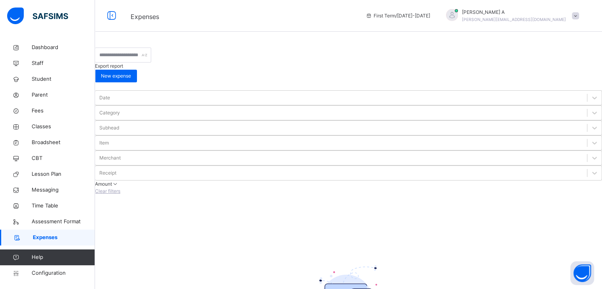
scroll to position [13, 0]
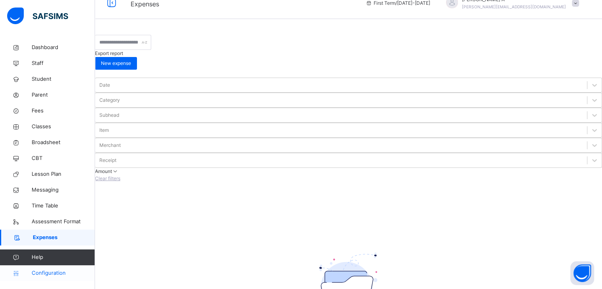
click at [37, 271] on span "Configuration" at bounding box center [63, 273] width 63 height 8
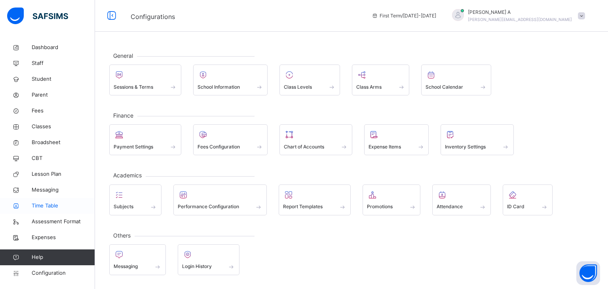
click at [40, 205] on span "Time Table" at bounding box center [63, 206] width 63 height 8
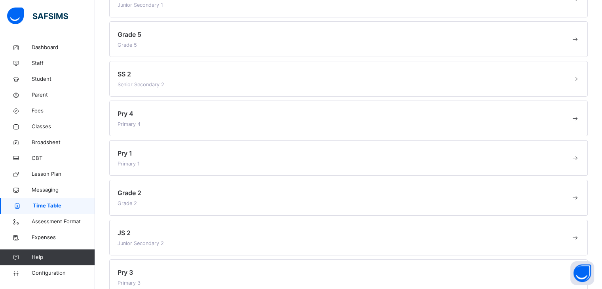
scroll to position [149, 0]
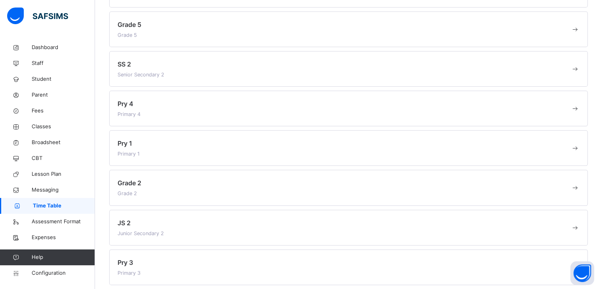
click at [126, 143] on span "Pry 1" at bounding box center [125, 143] width 15 height 8
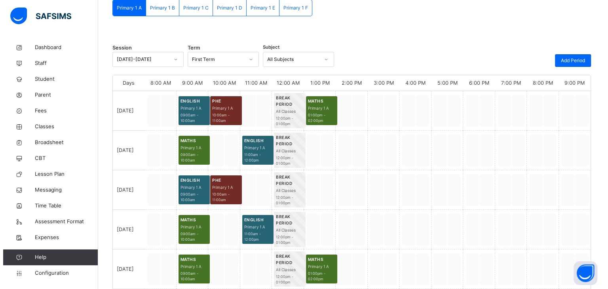
scroll to position [74, 0]
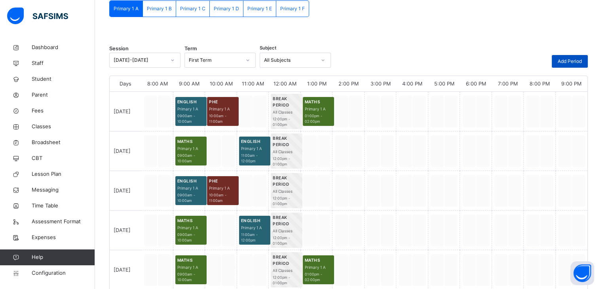
click at [578, 61] on span "Add Period" at bounding box center [570, 61] width 24 height 7
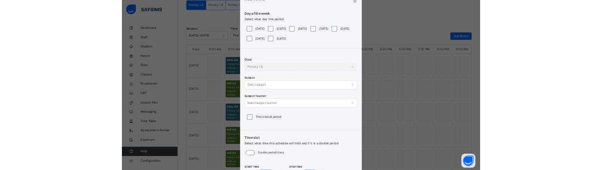
scroll to position [30, 0]
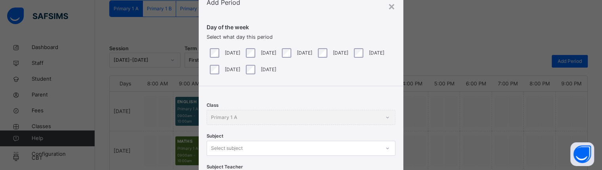
click at [485, 55] on div "× Add Period Day of the week Select what day this period [DATE] [DATE] [DATE] […" at bounding box center [301, 85] width 602 height 170
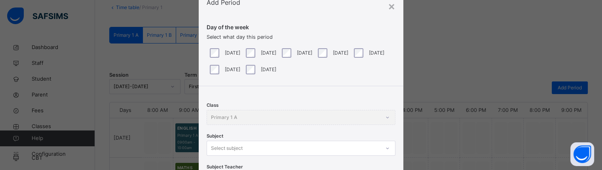
scroll to position [42, 0]
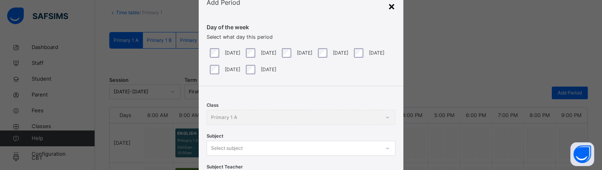
click at [388, 7] on div "×" at bounding box center [392, 6] width 8 height 17
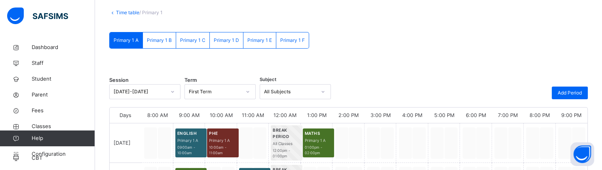
click at [26, 52] on link "Dashboard" at bounding box center [47, 48] width 95 height 16
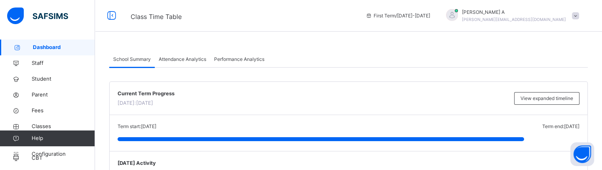
click at [579, 15] on span at bounding box center [575, 15] width 7 height 7
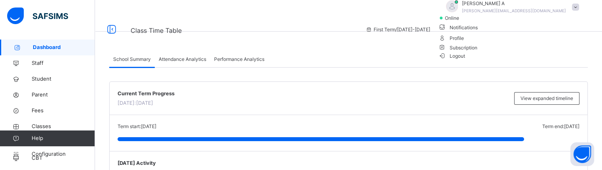
click at [466, 60] on span "Logout" at bounding box center [451, 56] width 27 height 8
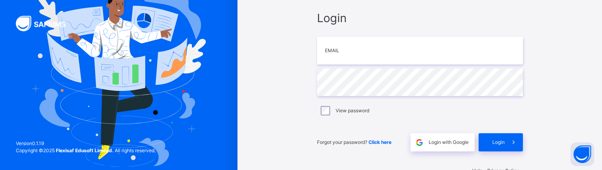
scroll to position [44, 0]
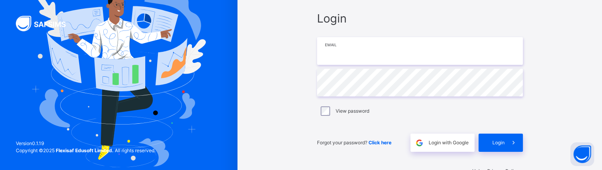
click at [390, 52] on input "email" at bounding box center [420, 51] width 206 height 28
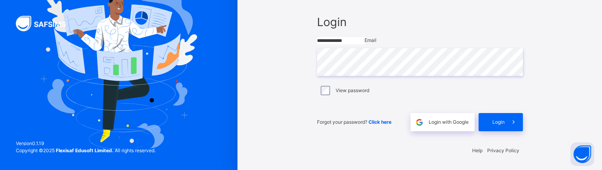
type input "**********"
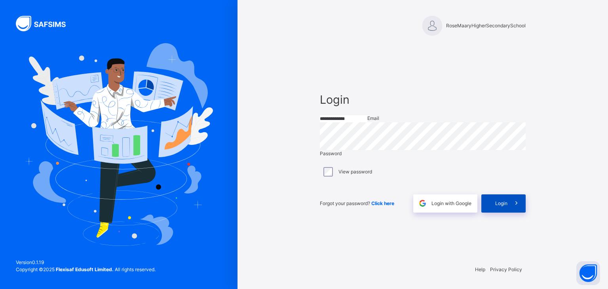
click at [506, 213] on div "Login" at bounding box center [504, 203] width 44 height 18
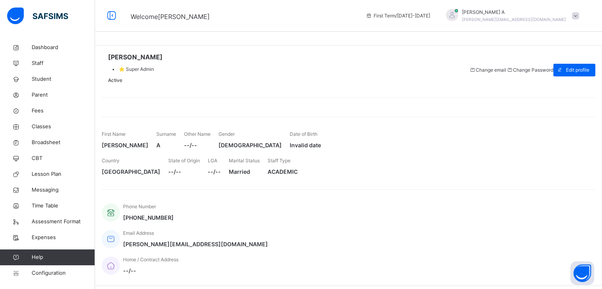
click at [577, 19] on div "[PERSON_NAME] A [PERSON_NAME][EMAIL_ADDRESS][DOMAIN_NAME]" at bounding box center [510, 16] width 145 height 14
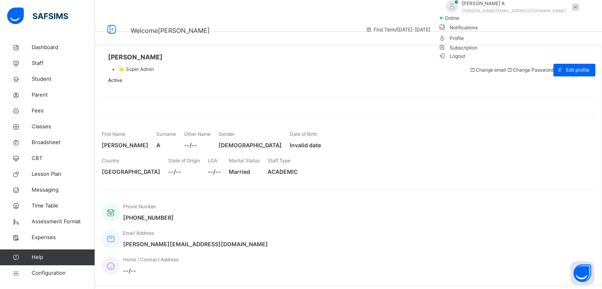
click at [466, 60] on span "Logout" at bounding box center [451, 56] width 27 height 8
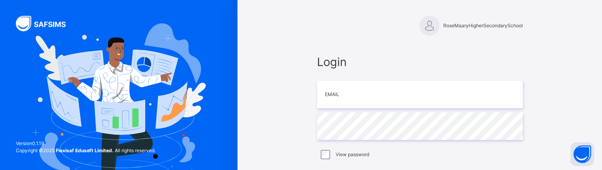
scroll to position [64, 0]
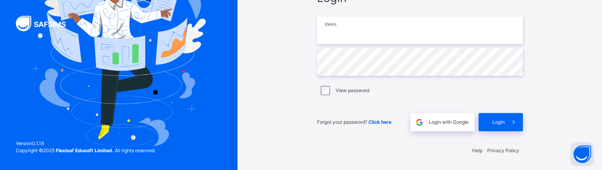
click at [398, 29] on input "email" at bounding box center [420, 31] width 206 height 28
type input "**********"
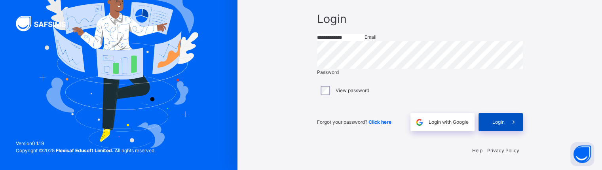
click at [507, 128] on span at bounding box center [514, 122] width 18 height 18
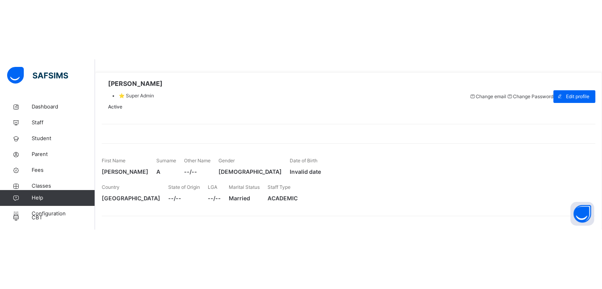
scroll to position [17, 0]
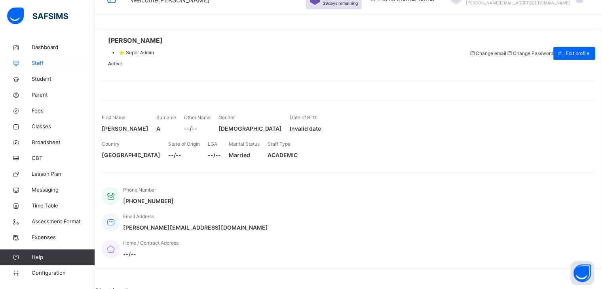
click at [43, 64] on span "Staff" at bounding box center [63, 63] width 63 height 8
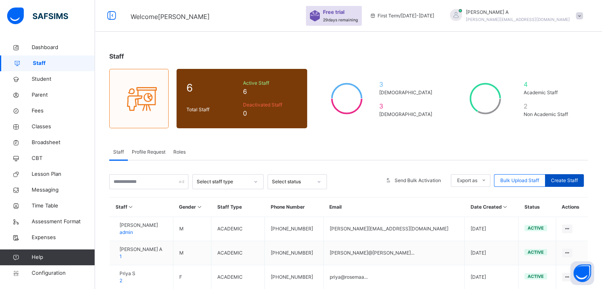
click at [568, 179] on span "Create Staff" at bounding box center [564, 180] width 27 height 7
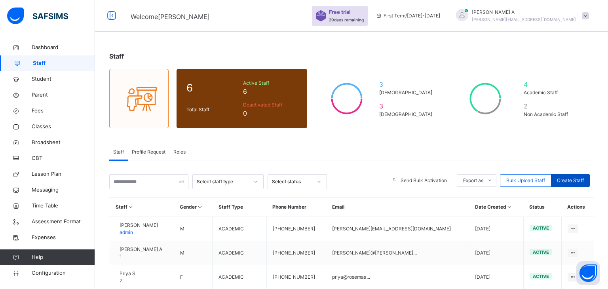
select select "**"
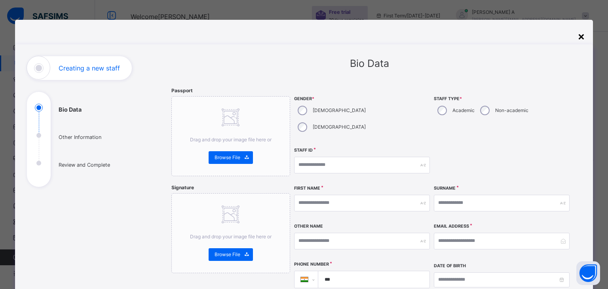
click at [581, 32] on div "×" at bounding box center [582, 36] width 8 height 17
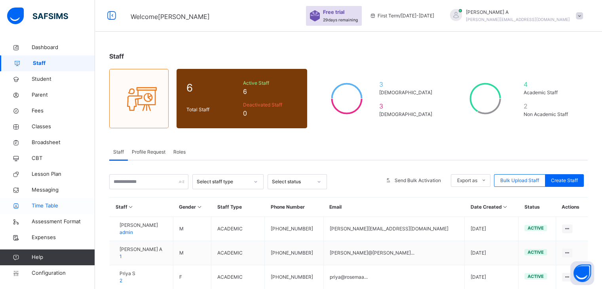
click at [45, 206] on span "Time Table" at bounding box center [63, 206] width 63 height 8
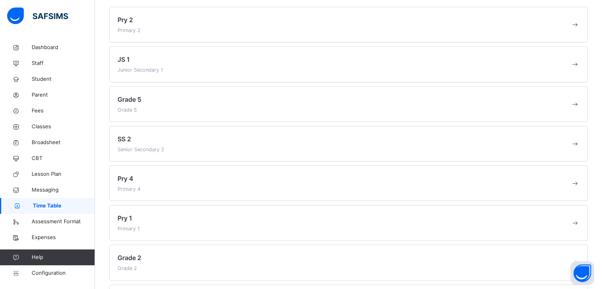
scroll to position [75, 0]
click at [123, 215] on span "Pry 1" at bounding box center [125, 218] width 15 height 8
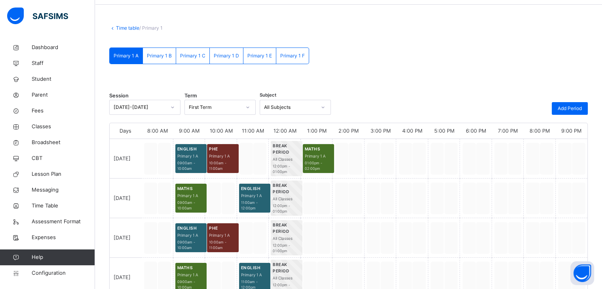
scroll to position [75, 0]
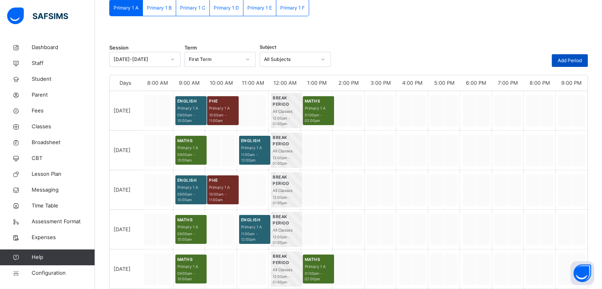
click at [572, 54] on div "Add Period" at bounding box center [570, 60] width 36 height 13
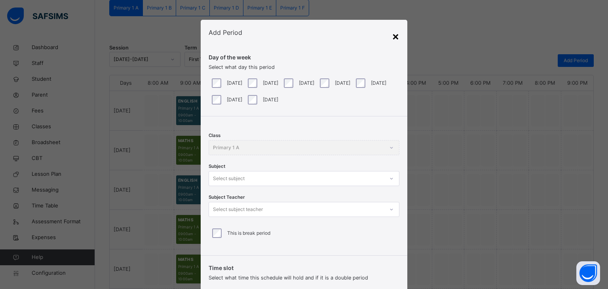
click at [393, 38] on div "×" at bounding box center [396, 36] width 8 height 17
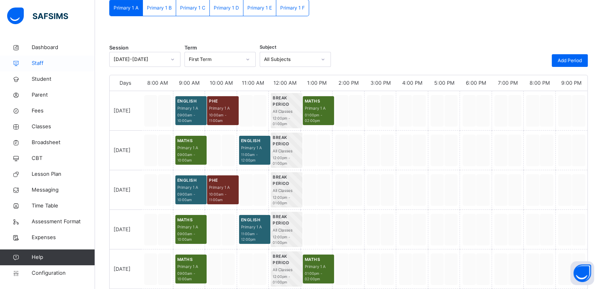
click at [42, 65] on span "Staff" at bounding box center [63, 63] width 63 height 8
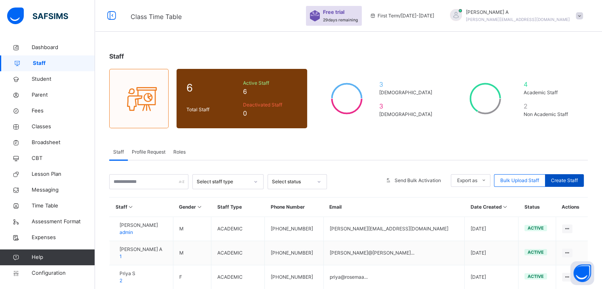
click at [568, 178] on span "Create Staff" at bounding box center [564, 180] width 27 height 7
select select "**"
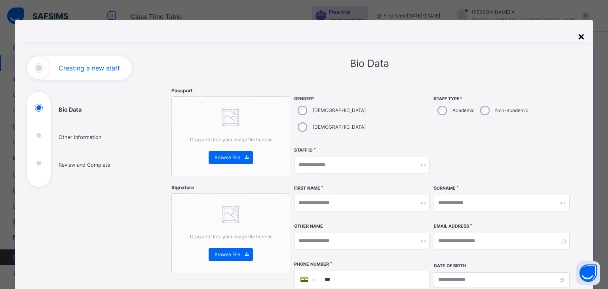
click at [582, 35] on div "×" at bounding box center [582, 36] width 8 height 17
